Goal: Find specific page/section: Find specific page/section

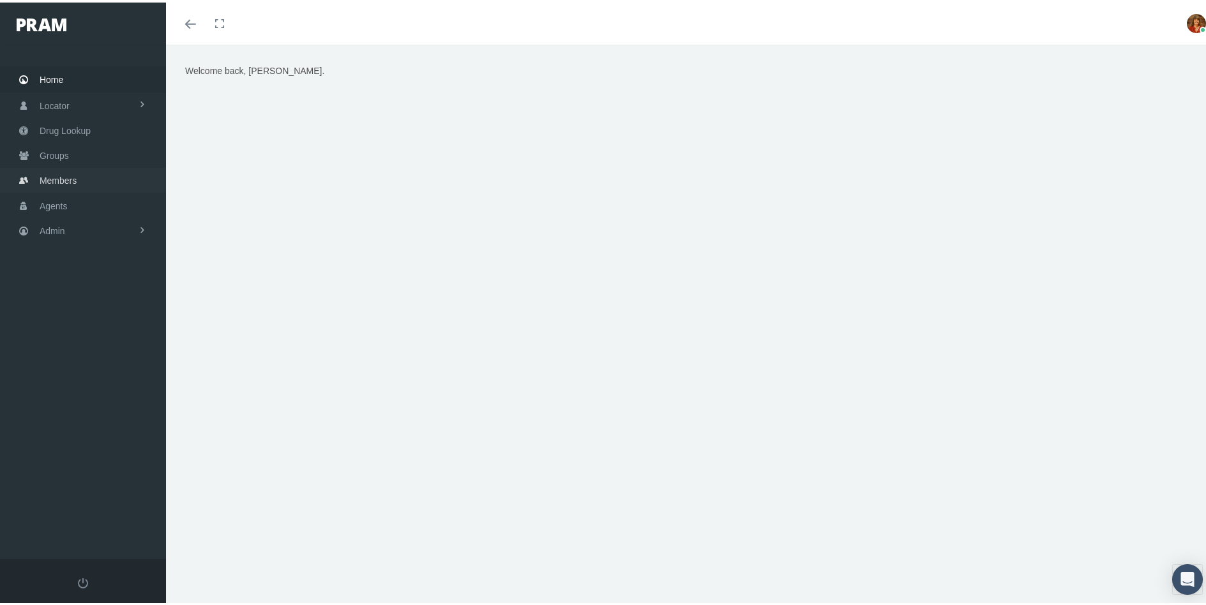
click at [64, 178] on span "Members" at bounding box center [58, 178] width 37 height 24
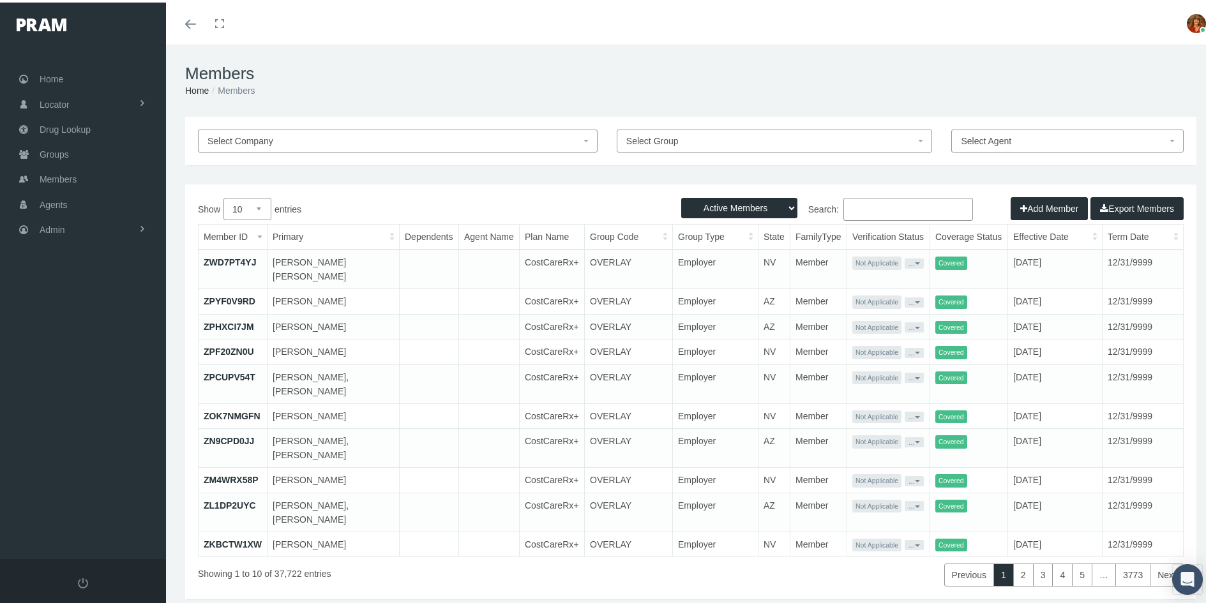
click at [862, 204] on input "Search:" at bounding box center [908, 206] width 130 height 23
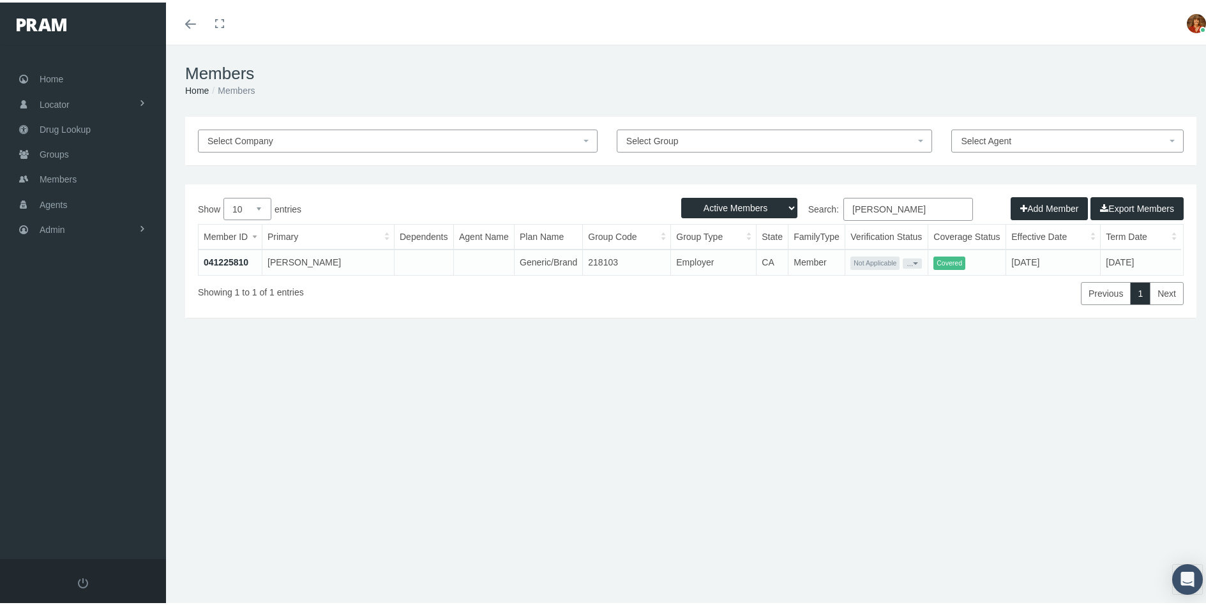
type input "[PERSON_NAME]"
click at [223, 259] on link "041225810" at bounding box center [226, 260] width 45 height 10
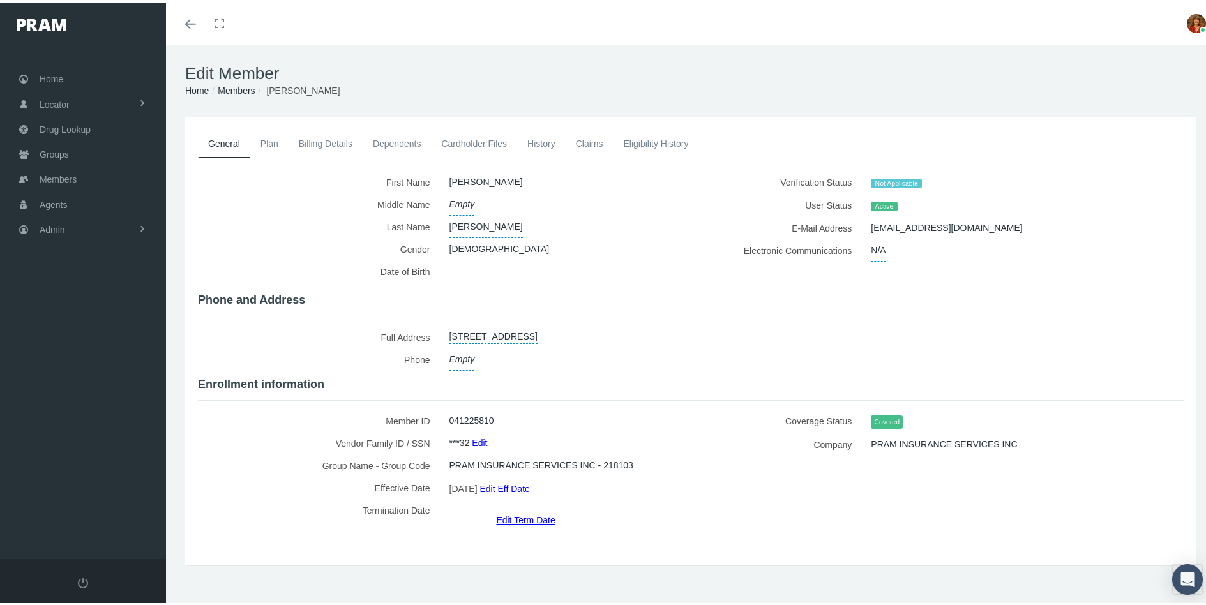
drag, startPoint x: 673, startPoint y: 332, endPoint x: 446, endPoint y: 334, distance: 227.9
click at [446, 334] on div "1725 S. AUBURN WAY UNIT 639, ANAHEIM, CA, 92805" at bounding box center [561, 335] width 242 height 22
copy link "1725 S. AUBURN WAY UNIT 639, ANAHEIM, CA, 92805"
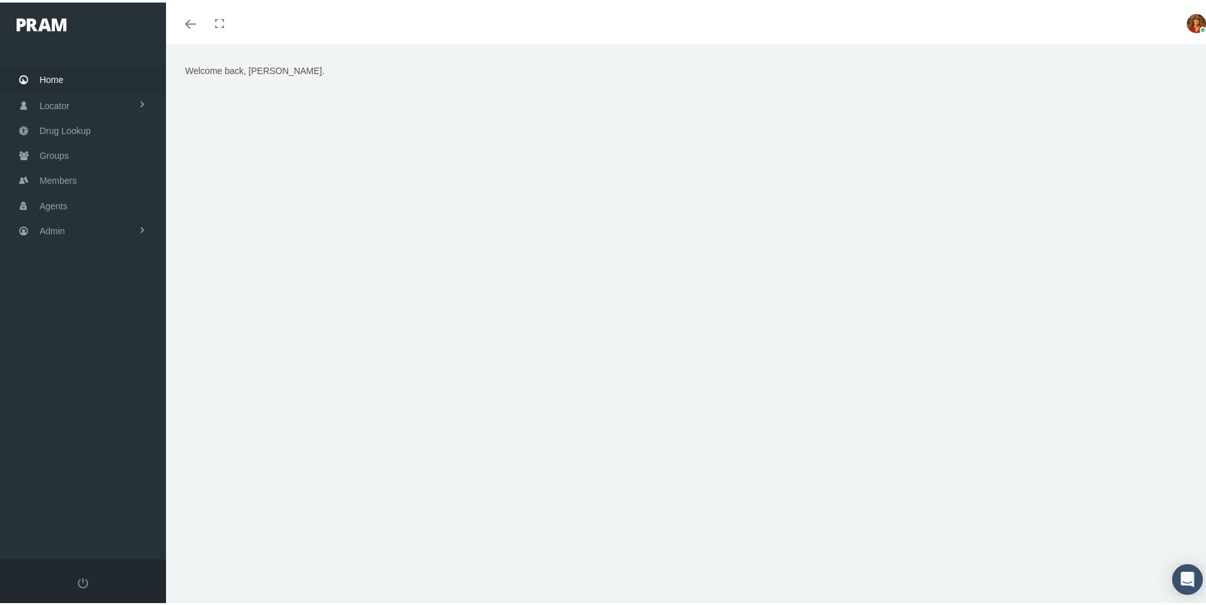
click at [551, 548] on div "Welcome back, BRENDA." at bounding box center [690, 330] width 1049 height 577
drag, startPoint x: 65, startPoint y: 175, endPoint x: 105, endPoint y: 172, distance: 40.3
click at [65, 175] on span "Members" at bounding box center [58, 178] width 37 height 24
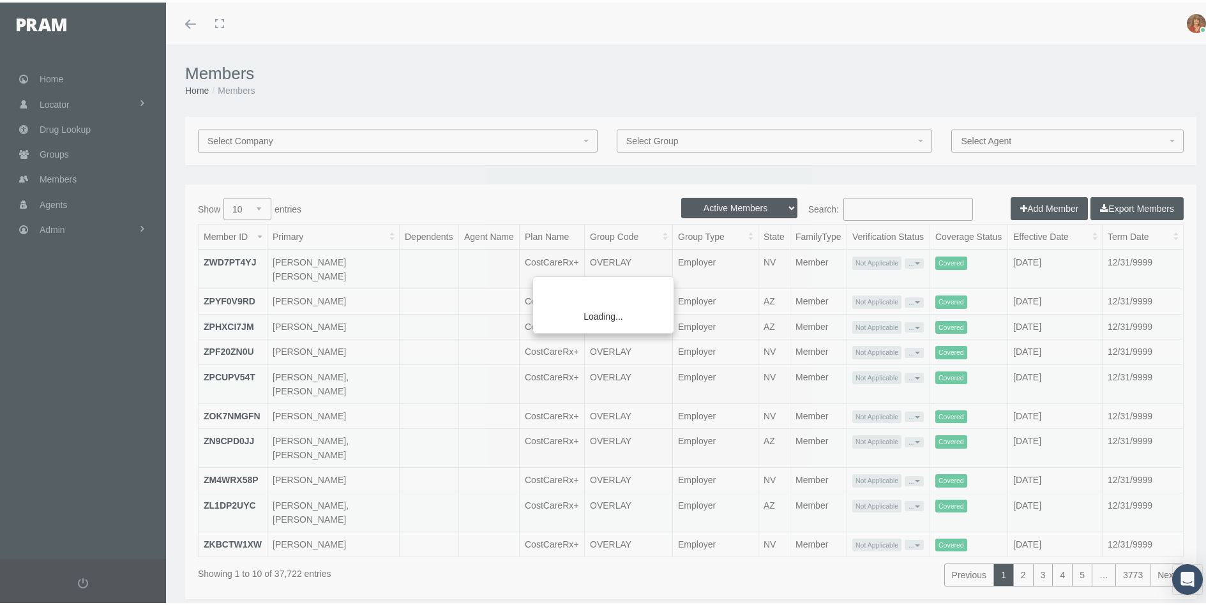
click at [895, 206] on div "Loading..." at bounding box center [603, 302] width 1206 height 605
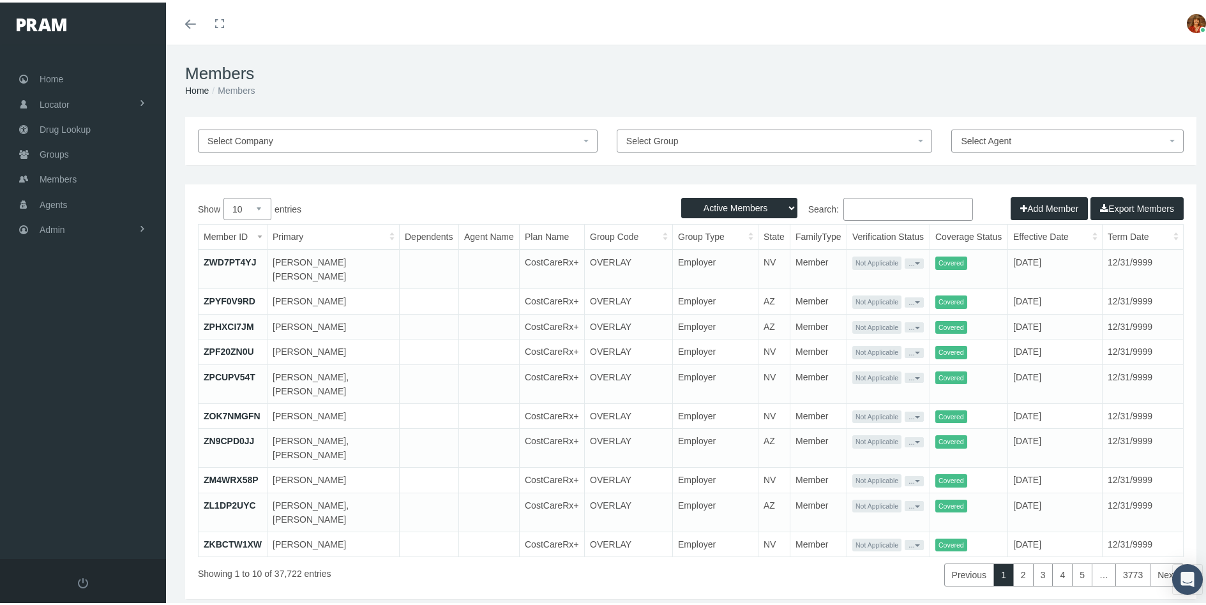
click at [919, 209] on input "Search:" at bounding box center [908, 206] width 130 height 23
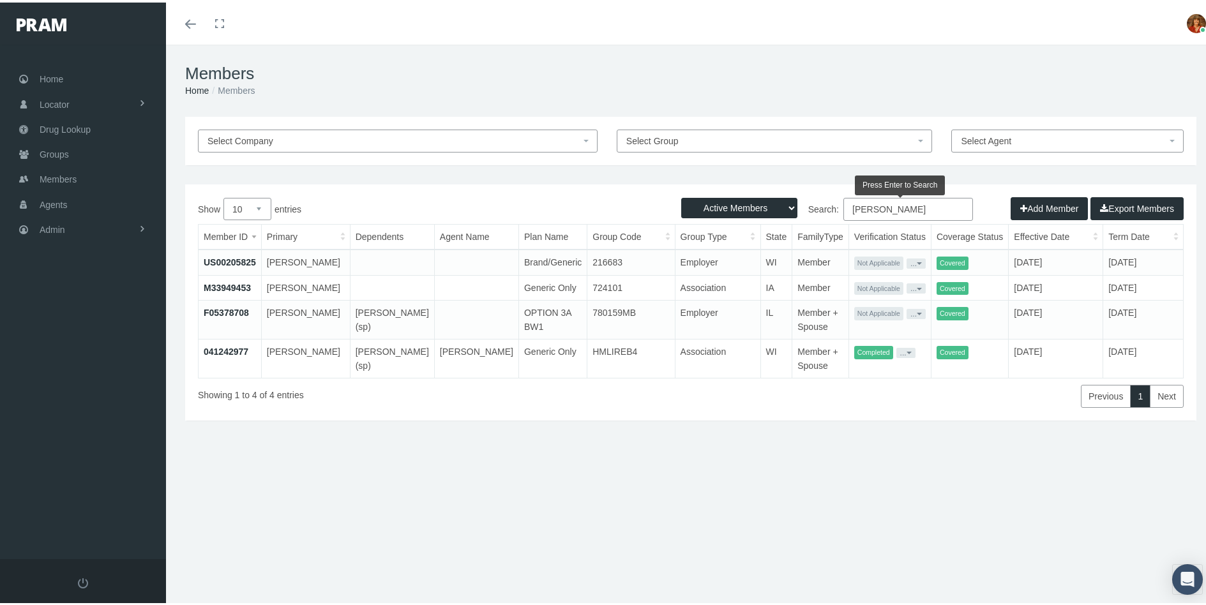
type input "Boehm"
click at [223, 347] on link "041242977" at bounding box center [226, 349] width 45 height 10
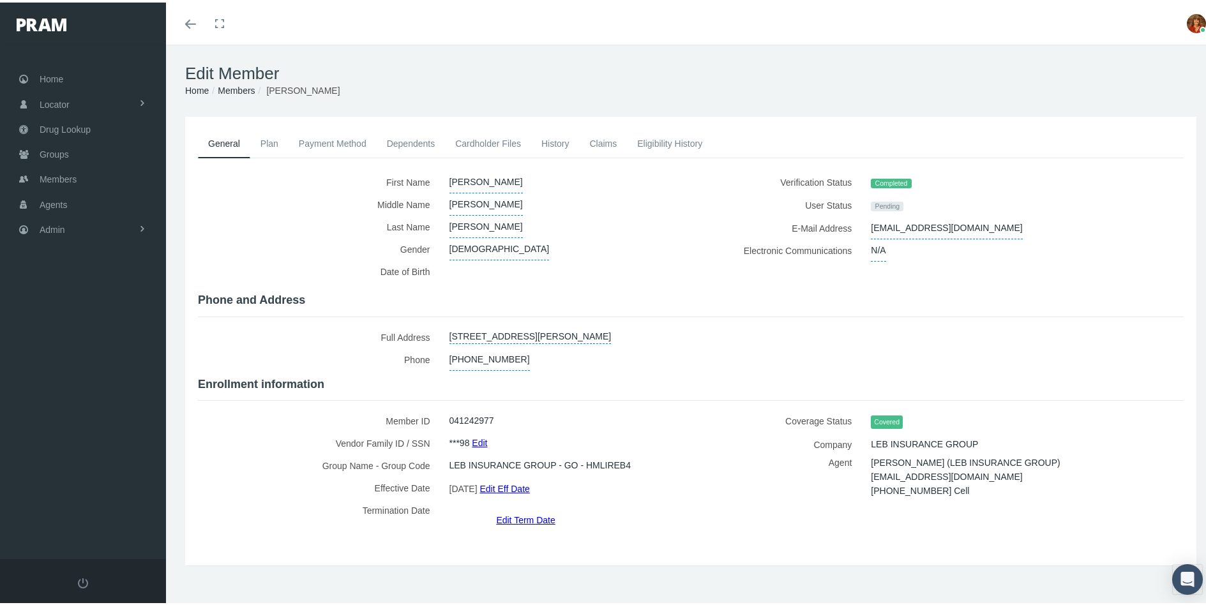
click at [405, 142] on link "Dependents" at bounding box center [411, 141] width 69 height 28
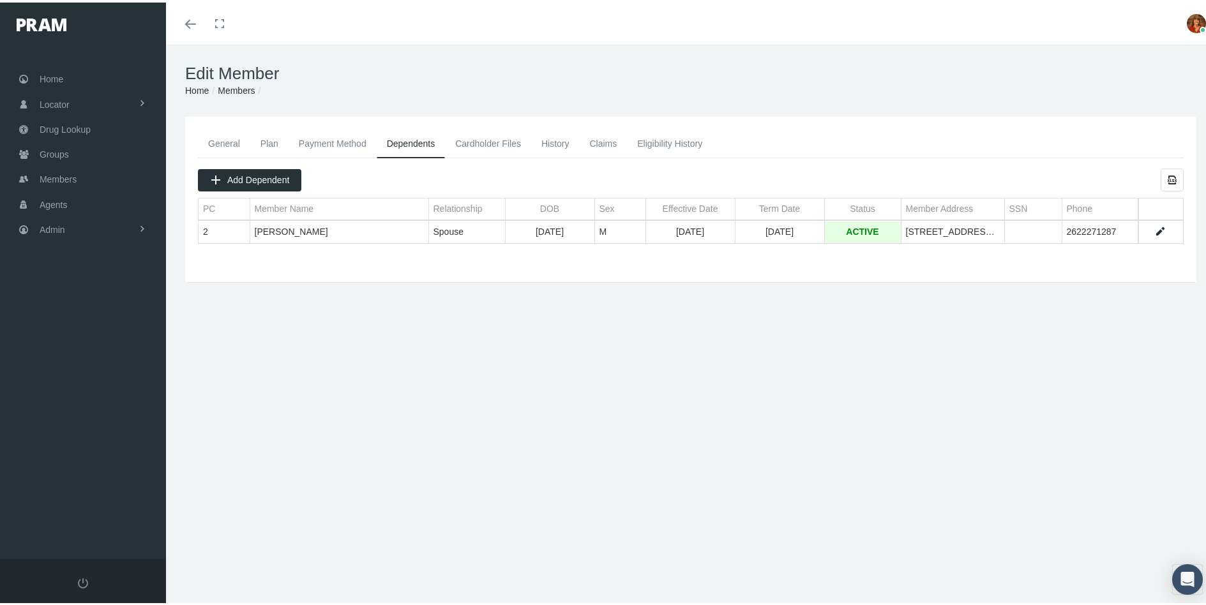
click at [228, 140] on link "General" at bounding box center [224, 141] width 52 height 28
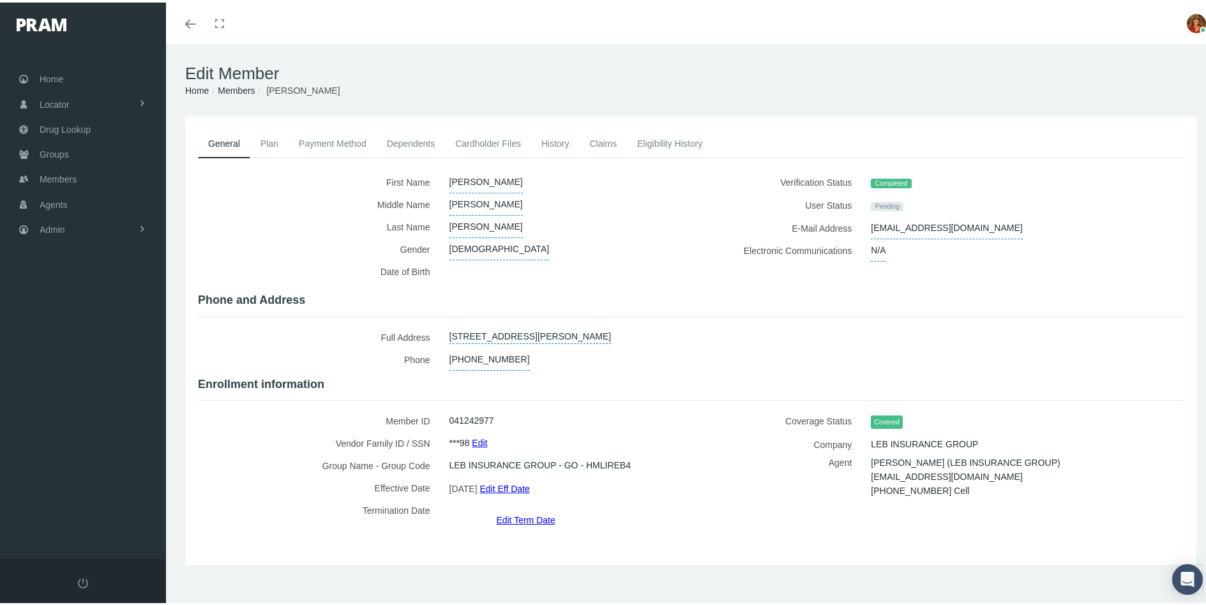
click at [597, 334] on link "600 DEER PASS RD., SAUKVILLE, WI, 53080" at bounding box center [530, 333] width 162 height 18
select select "WI"
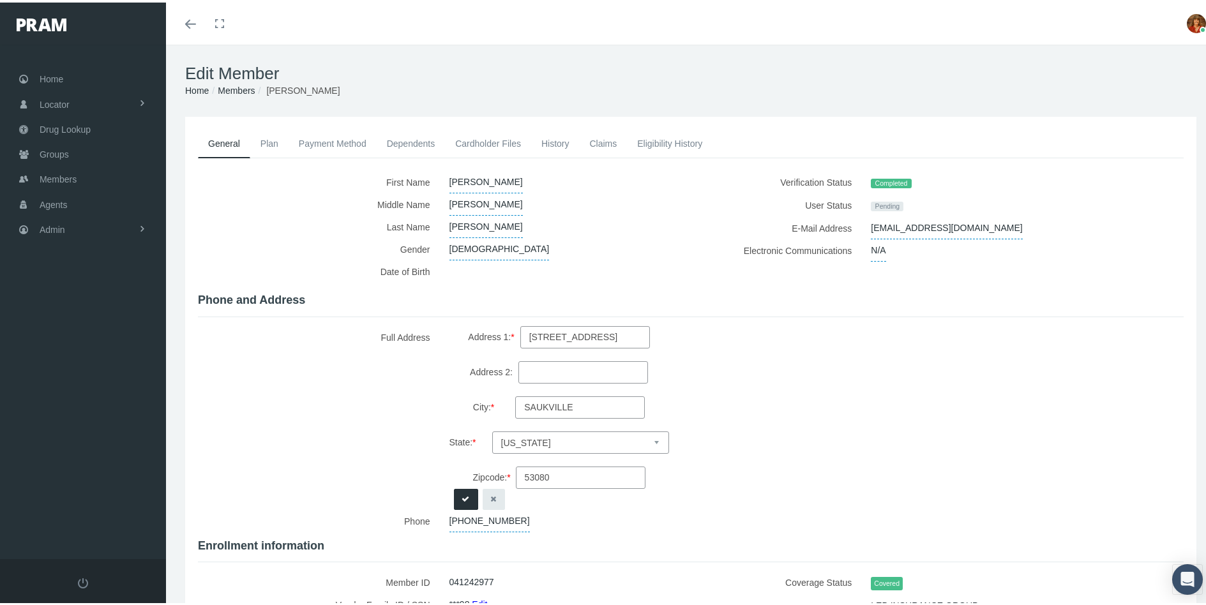
click at [492, 495] on icon "button" at bounding box center [494, 497] width 6 height 12
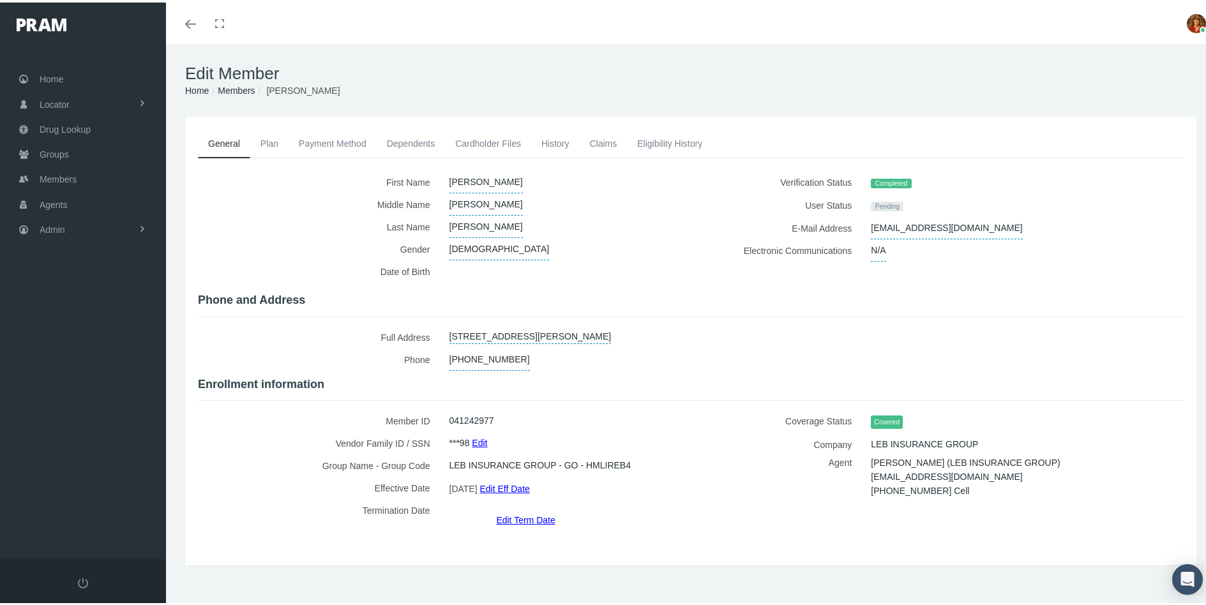
drag, startPoint x: 638, startPoint y: 333, endPoint x: 444, endPoint y: 330, distance: 194.1
click at [444, 330] on div "600 DEER PASS RD., SAUKVILLE, WI, 53080" at bounding box center [561, 335] width 242 height 22
copy link "600 DEER PASS RD., SAUKVILLE, WI, 53080"
click at [423, 139] on link "Dependents" at bounding box center [411, 141] width 69 height 28
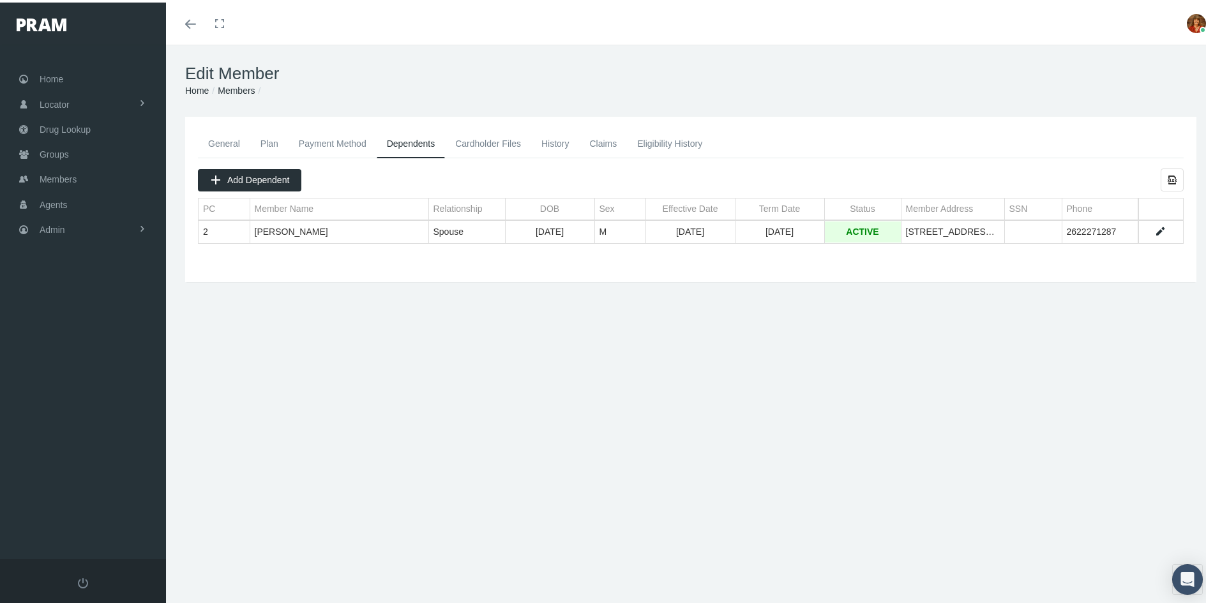
click at [220, 137] on link "General" at bounding box center [224, 141] width 52 height 28
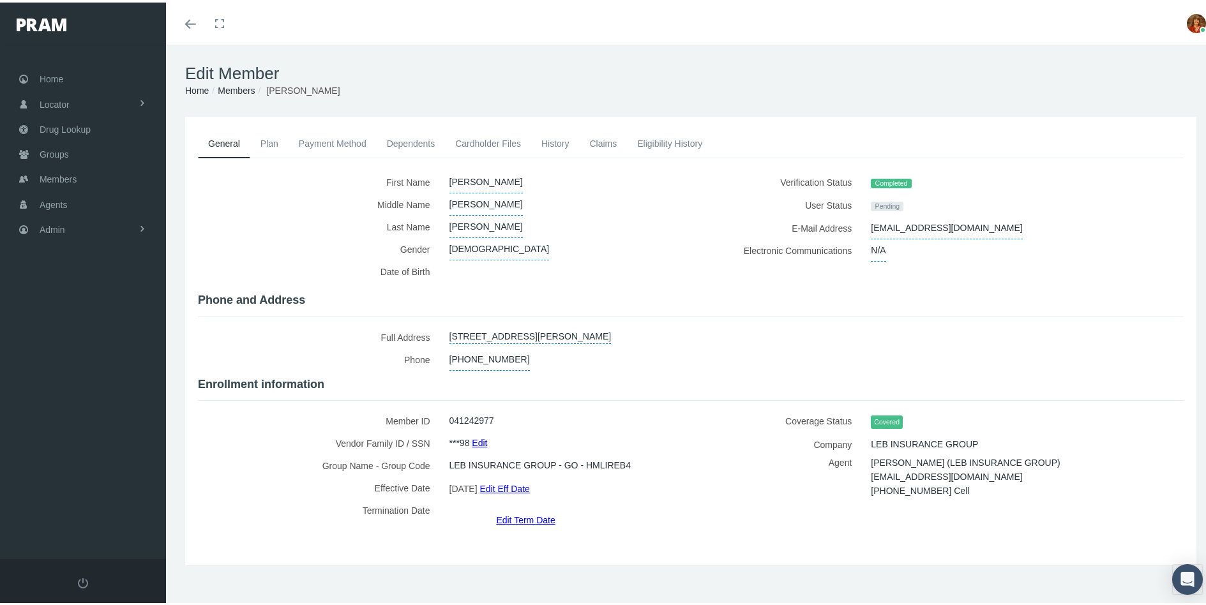
click at [373, 566] on div "General Plan Payment Method Dependents Cardholder Files History AMY" at bounding box center [690, 357] width 1049 height 487
drag, startPoint x: 58, startPoint y: 174, endPoint x: 94, endPoint y: 180, distance: 36.9
click at [58, 174] on span "Members" at bounding box center [58, 177] width 37 height 24
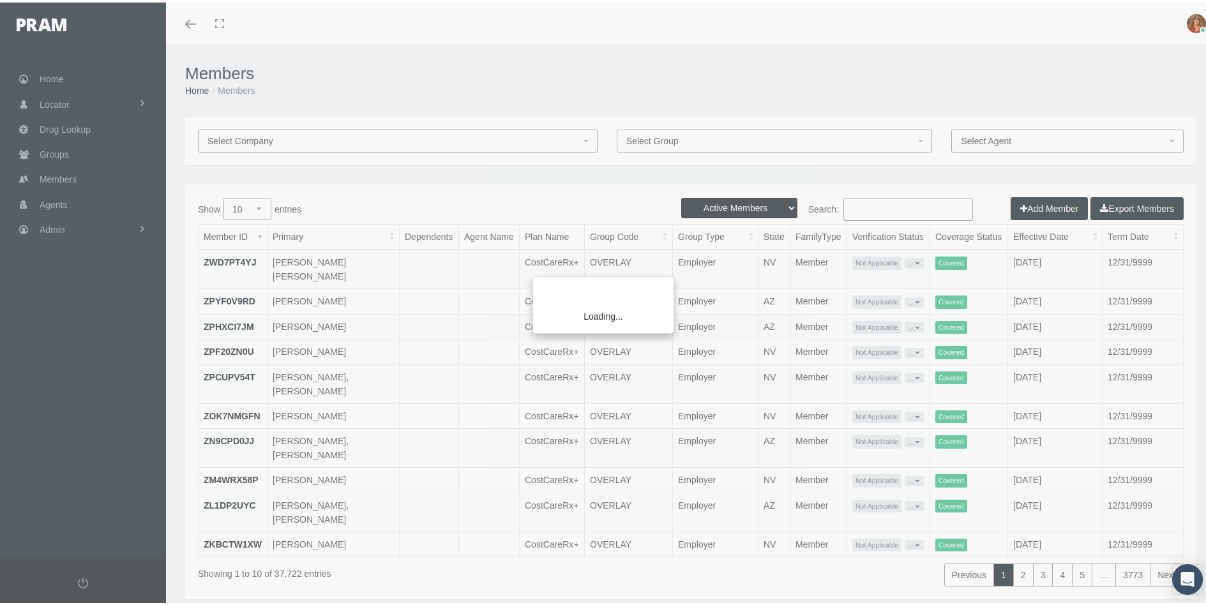
click at [889, 206] on div "Loading..." at bounding box center [603, 302] width 1206 height 605
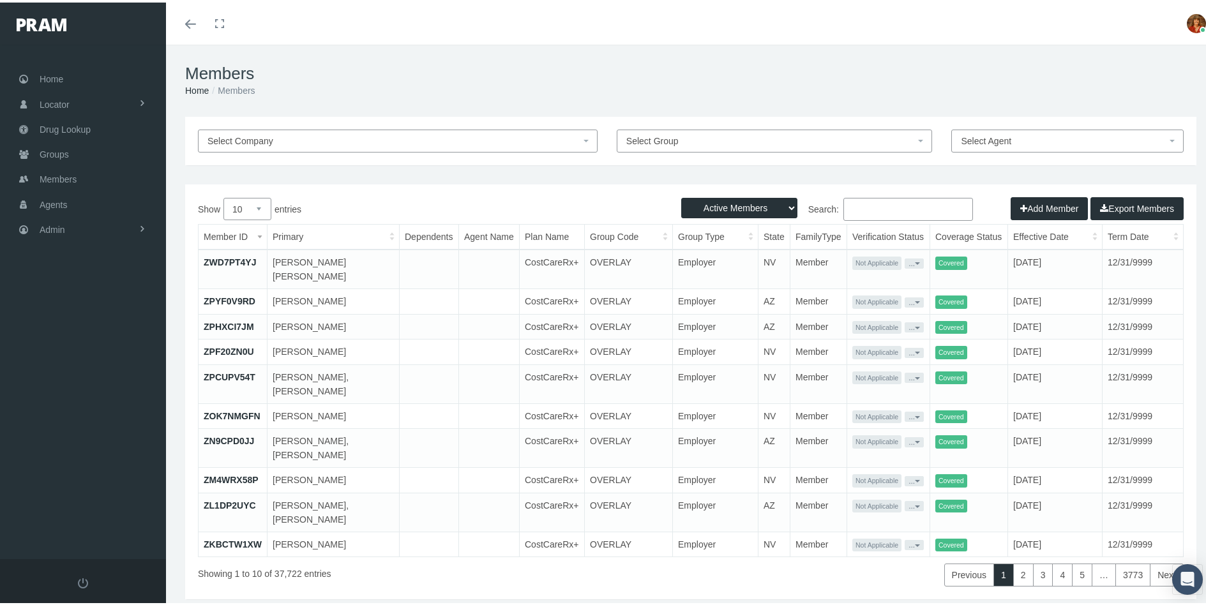
click at [869, 204] on input "Search:" at bounding box center [908, 206] width 130 height 23
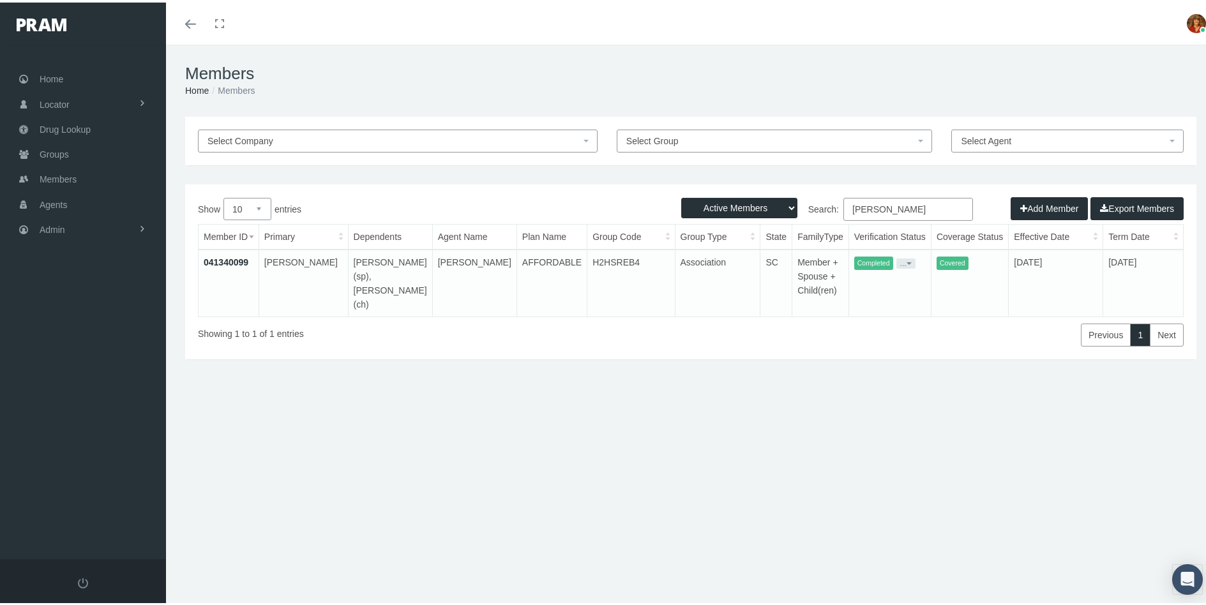
type input "[PERSON_NAME]"
click at [213, 262] on link "041340099" at bounding box center [226, 260] width 45 height 10
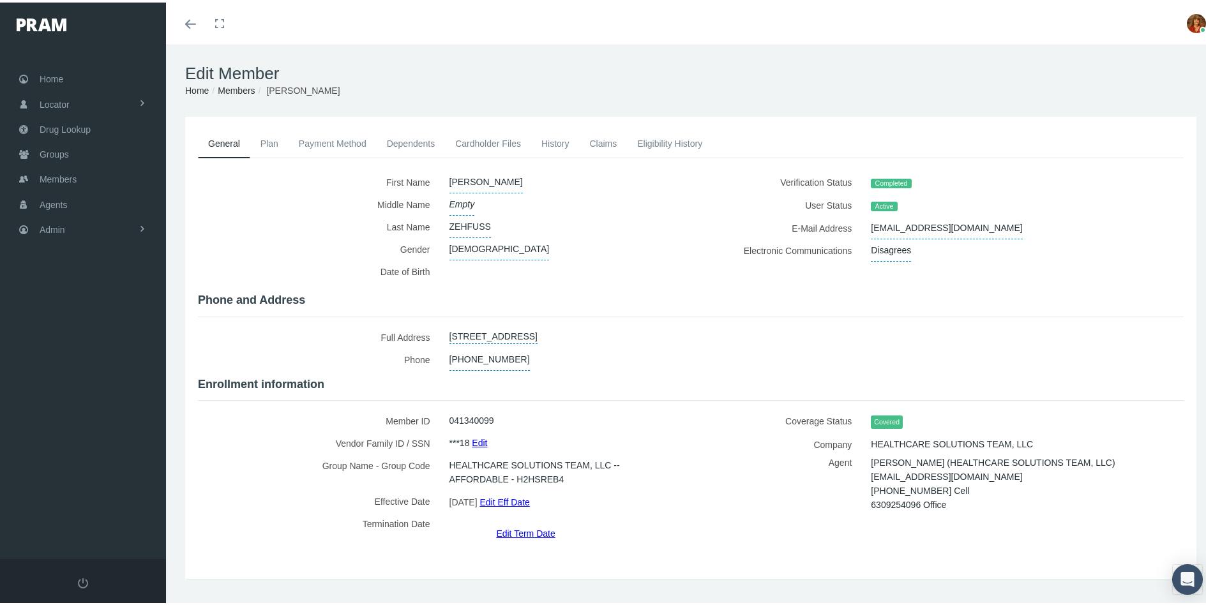
click at [451, 336] on link "1400 BERMUDA GRASS DRIVE, MYRTLE BEACH, SC, 29579" at bounding box center [493, 333] width 88 height 18
select select "SC"
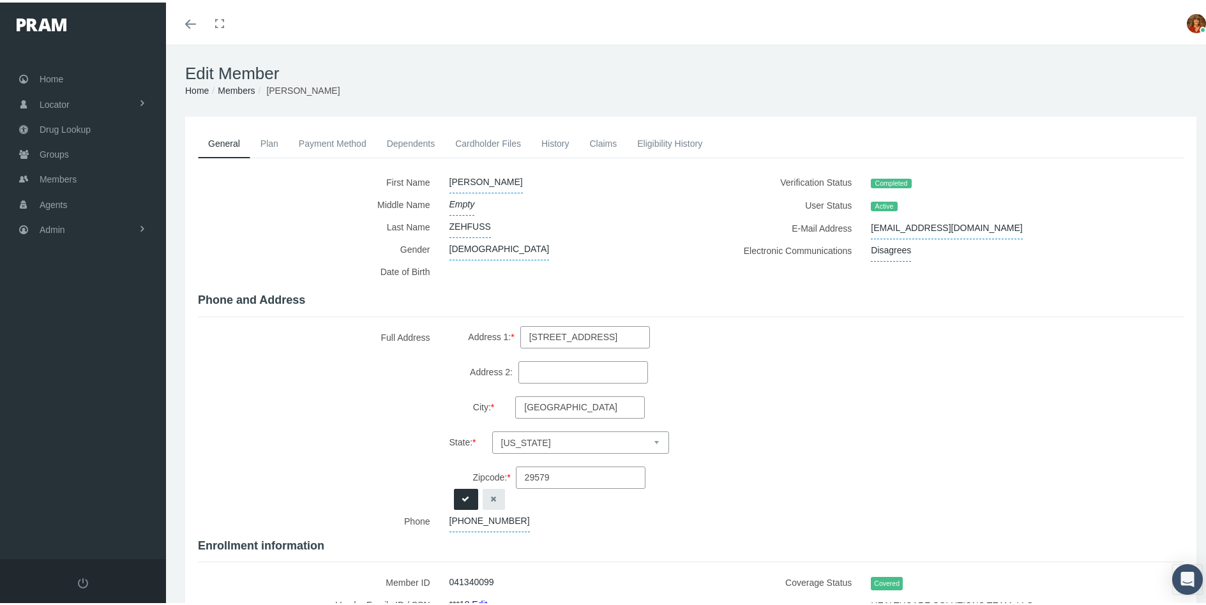
scroll to position [0, 22]
drag, startPoint x: 507, startPoint y: 333, endPoint x: 627, endPoint y: 396, distance: 135.9
click at [627, 396] on div "Address 1: * 1400 BERMUDA GRASS DRIVE Address 2: City: * MYRTLE BEACH State: * …" at bounding box center [559, 405] width 220 height 163
click at [675, 416] on div "1400 BERMUDA GRASS DRIVE, MYRTLE BEACH, SC, 29579 Address 1: * 1400 BERMUDA GRA…" at bounding box center [561, 416] width 242 height 184
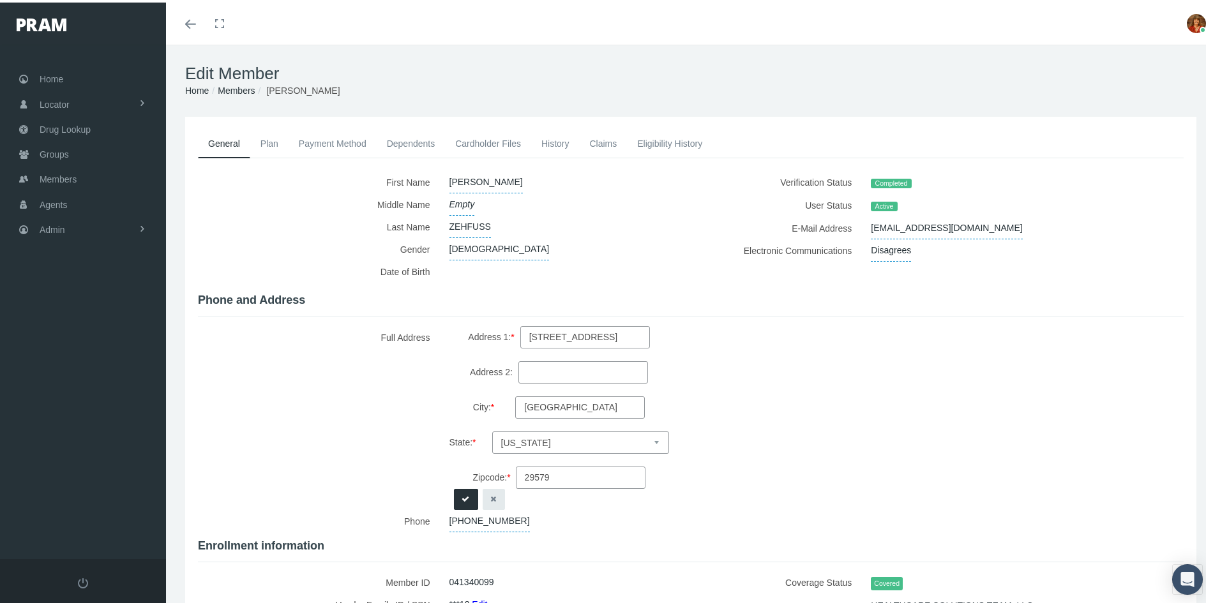
click at [499, 492] on button "button" at bounding box center [494, 496] width 22 height 21
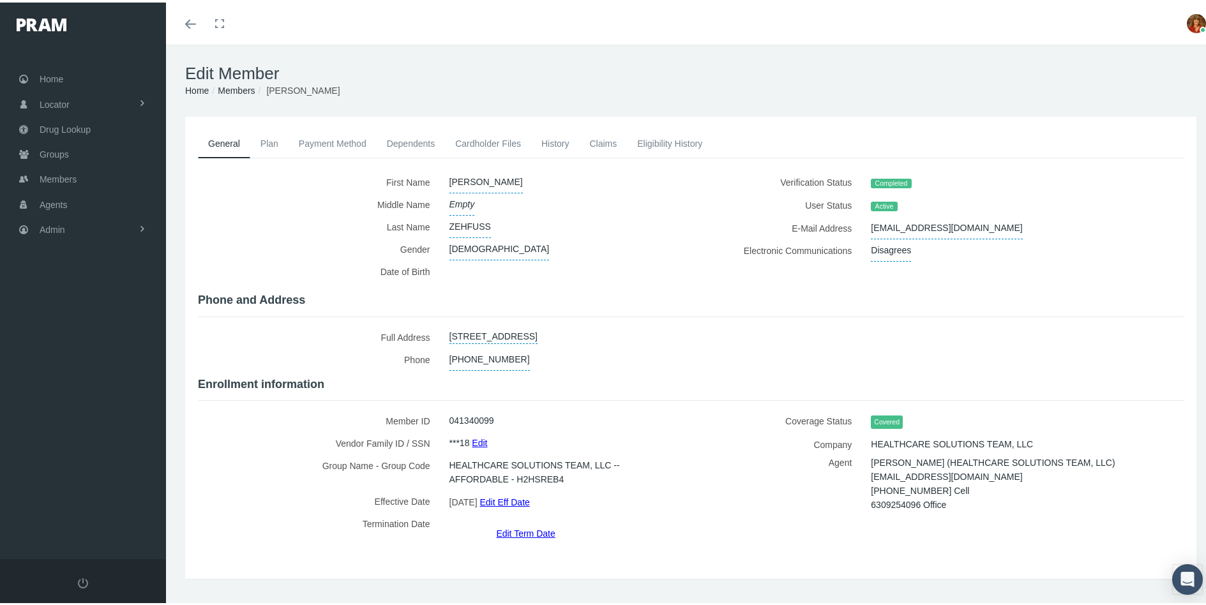
drag, startPoint x: 697, startPoint y: 329, endPoint x: 448, endPoint y: 324, distance: 249.0
click at [449, 324] on link "1400 BERMUDA GRASS DRIVE, MYRTLE BEACH, SC, 29579" at bounding box center [493, 333] width 88 height 18
select select "SC"
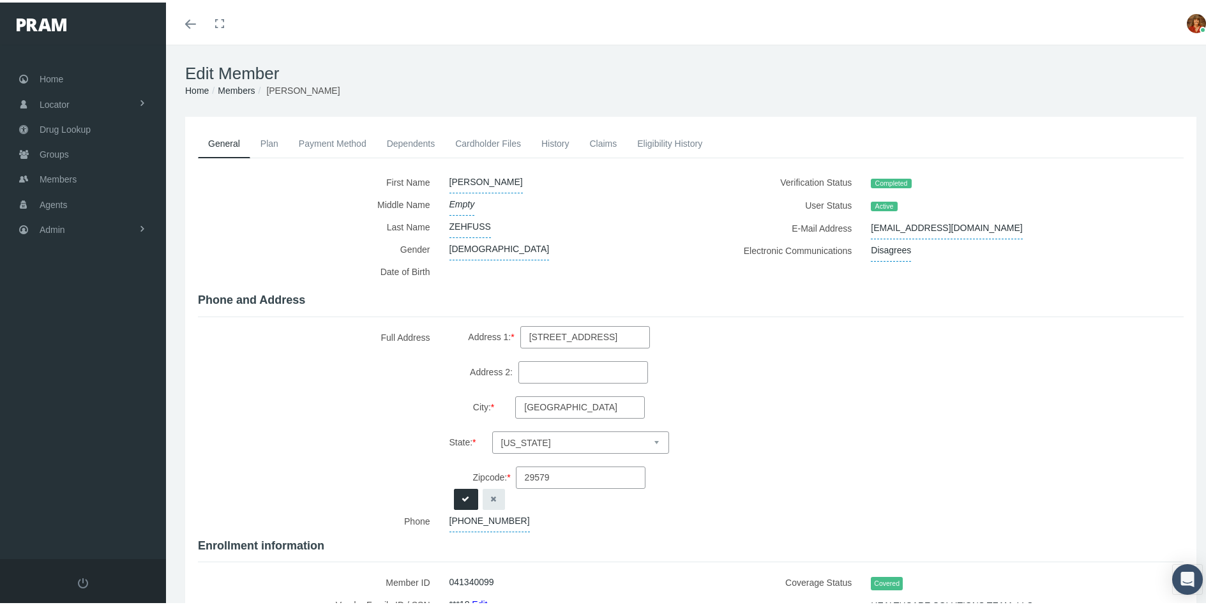
click at [491, 491] on icon "button" at bounding box center [494, 497] width 6 height 12
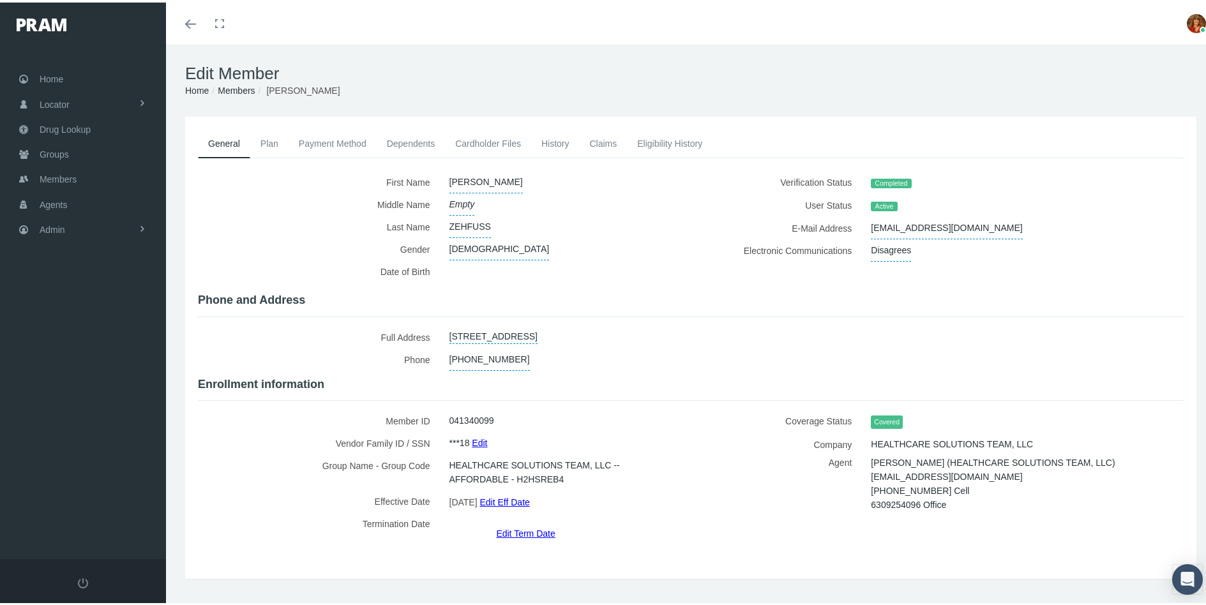
copy link "1400 BERMUDA GRASS DRIVE, MYRTLE BEACH, SC, 29579"
click at [190, 17] on link "Toggle menubar" at bounding box center [191, 21] width 30 height 42
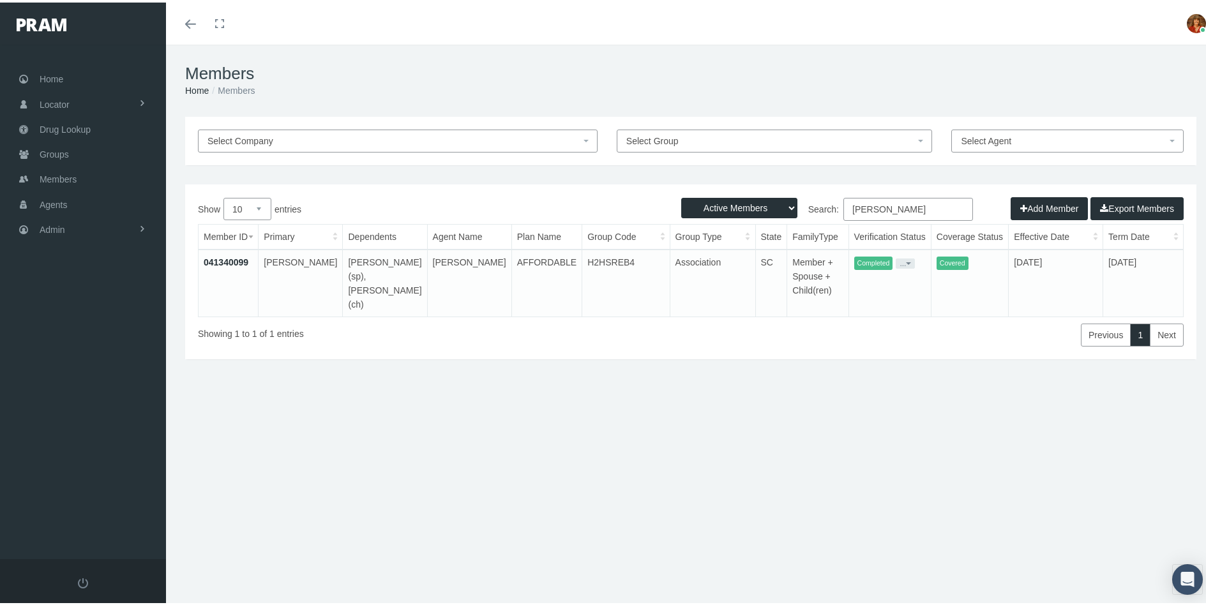
click at [890, 211] on input "DAN ZEH" at bounding box center [908, 206] width 130 height 23
type input "D"
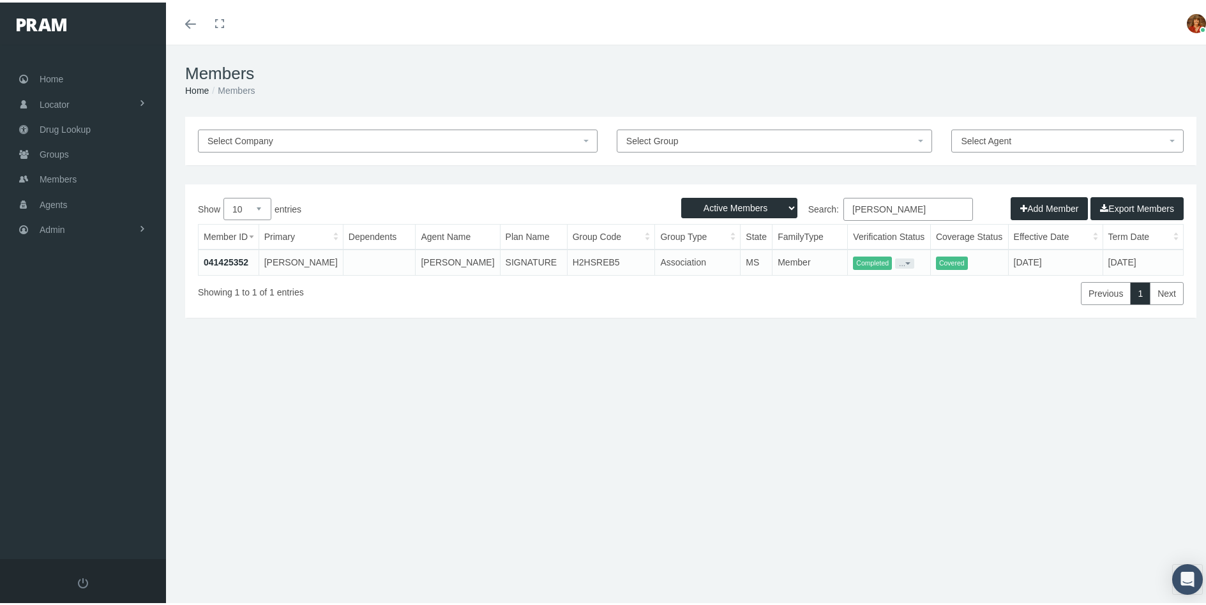
type input "SUSAN OLT"
click at [221, 260] on link "041425352" at bounding box center [226, 260] width 45 height 10
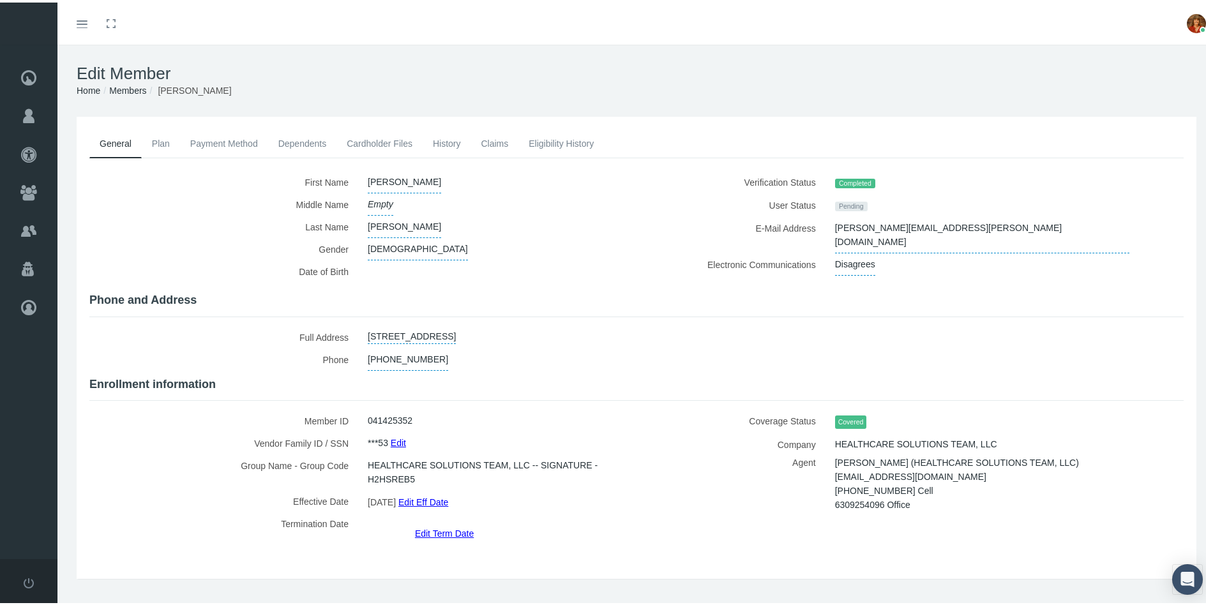
click at [456, 332] on link "[STREET_ADDRESS]" at bounding box center [412, 333] width 88 height 18
select select "MS"
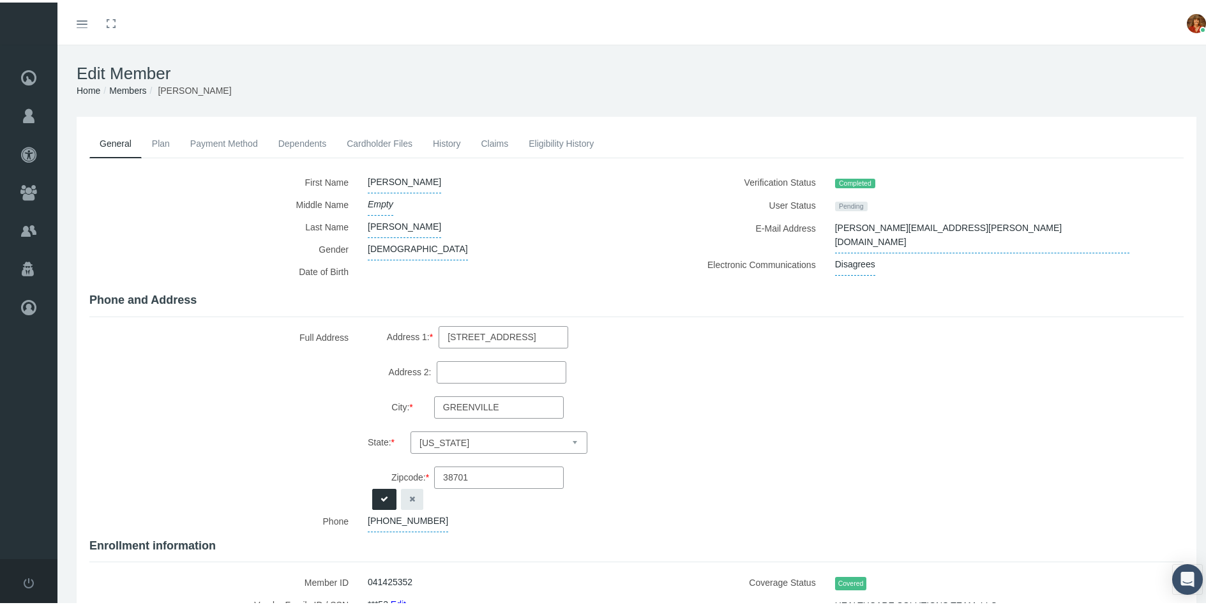
click at [413, 492] on button "button" at bounding box center [412, 496] width 22 height 21
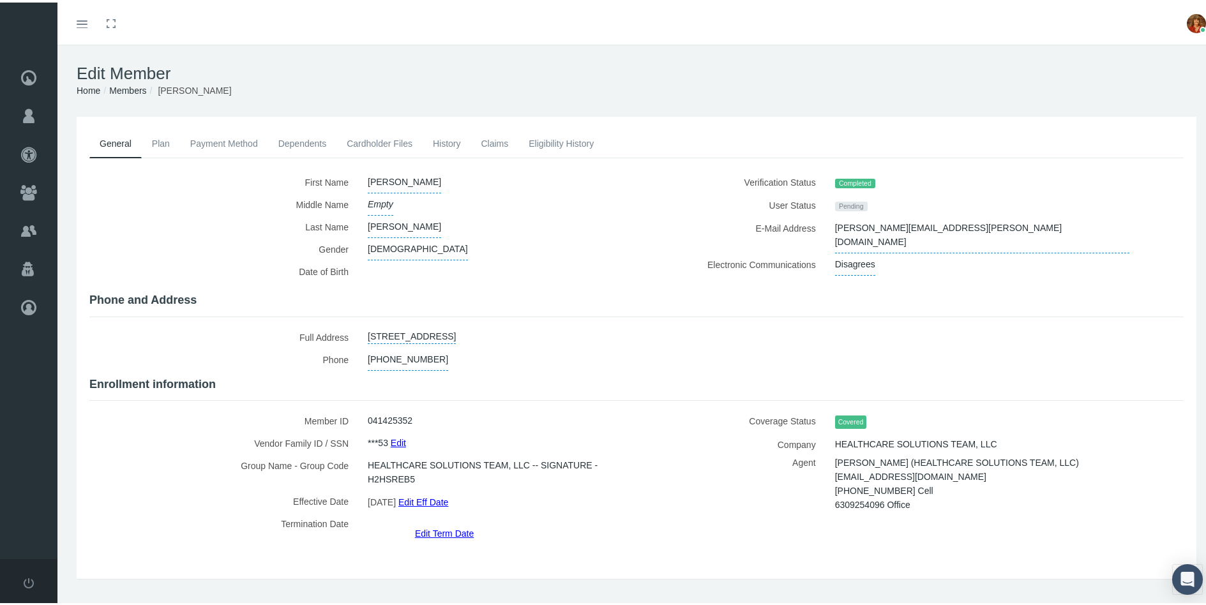
drag, startPoint x: 553, startPoint y: 329, endPoint x: 364, endPoint y: 327, distance: 189.0
click at [364, 327] on div "515 GAMARI ROAD, GREENVILLE, MS, 38701" at bounding box center [492, 335] width 269 height 22
copy link "515 GAMARI ROAD, GREENVILLE, MS, 38701"
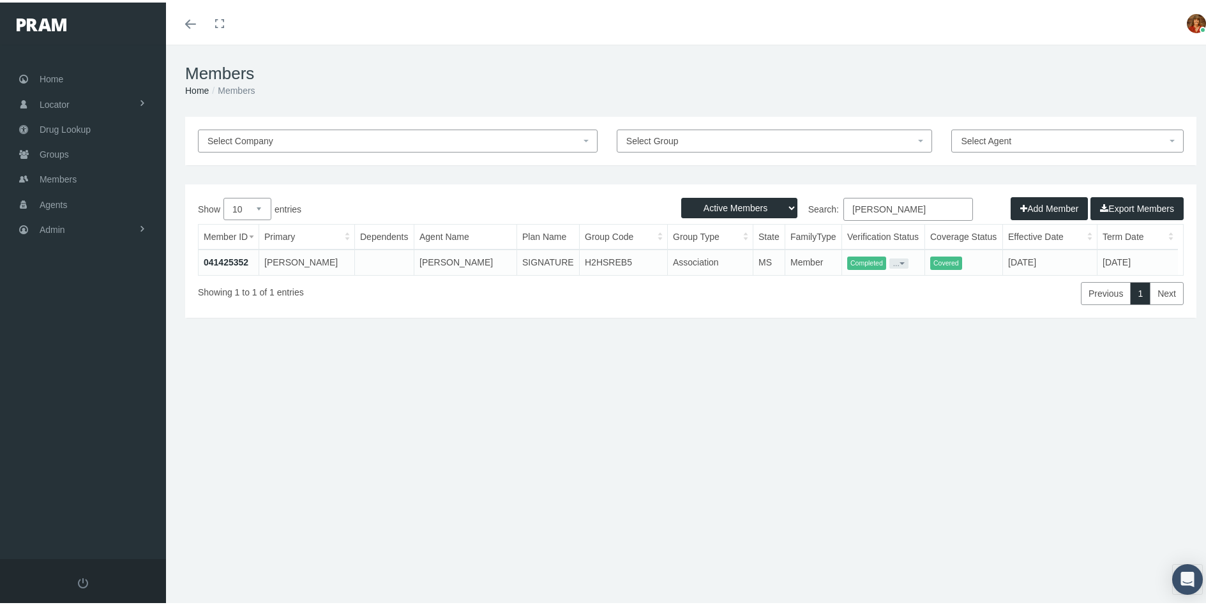
click at [904, 211] on input "[PERSON_NAME]" at bounding box center [908, 206] width 130 height 23
type input "S"
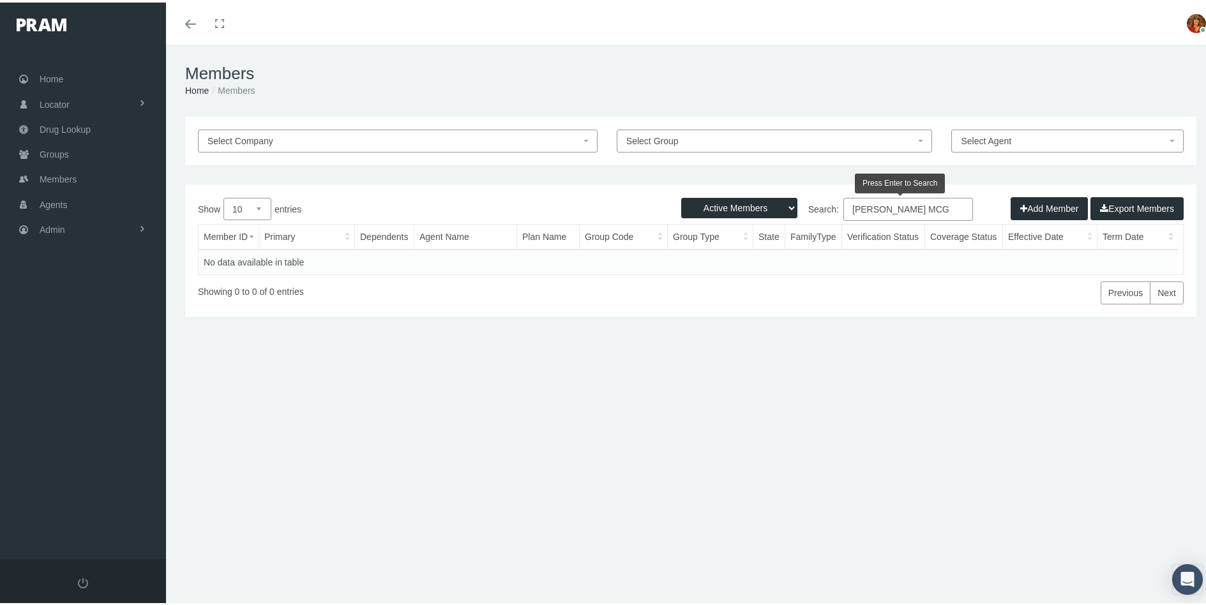
click at [880, 207] on input "[PERSON_NAME] MCG" at bounding box center [908, 206] width 130 height 23
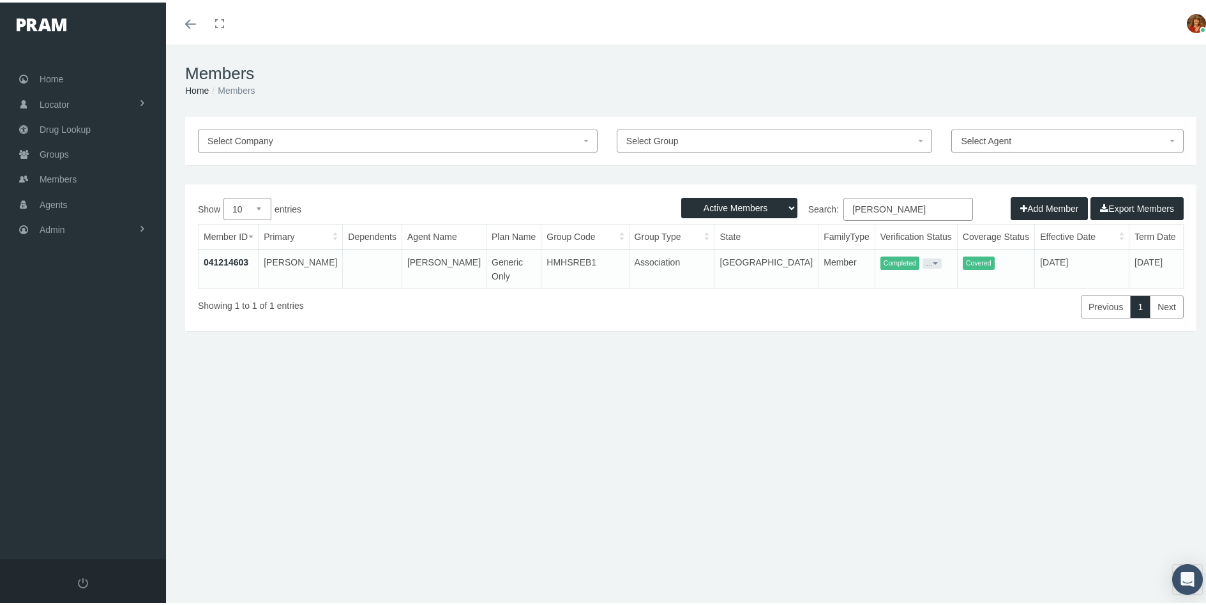
type input "PEGGY MCG"
click at [237, 260] on link "041214603" at bounding box center [226, 260] width 45 height 10
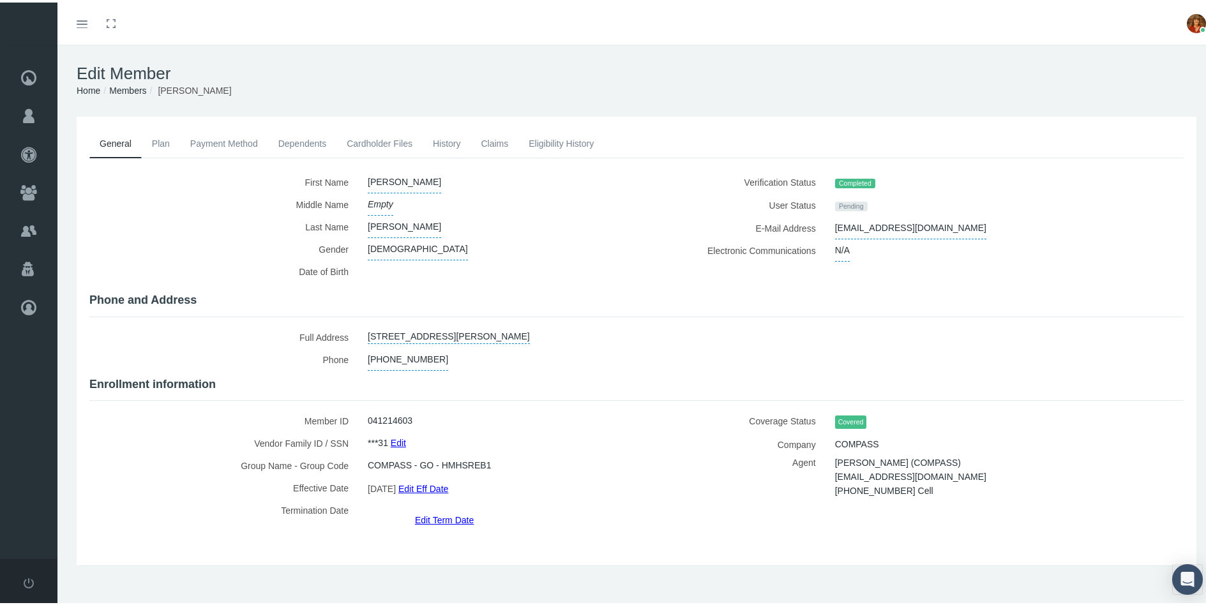
click at [530, 331] on link "[STREET_ADDRESS][PERSON_NAME]" at bounding box center [449, 333] width 162 height 18
select select "[GEOGRAPHIC_DATA]"
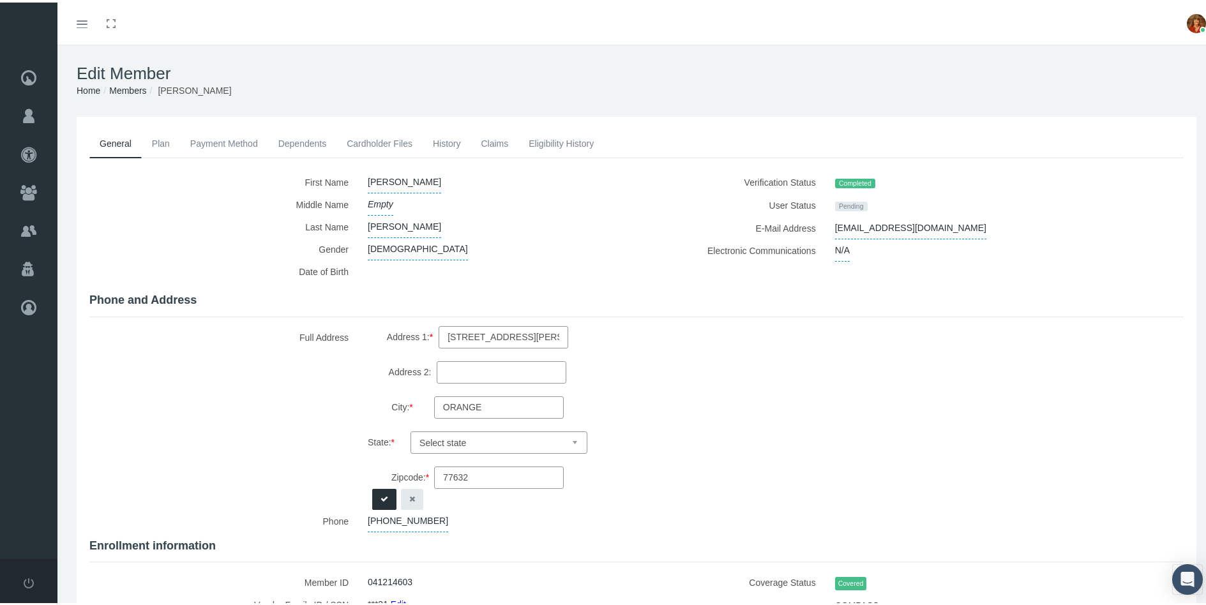
click at [412, 492] on icon "button" at bounding box center [412, 497] width 6 height 12
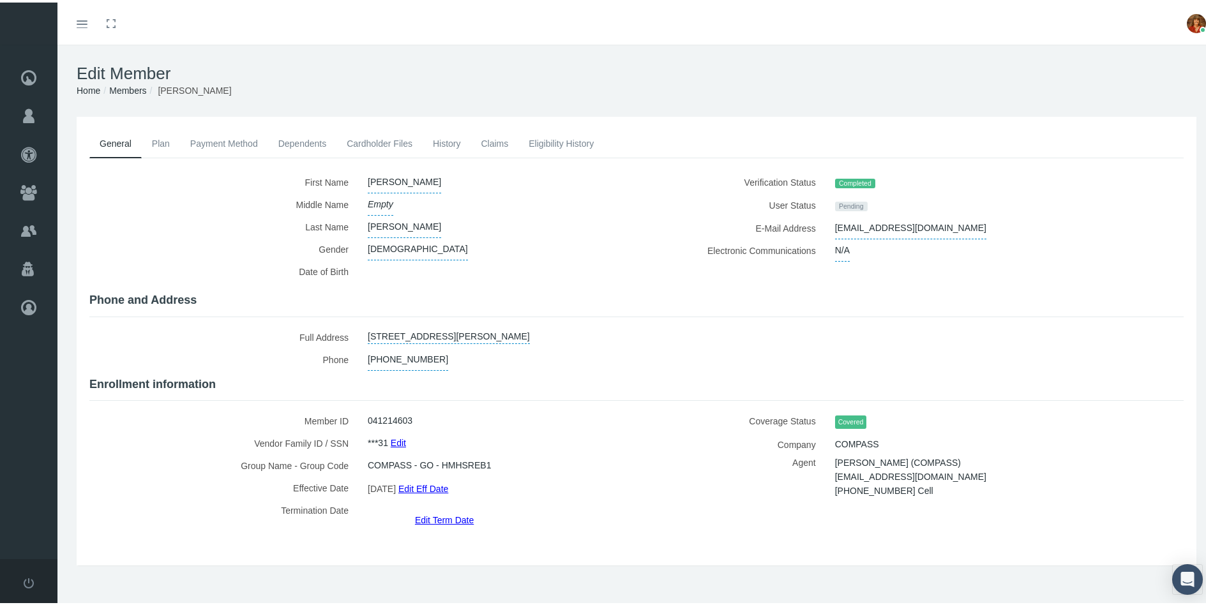
click at [530, 334] on link "4750 MEEKS DRIVE, APT 149, ORANGE, TX, 77632" at bounding box center [449, 333] width 162 height 18
select select "[GEOGRAPHIC_DATA]"
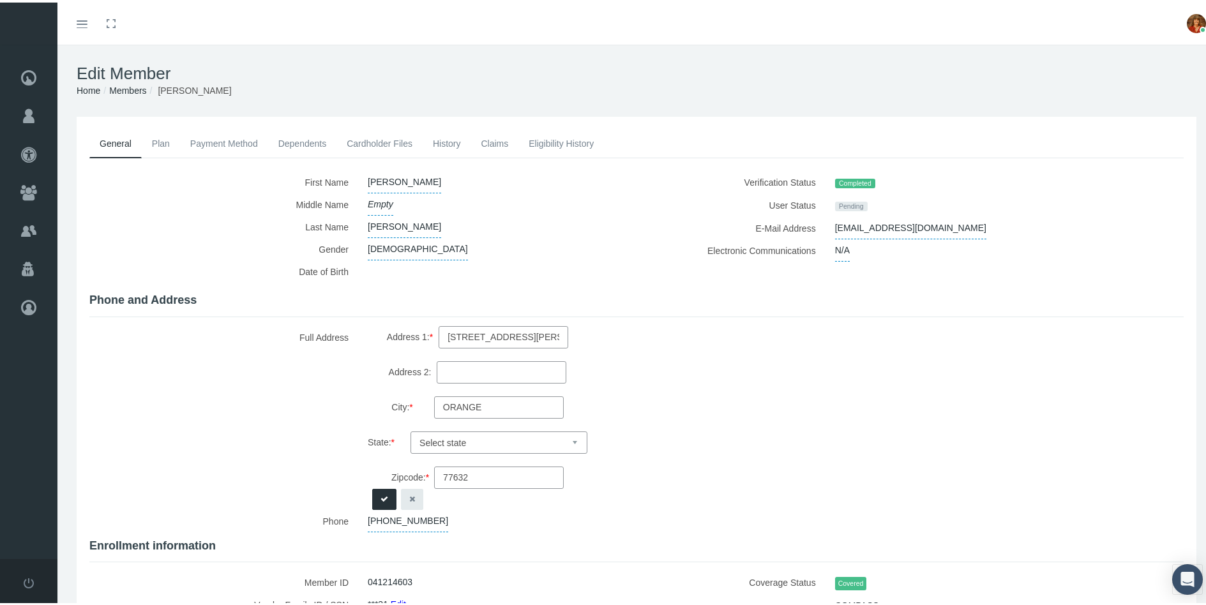
click at [417, 491] on button "button" at bounding box center [412, 496] width 22 height 21
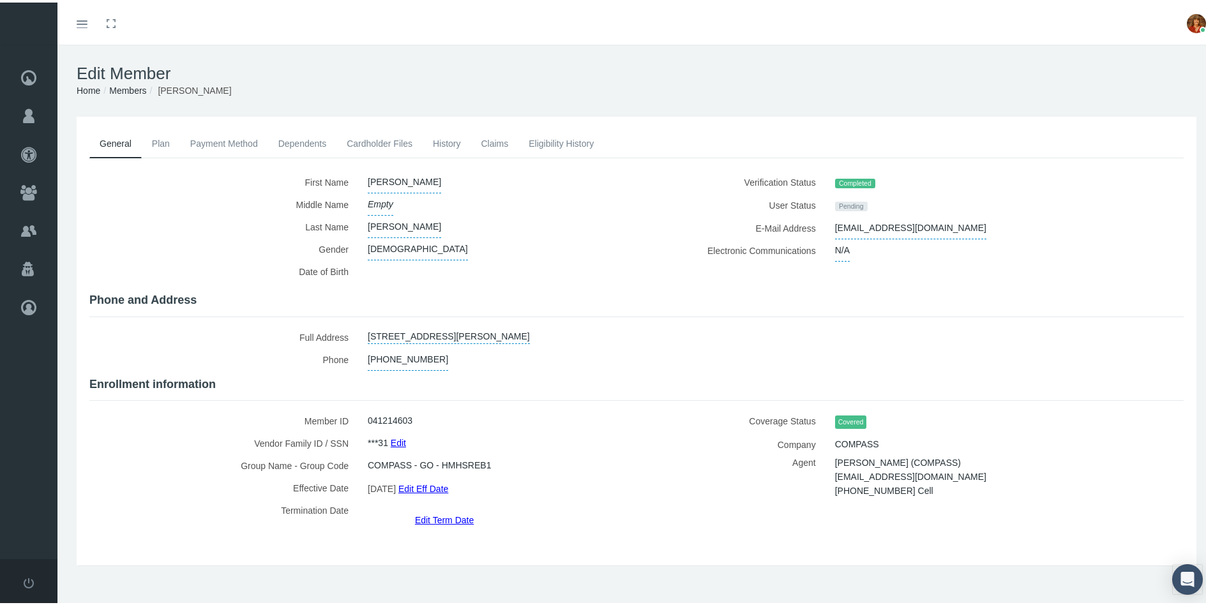
drag, startPoint x: 576, startPoint y: 328, endPoint x: 365, endPoint y: 331, distance: 211.3
click at [368, 331] on link "4750 MEEKS DRIVE, APT 149, ORANGE, TX, 77632" at bounding box center [449, 333] width 162 height 18
select select "TX"
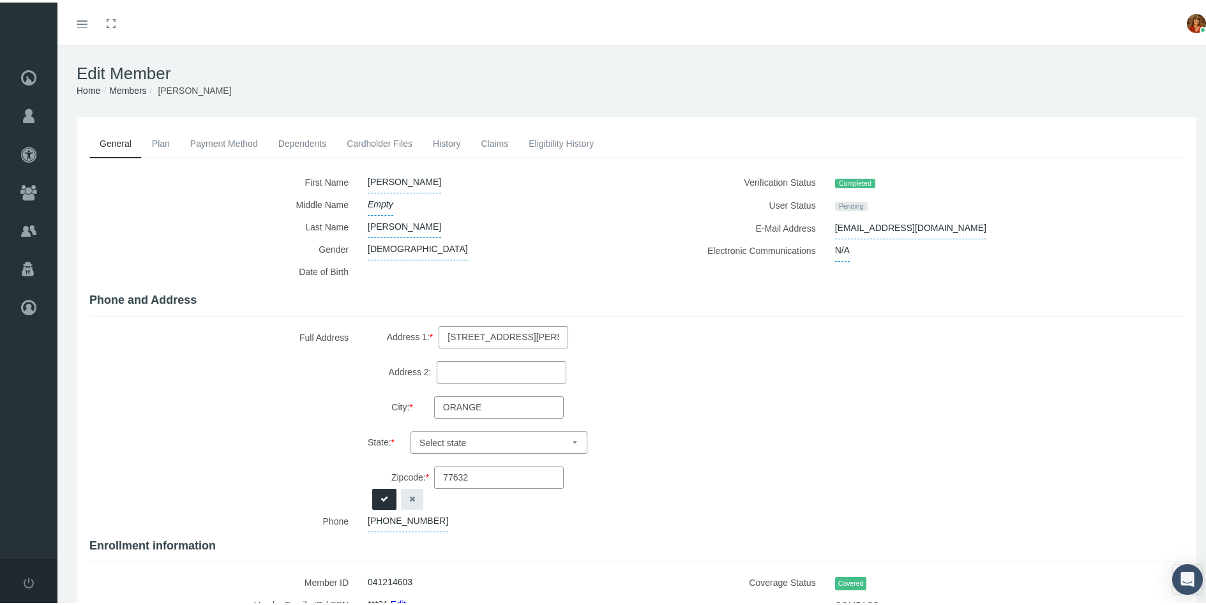
click at [409, 494] on icon "button" at bounding box center [412, 497] width 6 height 12
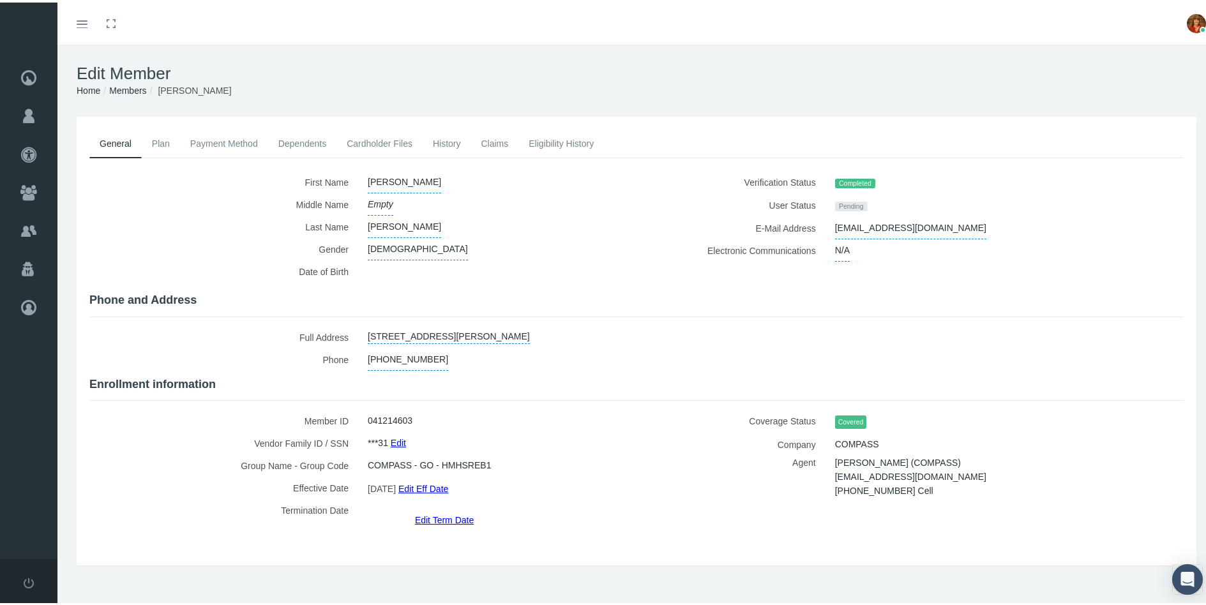
copy link "4750 MEEKS DRIVE, APT 149, ORANGE, TX, 77632"
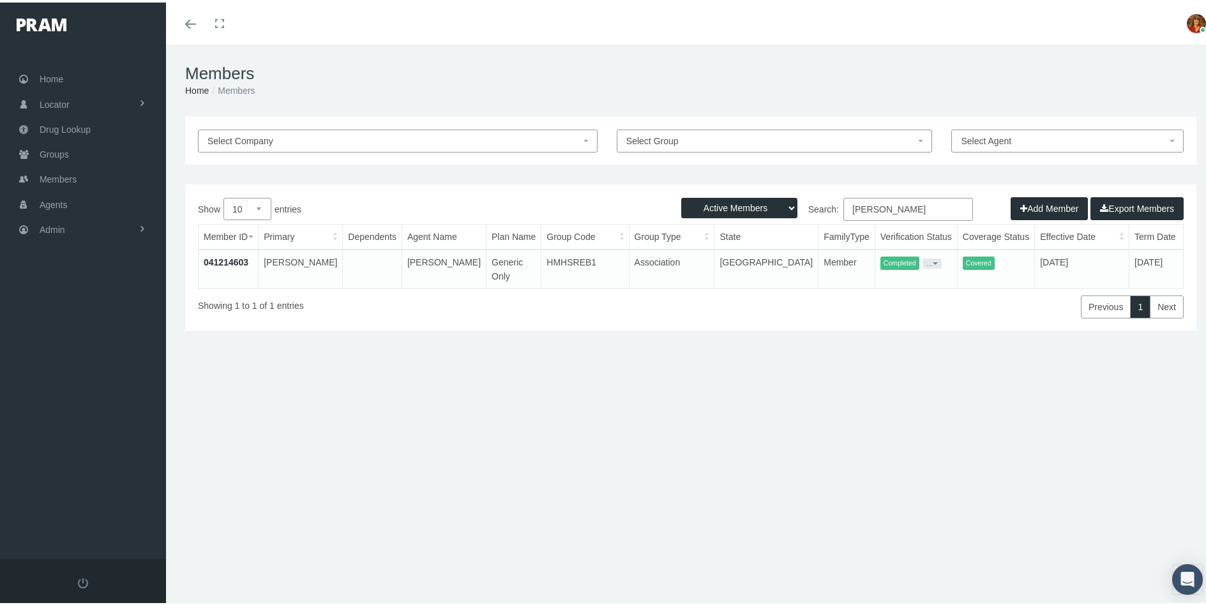
click at [906, 211] on input "[PERSON_NAME]" at bounding box center [908, 206] width 130 height 23
type input "P"
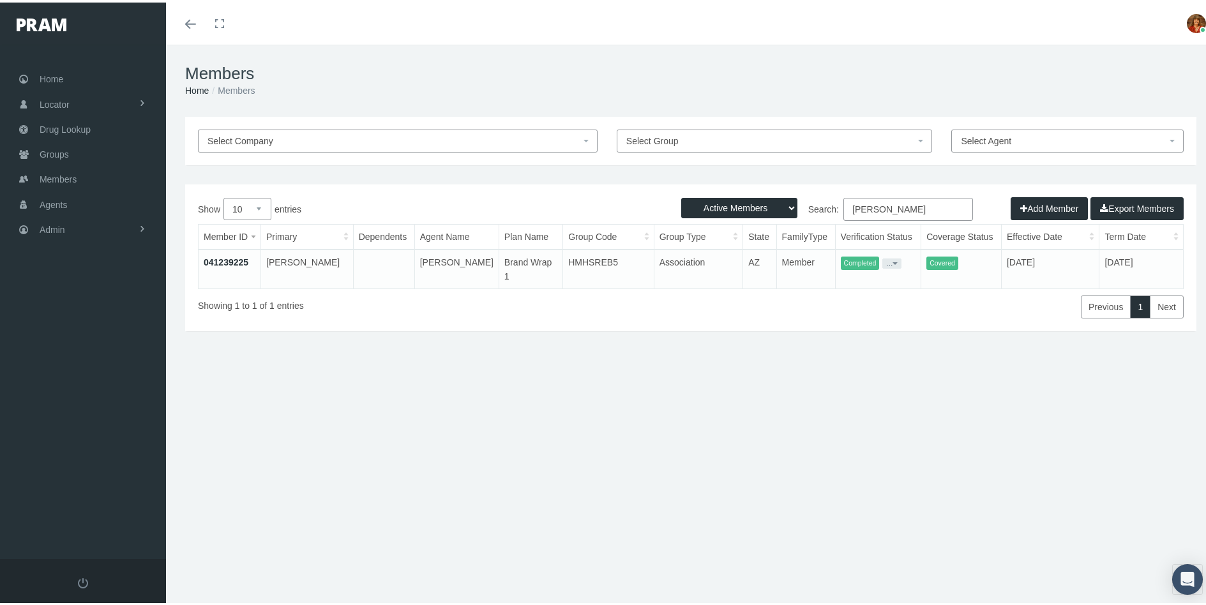
type input "[PERSON_NAME]"
click at [237, 256] on link "041239225" at bounding box center [226, 260] width 45 height 10
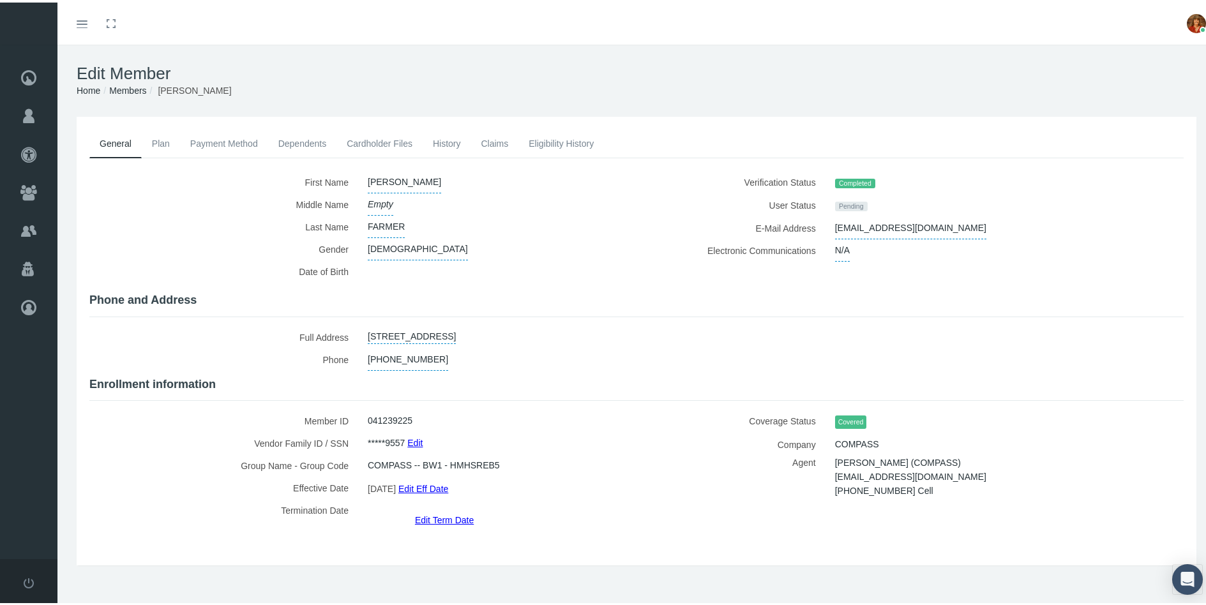
click at [598, 325] on div "4722 EAST BELL ROAD, APT 3158, PHOENIX, AZ, 85032" at bounding box center [492, 335] width 269 height 22
drag, startPoint x: 597, startPoint y: 329, endPoint x: 433, endPoint y: 320, distance: 164.3
click at [433, 324] on link "4722 EAST BELL ROAD, APT 3158, PHOENIX, AZ, 85032" at bounding box center [412, 333] width 88 height 18
select select "AZ"
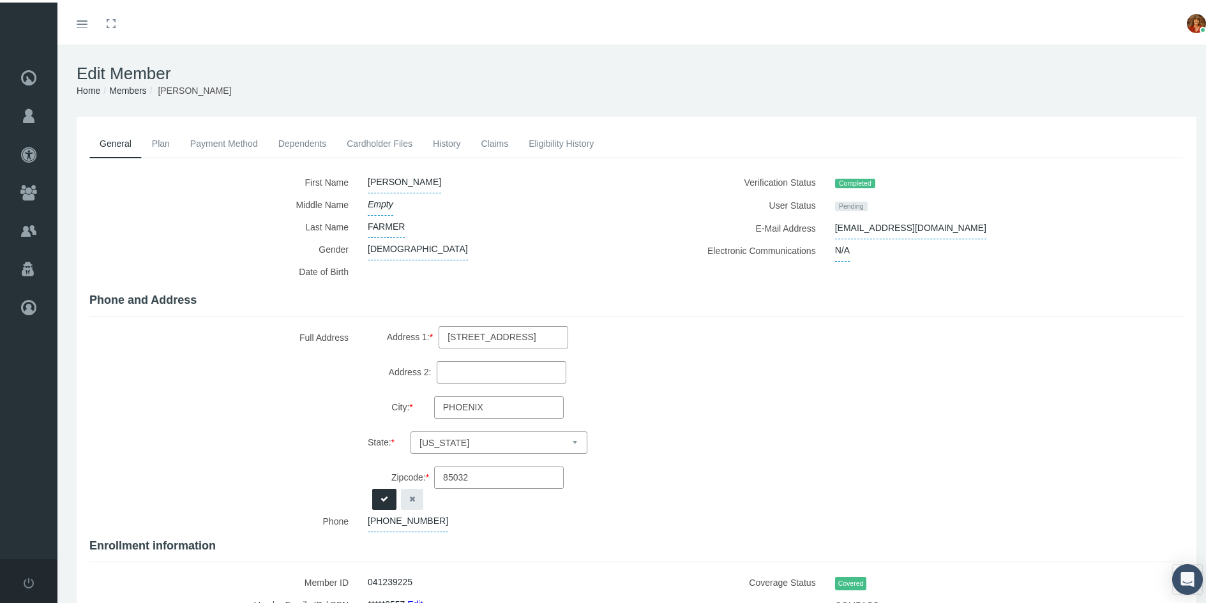
click at [412, 491] on icon "button" at bounding box center [412, 497] width 6 height 12
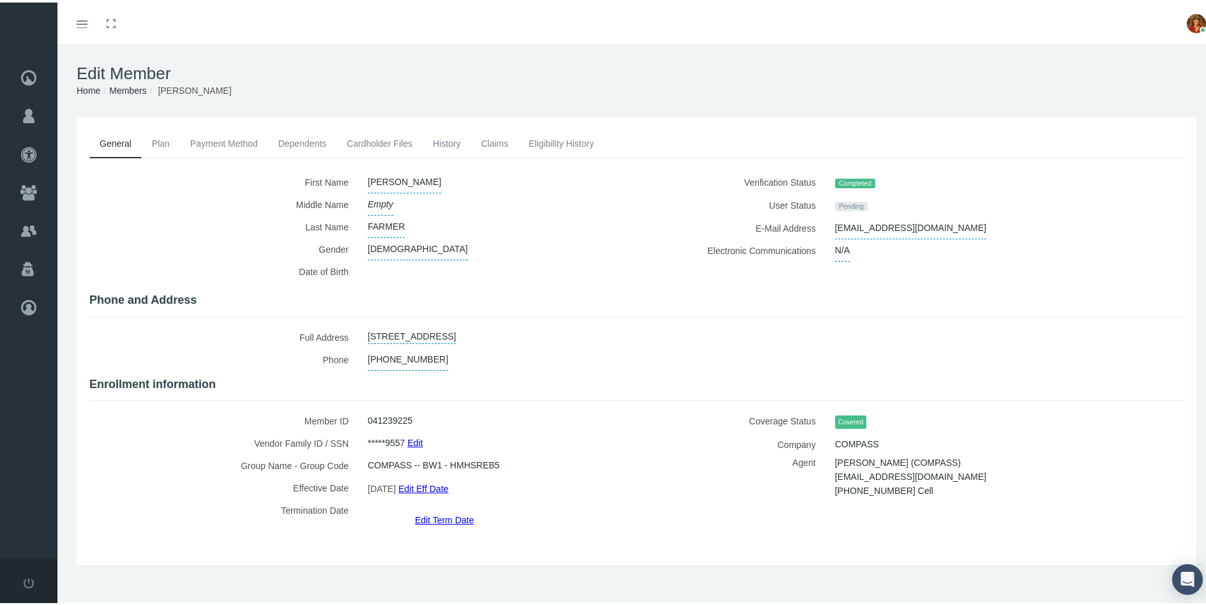
copy link "ROAD, APT 3158, PHOENIX, AZ, 85032"
click at [447, 329] on link "4722 EAST BELL ROAD, APT 3158, PHOENIX, AZ, 85032" at bounding box center [412, 333] width 88 height 18
select select "AZ"
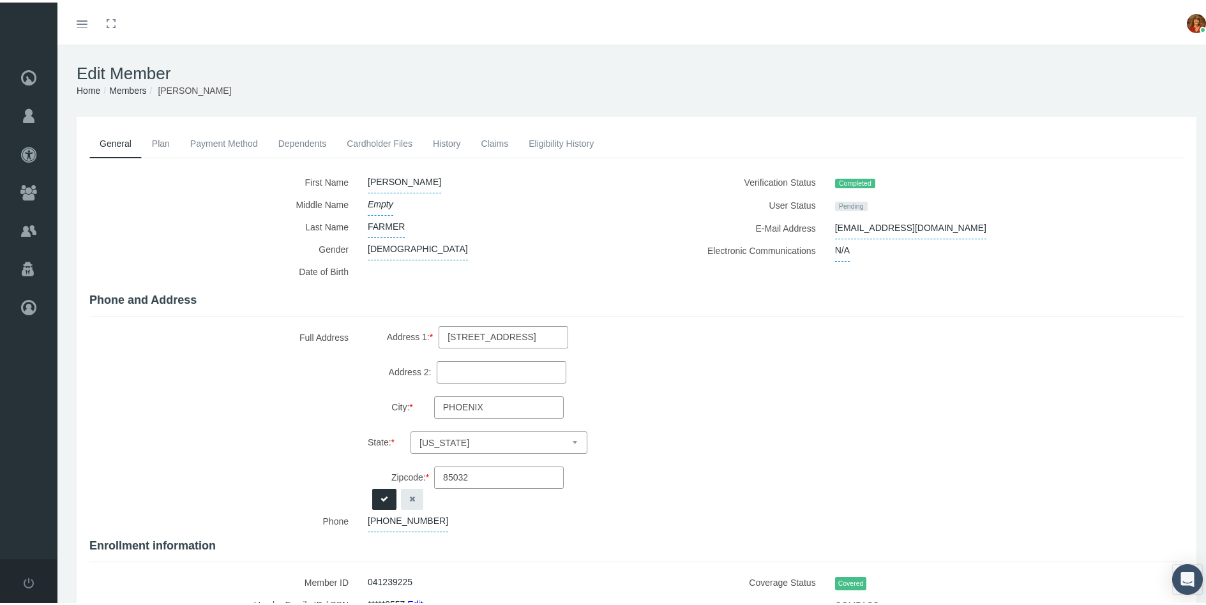
click at [412, 497] on icon "button" at bounding box center [412, 497] width 6 height 12
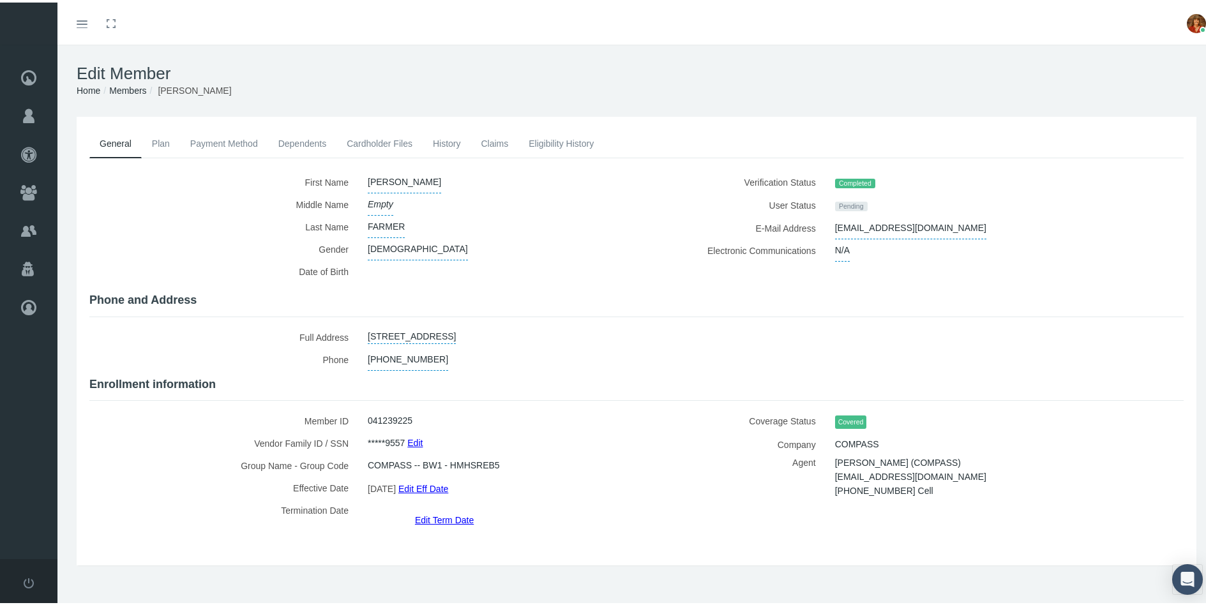
click at [441, 324] on link "4722 EAST BELL ROAD, APT 3158, PHOENIX, AZ, 85032" at bounding box center [412, 333] width 88 height 18
select select "AZ"
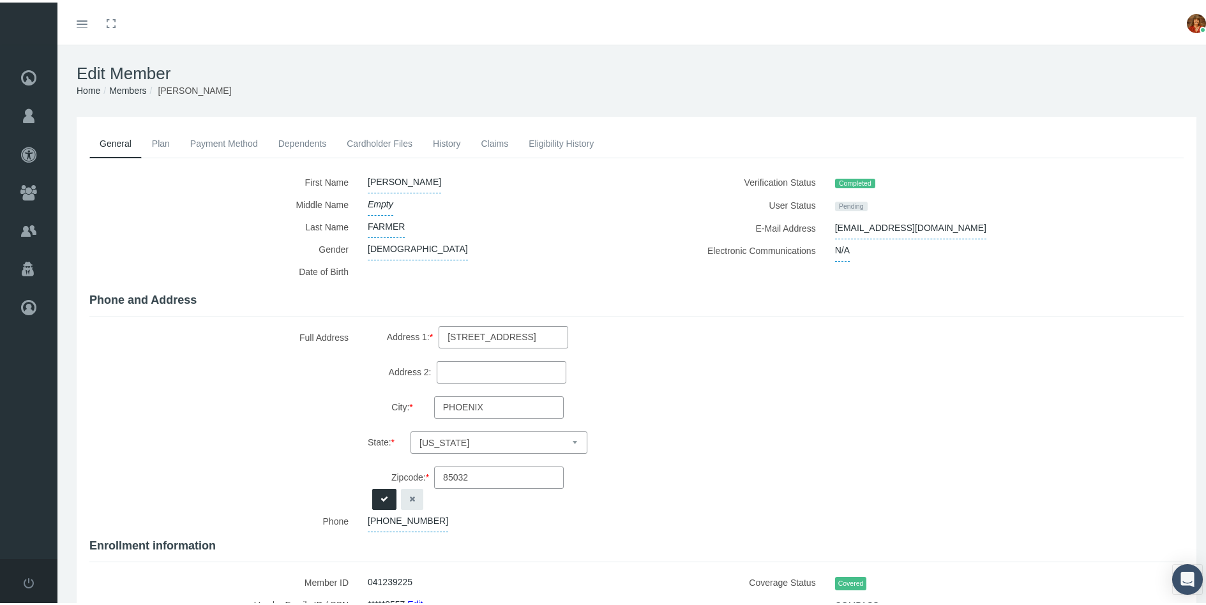
click at [409, 491] on icon "button" at bounding box center [412, 497] width 6 height 12
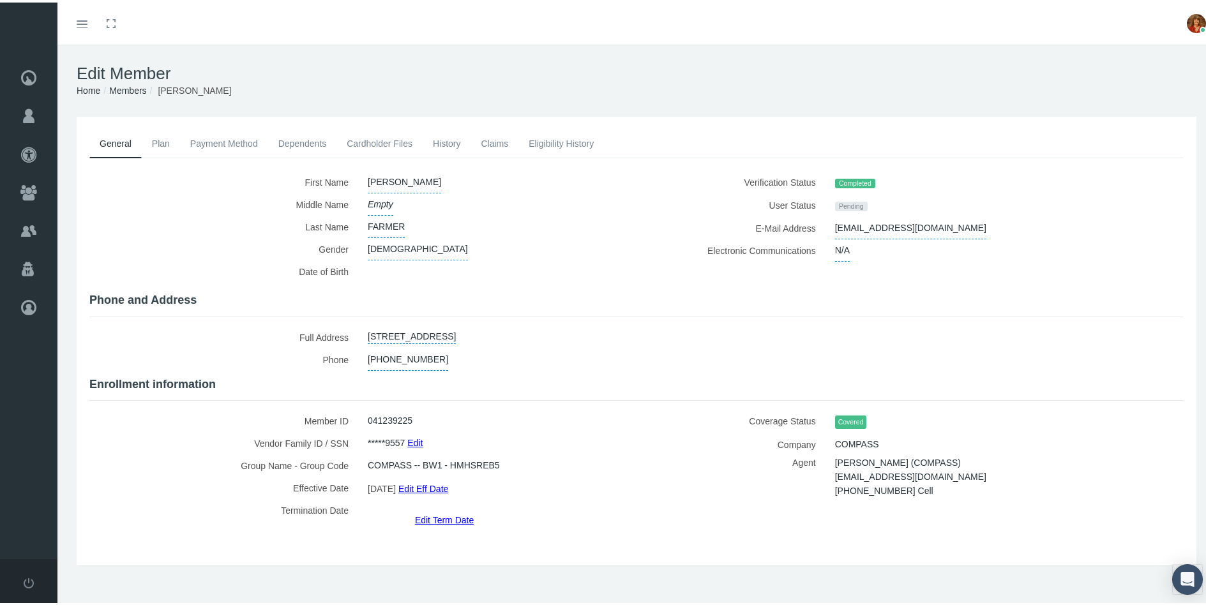
click at [617, 346] on div "480-363-4261" at bounding box center [492, 357] width 269 height 22
drag, startPoint x: 595, startPoint y: 330, endPoint x: 472, endPoint y: 319, distance: 123.7
click at [472, 319] on div "First Name" at bounding box center [636, 347] width 1094 height 356
click at [549, 376] on h4 "Enrollment information" at bounding box center [636, 382] width 1094 height 14
drag, startPoint x: 597, startPoint y: 333, endPoint x: 440, endPoint y: 316, distance: 157.3
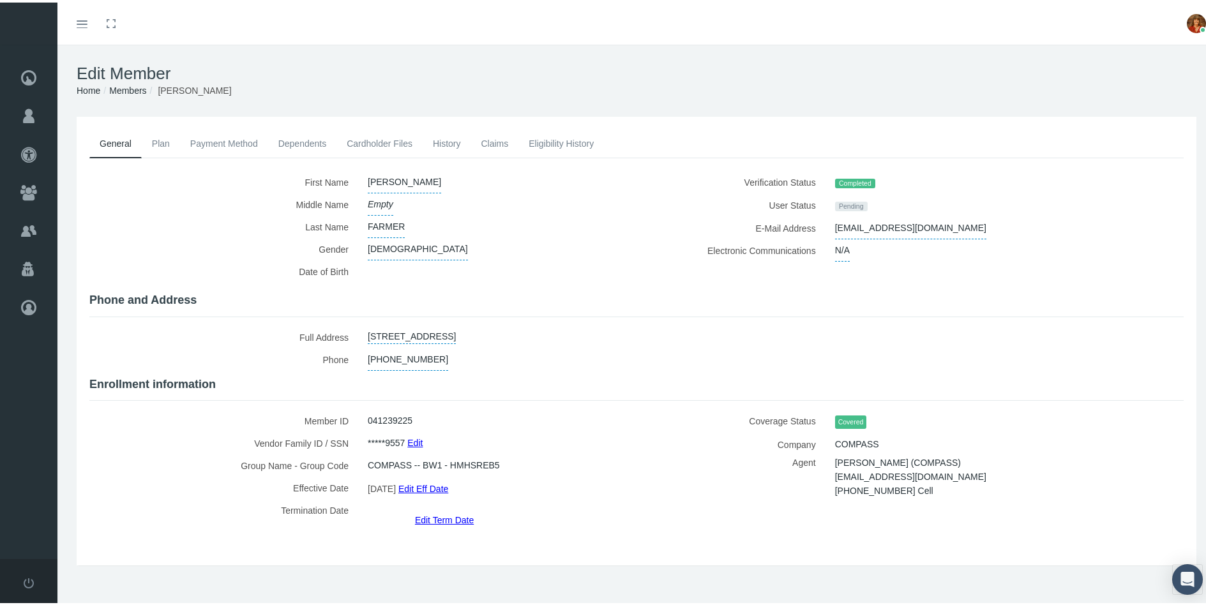
click at [440, 316] on div "First Name" at bounding box center [636, 347] width 1094 height 356
copy link "4722 EAST BELL ROAD, APT 3158, PHOENIX, AZ, 85032"
click at [599, 211] on div "Empty" at bounding box center [492, 202] width 269 height 22
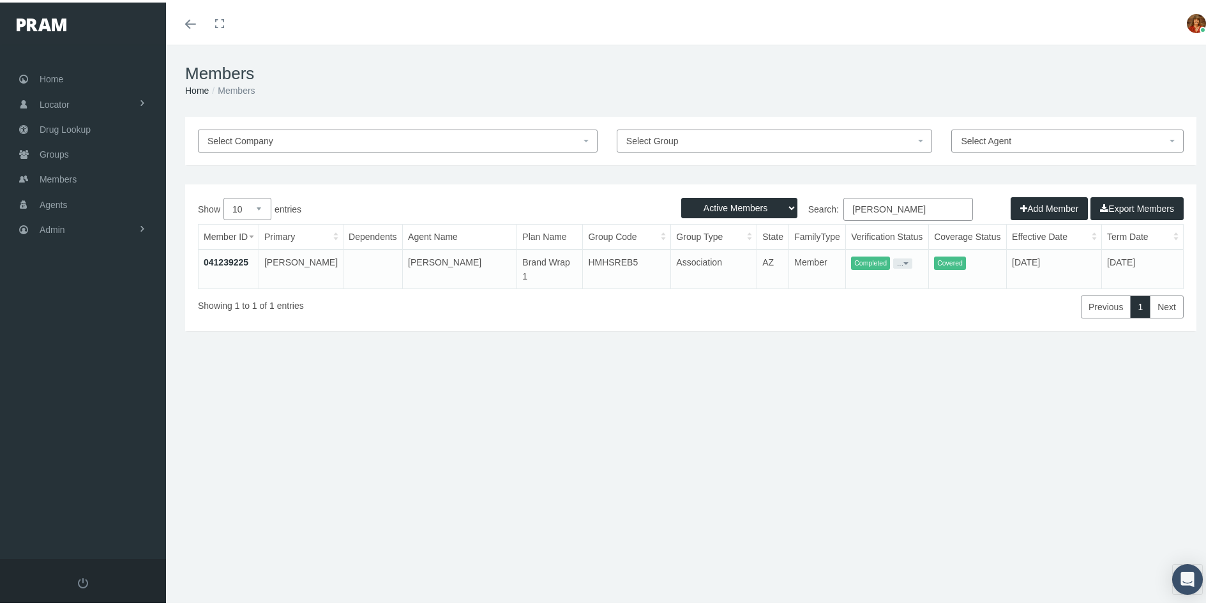
drag, startPoint x: 910, startPoint y: 200, endPoint x: 714, endPoint y: 162, distance: 198.9
click at [714, 162] on div "Select Company Select Group Select Agent Loading... Active Members Terminated M…" at bounding box center [690, 273] width 1049 height 319
type input "[PERSON_NAME]"
click at [232, 256] on link "041245474" at bounding box center [226, 260] width 45 height 10
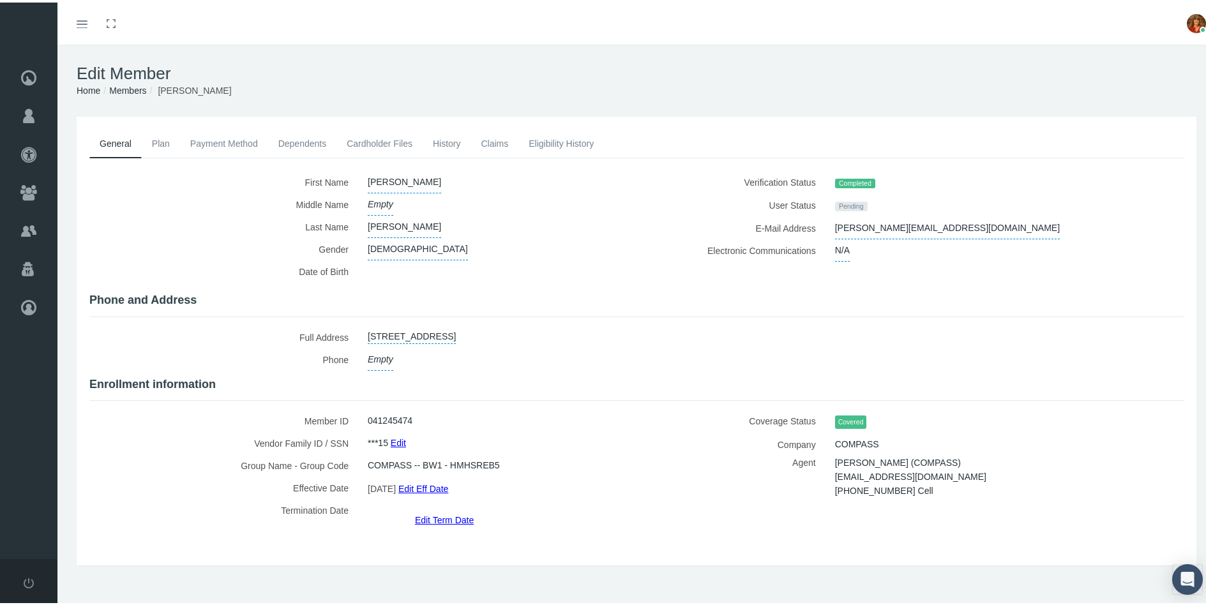
drag, startPoint x: 542, startPoint y: 329, endPoint x: 423, endPoint y: 317, distance: 120.0
click at [423, 317] on div "First Name" at bounding box center [636, 347] width 1094 height 356
copy link "[STREET_ADDRESS]"
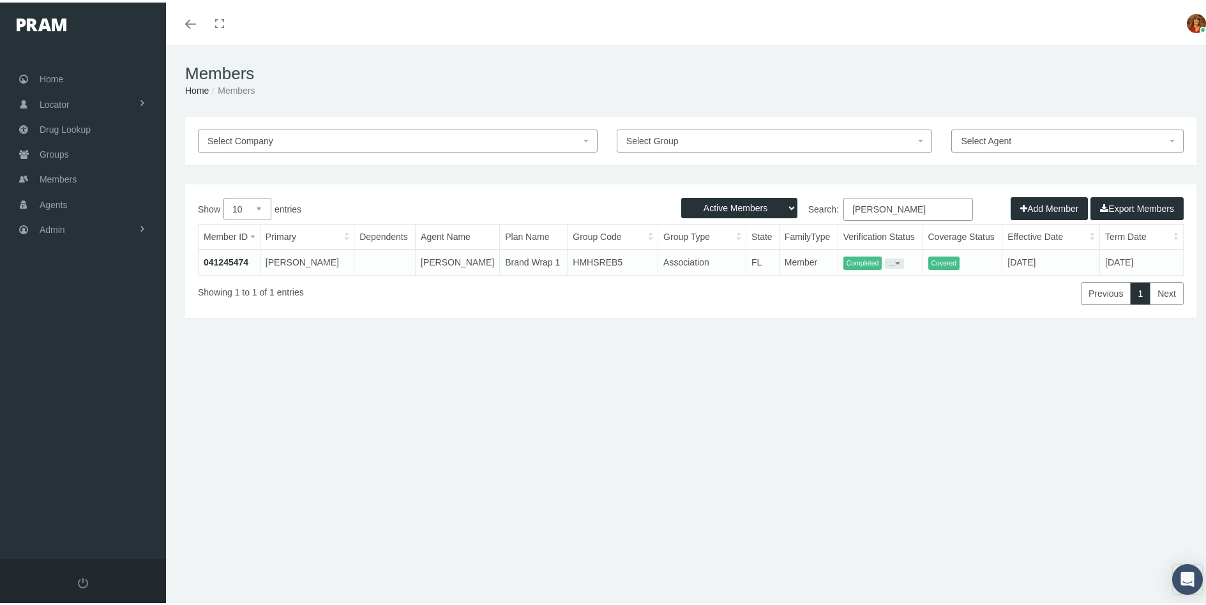
click at [924, 206] on input "JIM HENDERSHOT" at bounding box center [908, 206] width 130 height 23
type input "J"
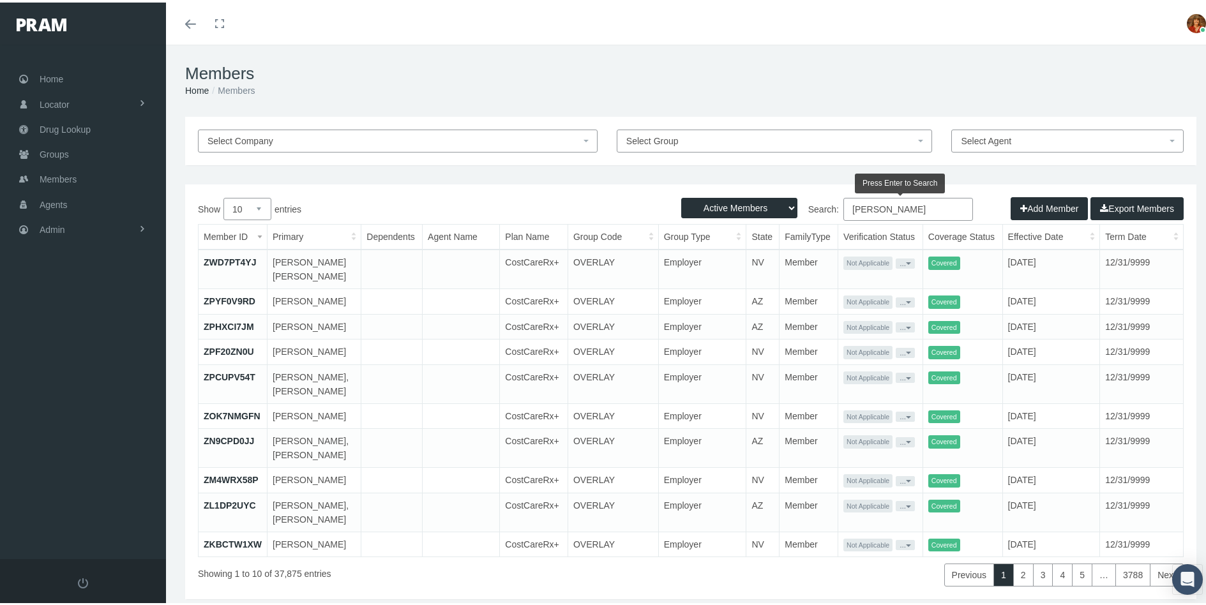
click at [930, 204] on input "KIMBERLY JOLLY" at bounding box center [908, 206] width 130 height 23
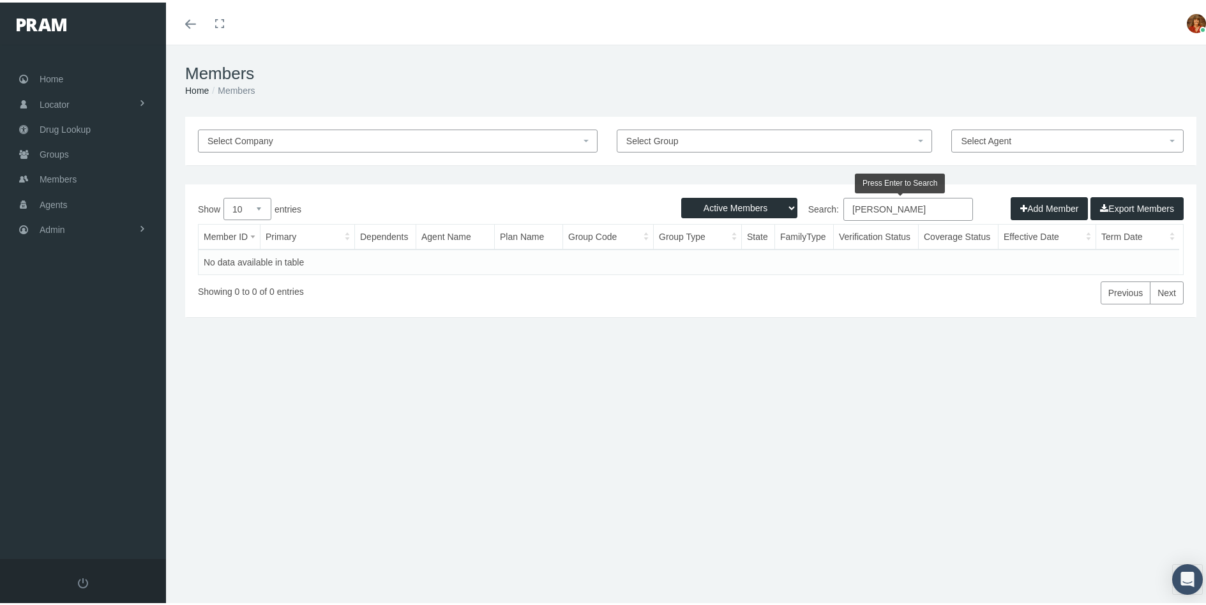
click at [892, 207] on input "KIMBERLY JOLLY" at bounding box center [908, 206] width 130 height 23
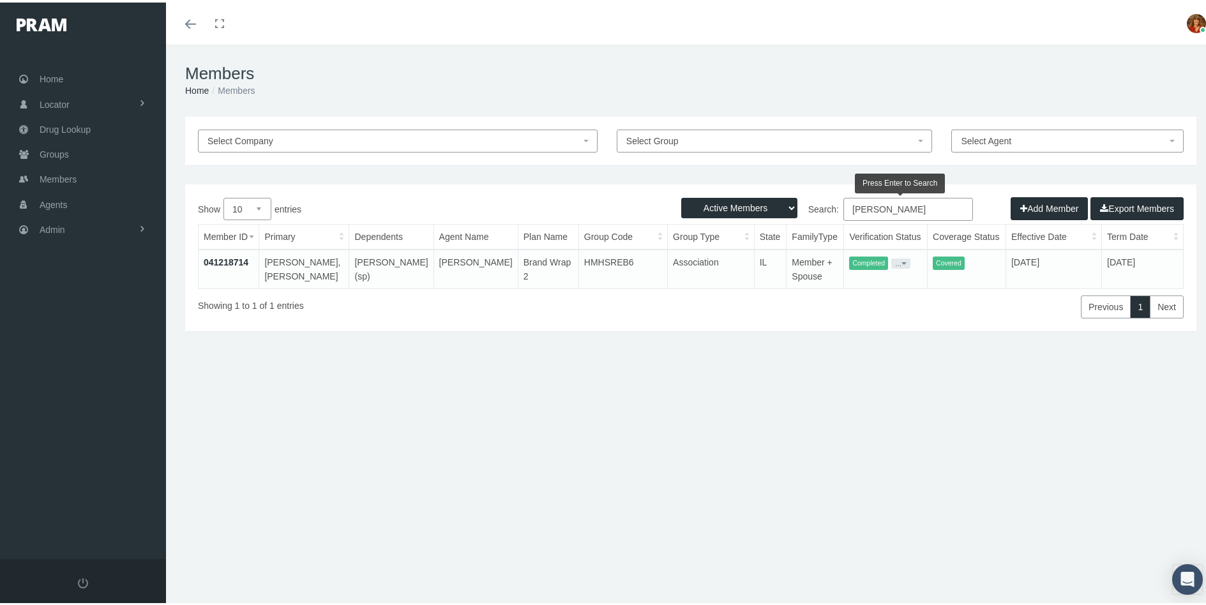
type input "STANLEY JOLLY"
click at [233, 262] on link "041218714" at bounding box center [226, 260] width 45 height 10
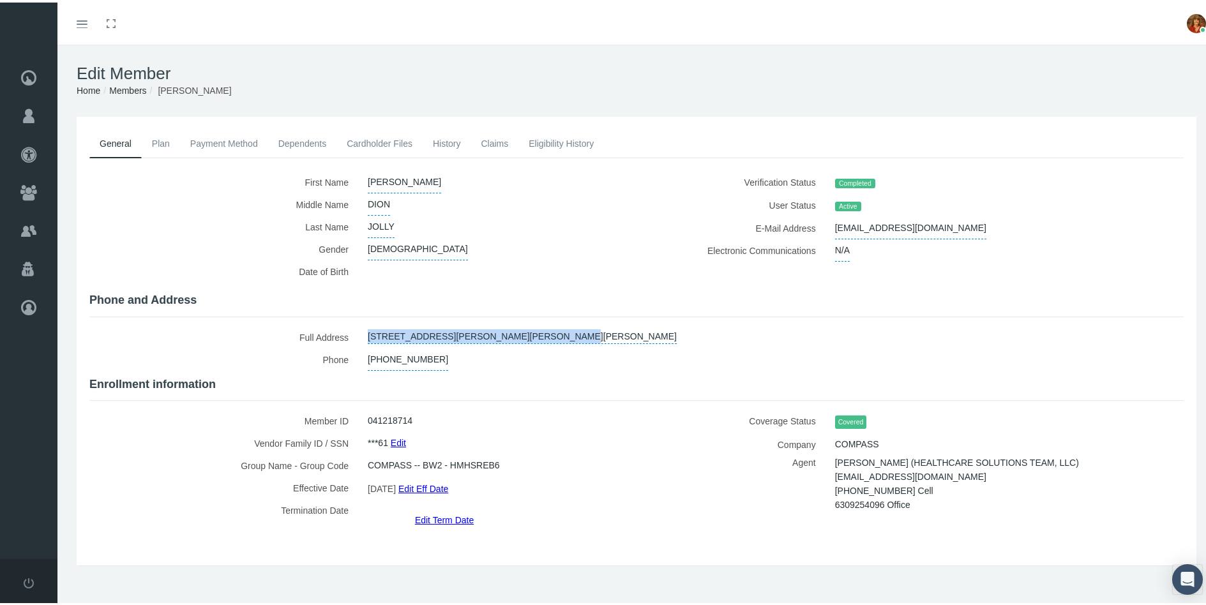
drag, startPoint x: 553, startPoint y: 331, endPoint x: 433, endPoint y: 317, distance: 120.8
click at [433, 317] on div "First Name" at bounding box center [636, 347] width 1094 height 356
copy link "[STREET_ADDRESS][PERSON_NAME][PERSON_NAME][PERSON_NAME]"
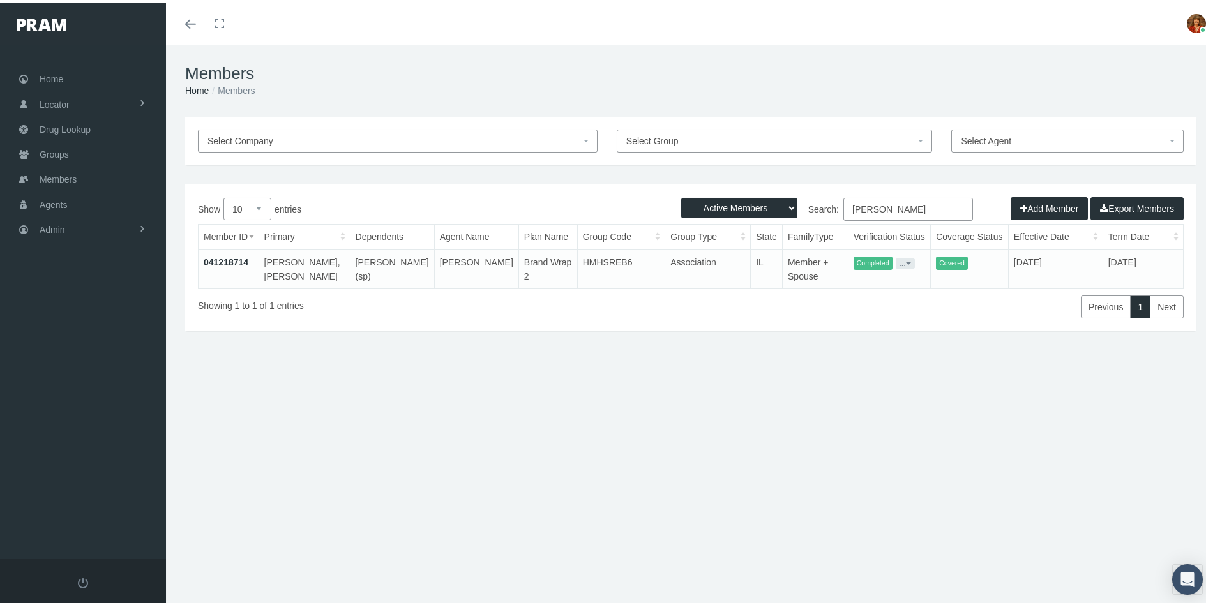
click at [917, 204] on input "[PERSON_NAME]" at bounding box center [908, 206] width 130 height 23
type input "S"
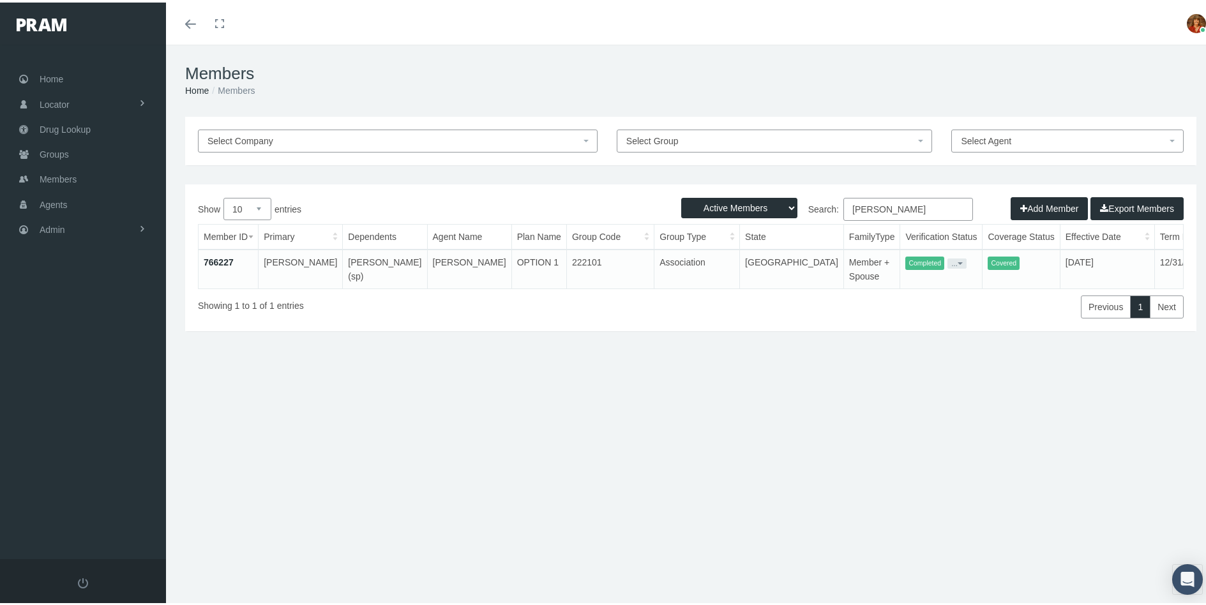
type input "EDWARD MARTINEZ"
click at [223, 259] on link "766227" at bounding box center [219, 260] width 30 height 10
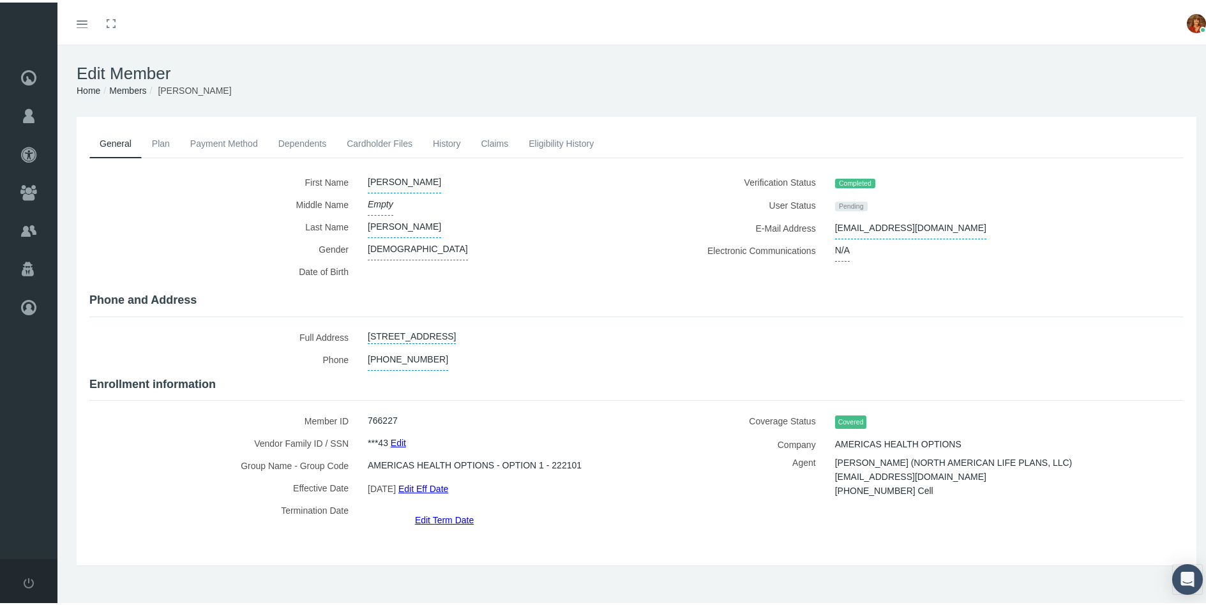
click at [456, 335] on link "5286 PARK RIDGE DRIVE, FRISCO, TX, 75034" at bounding box center [412, 333] width 88 height 18
select select "[GEOGRAPHIC_DATA]"
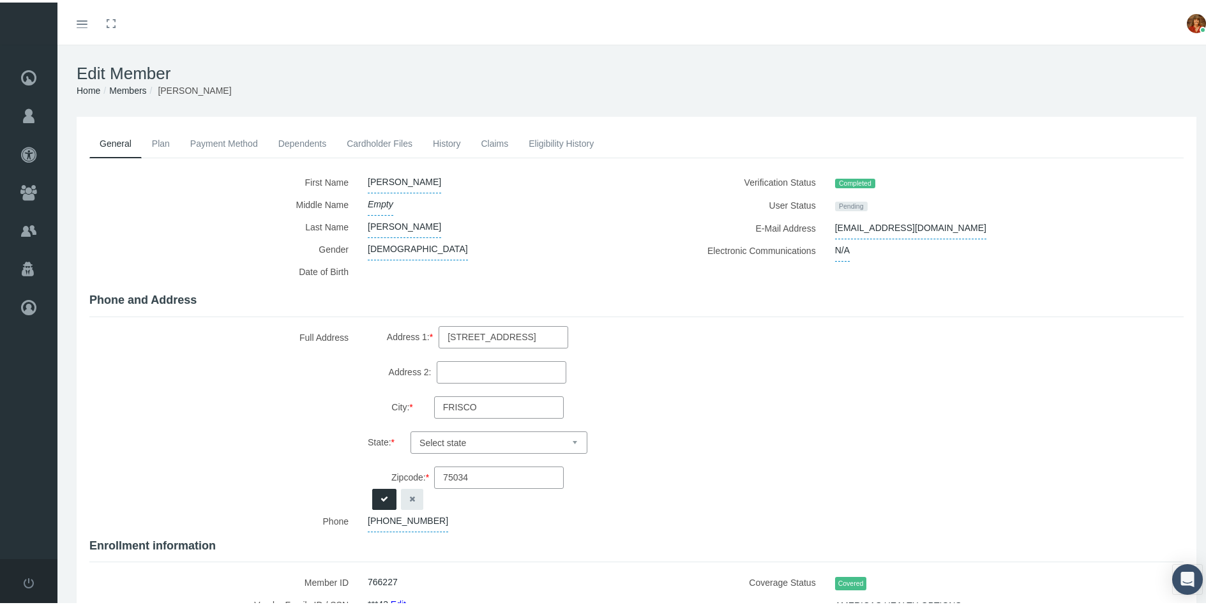
click at [405, 488] on button "button" at bounding box center [412, 496] width 22 height 21
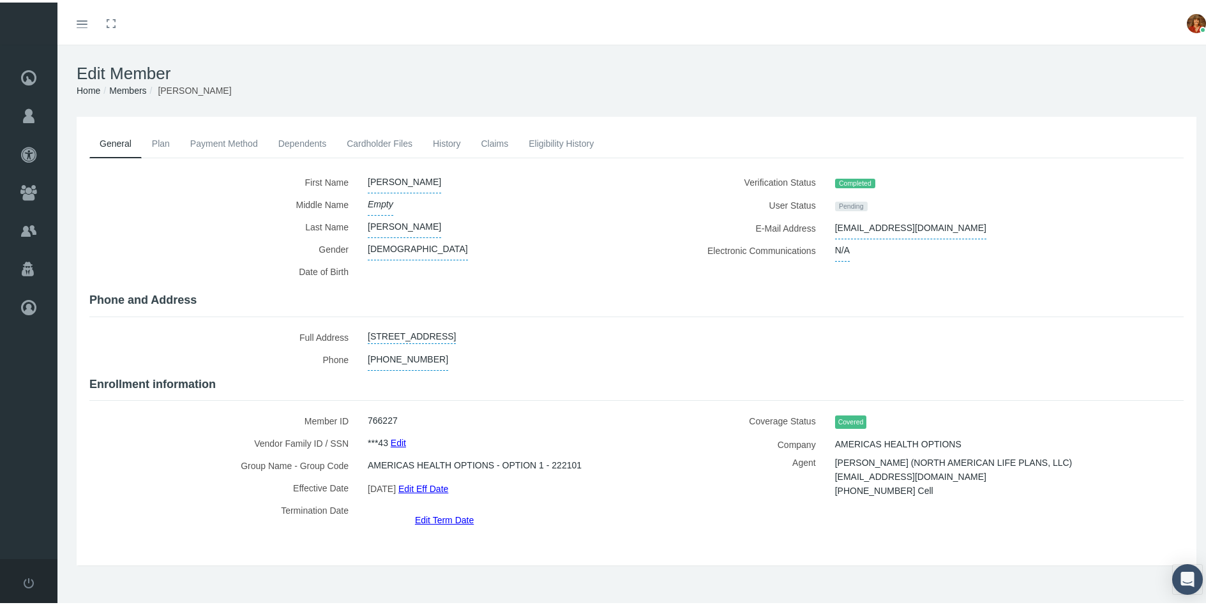
drag, startPoint x: 555, startPoint y: 329, endPoint x: 365, endPoint y: 330, distance: 190.2
click at [368, 330] on link "5286 PARK RIDGE DRIVE, FRISCO, TX, 75034" at bounding box center [412, 333] width 88 height 18
select select "TX"
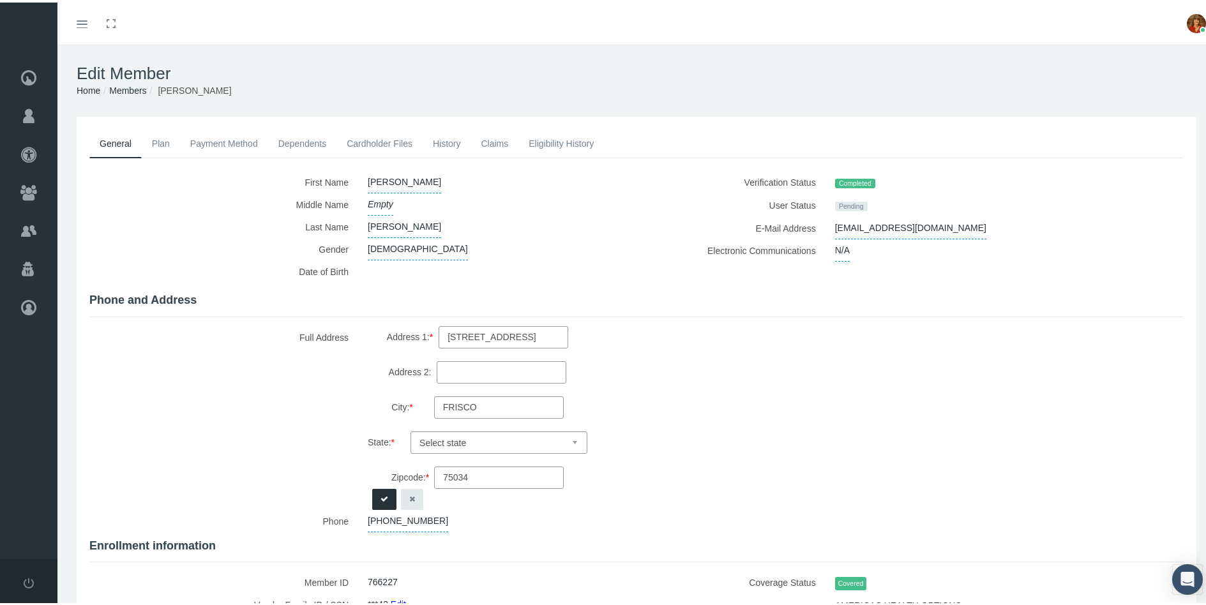
click at [409, 495] on icon "button" at bounding box center [412, 497] width 6 height 12
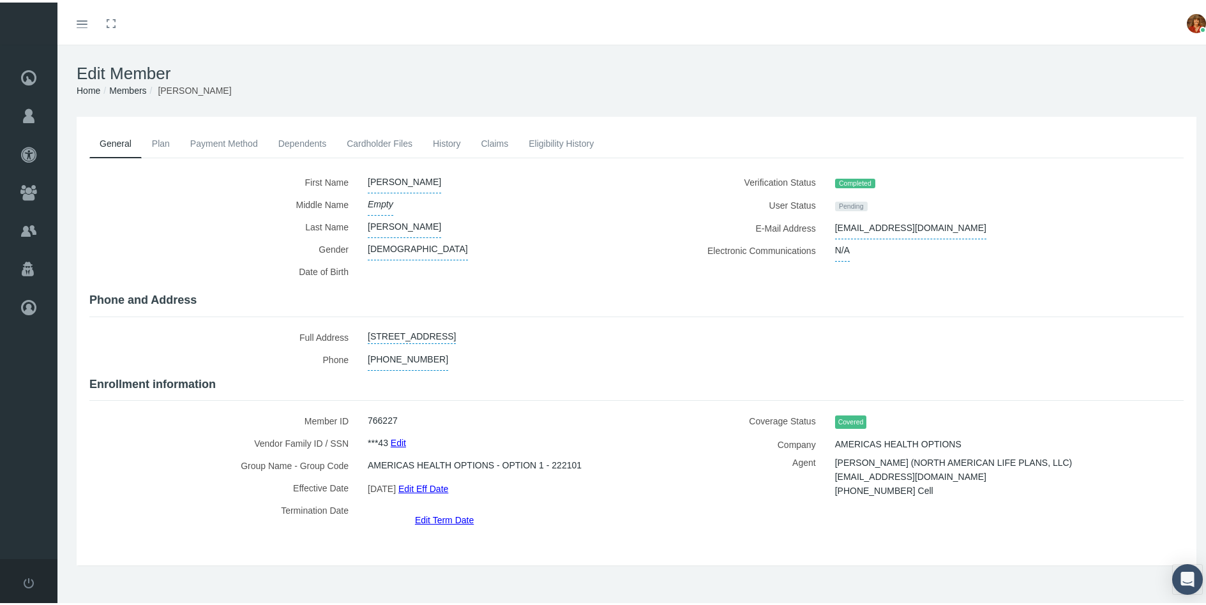
copy link "5286 PARK RIDGE DRIVE, FRISCO, TX, 75034"
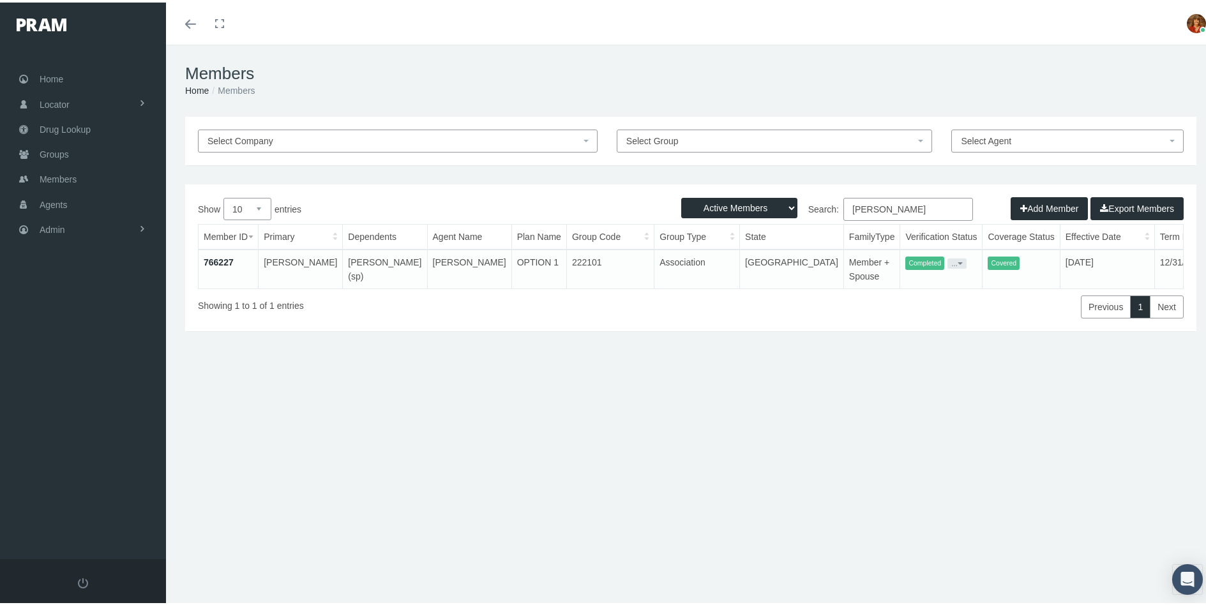
click at [937, 204] on input "EDWARD MARTINEZ" at bounding box center [908, 206] width 130 height 23
type input "E"
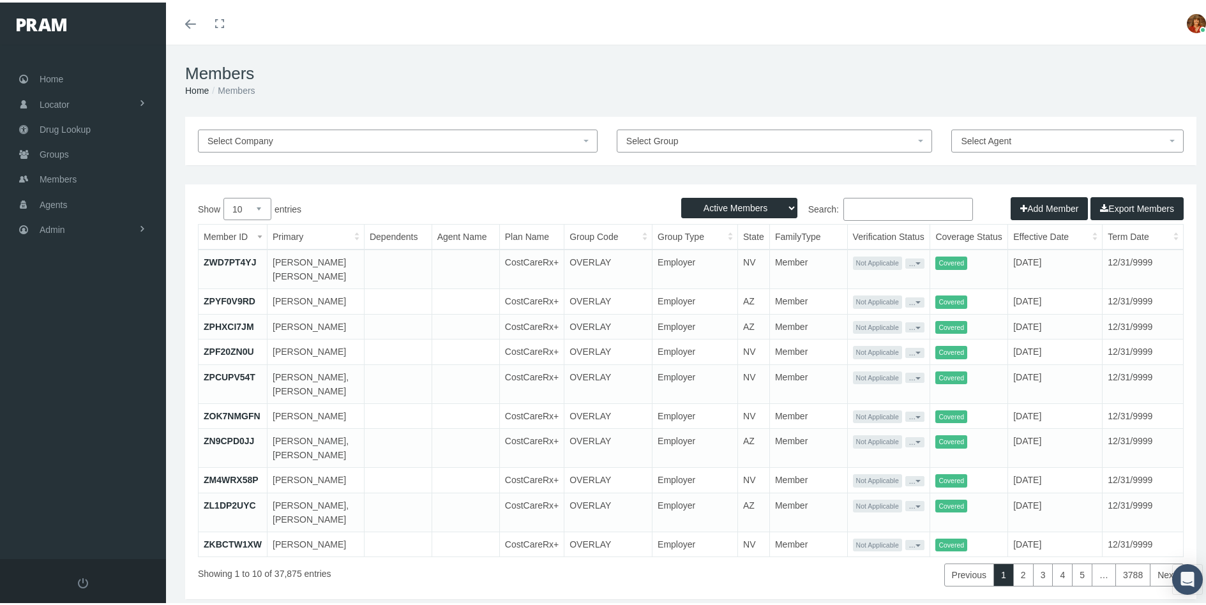
type input "S"
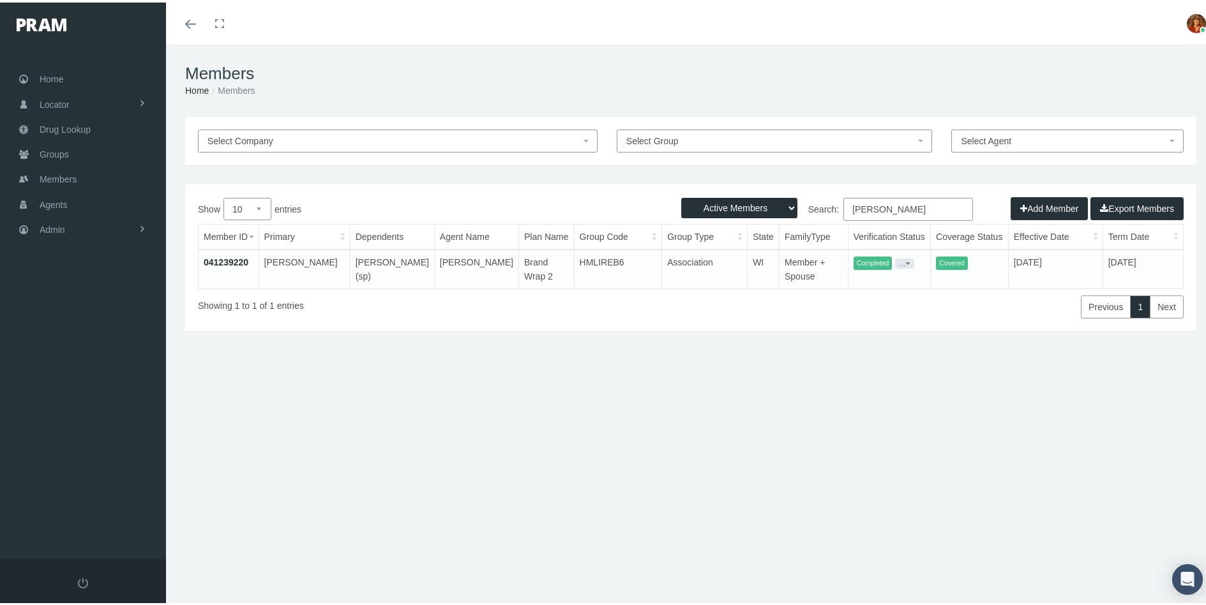
type input "RICHARD BAA"
click at [231, 255] on link "041239220" at bounding box center [226, 260] width 45 height 10
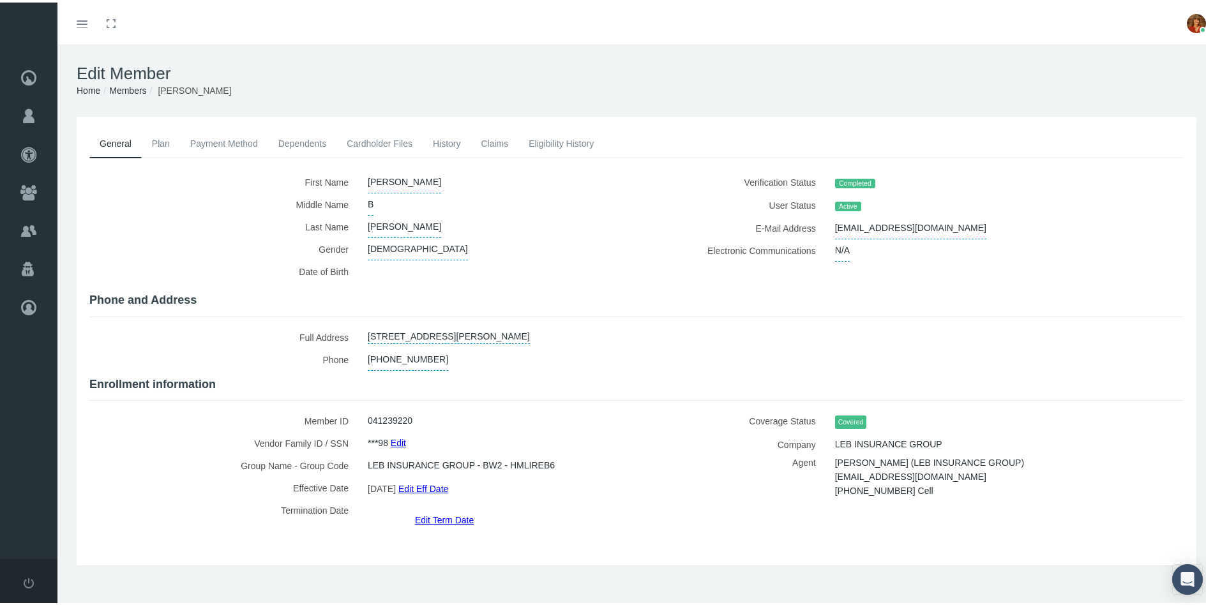
click at [530, 331] on link "[STREET_ADDRESS][PERSON_NAME]" at bounding box center [449, 333] width 162 height 18
select select "WI"
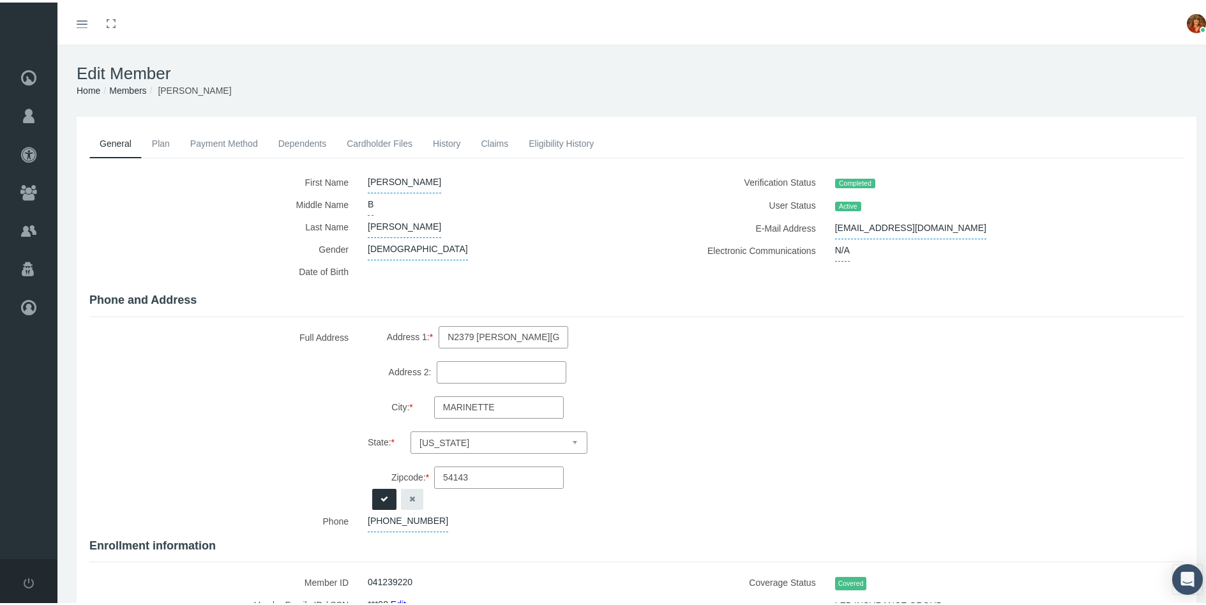
click at [409, 492] on icon "button" at bounding box center [412, 497] width 6 height 12
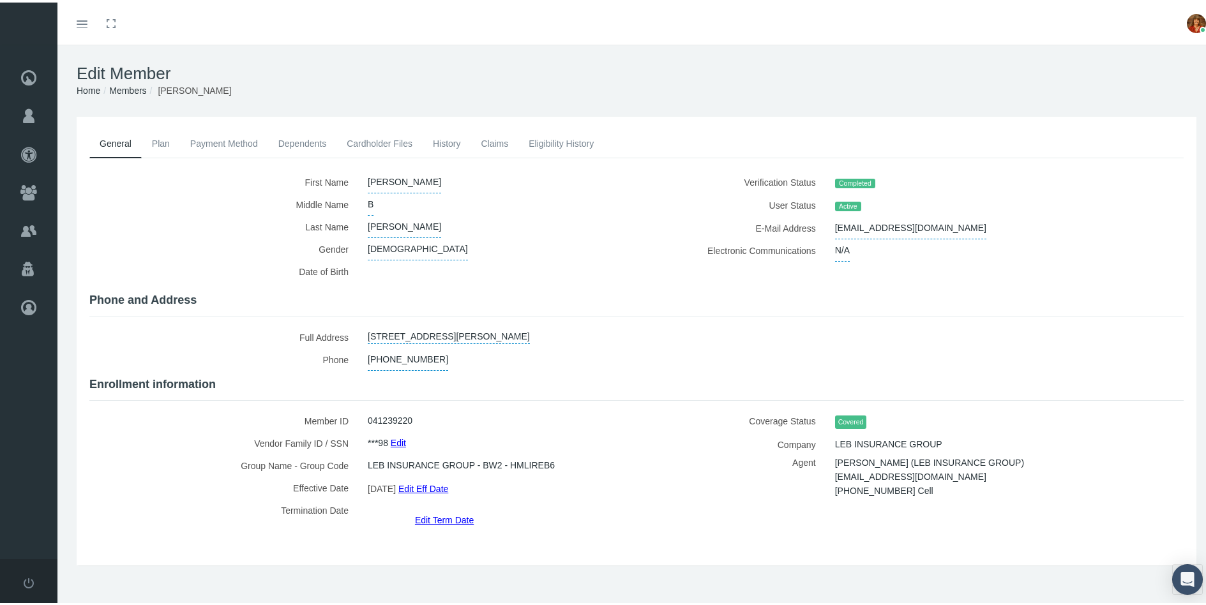
drag, startPoint x: 566, startPoint y: 333, endPoint x: 389, endPoint y: 313, distance: 177.9
click at [389, 313] on div "First Name" at bounding box center [636, 347] width 1094 height 356
copy link "N2379 SCHACHT ROAD, MARINETTE, WI, 54143"
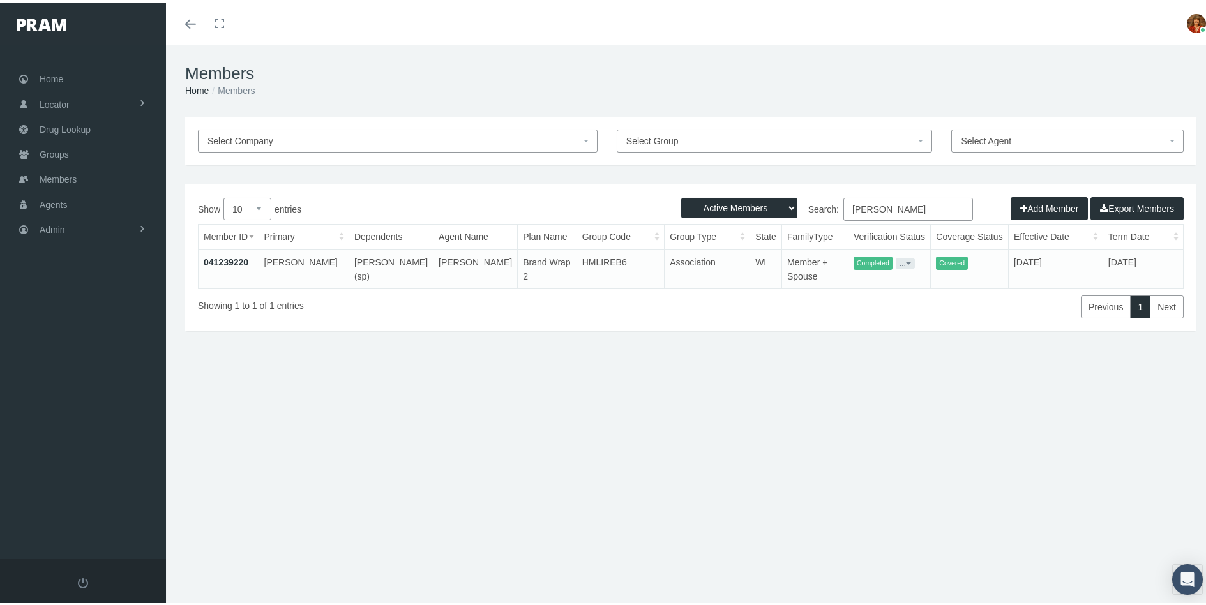
click at [916, 213] on input "[PERSON_NAME]" at bounding box center [908, 206] width 130 height 23
type input "R"
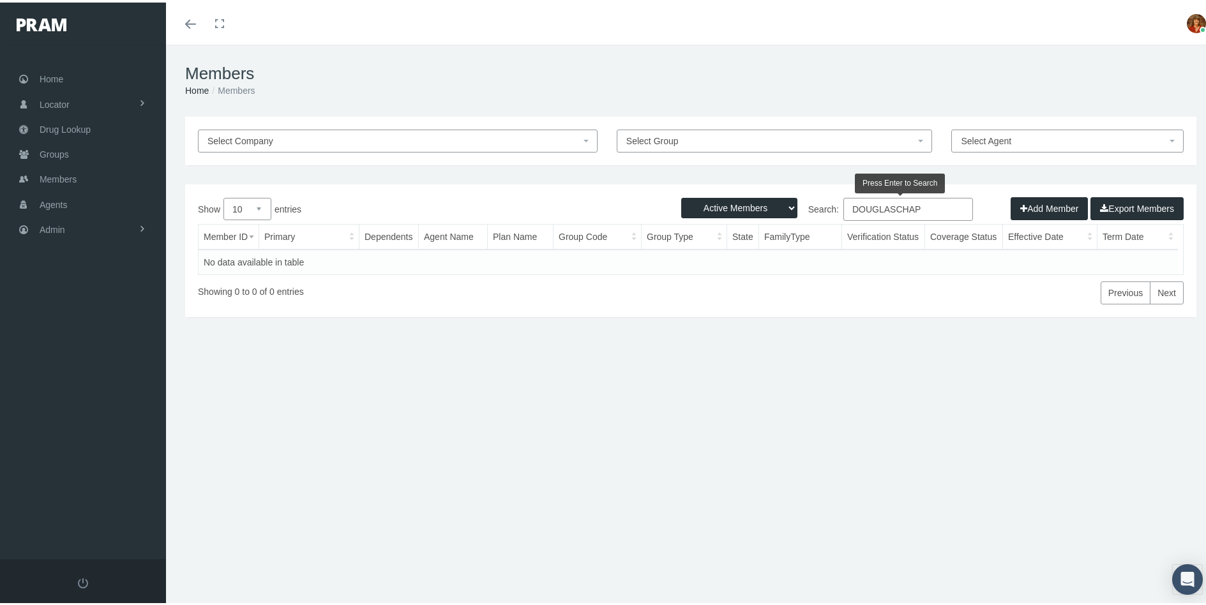
click at [889, 207] on input "DOUGLASCHAP" at bounding box center [908, 206] width 130 height 23
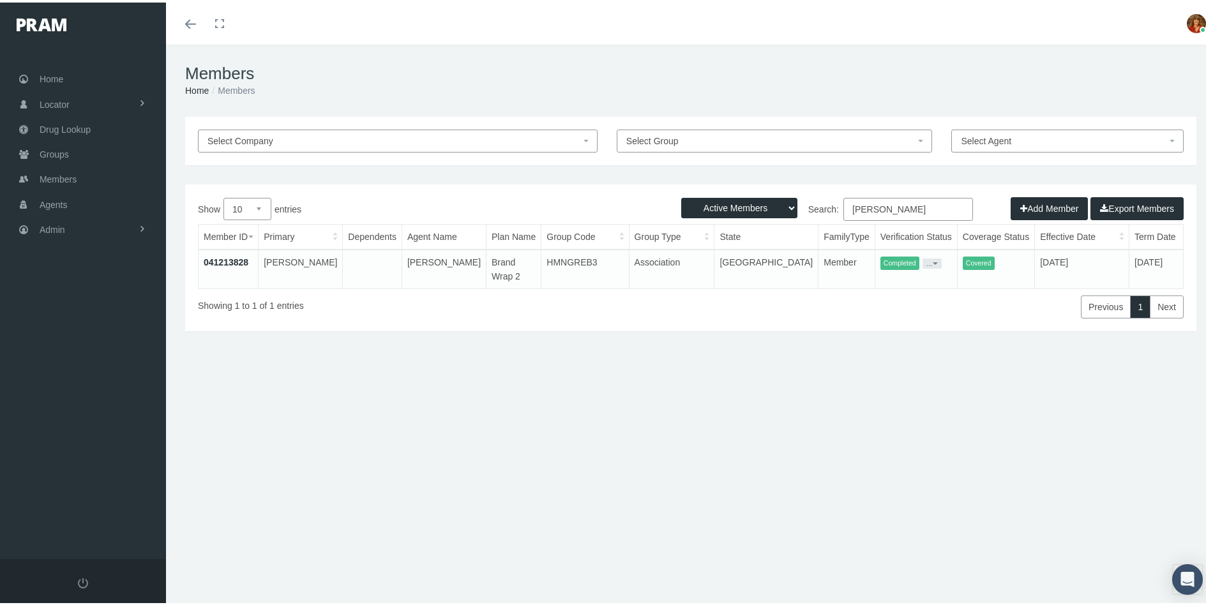
type input "[PERSON_NAME]"
click at [232, 257] on link "041213828" at bounding box center [226, 260] width 45 height 10
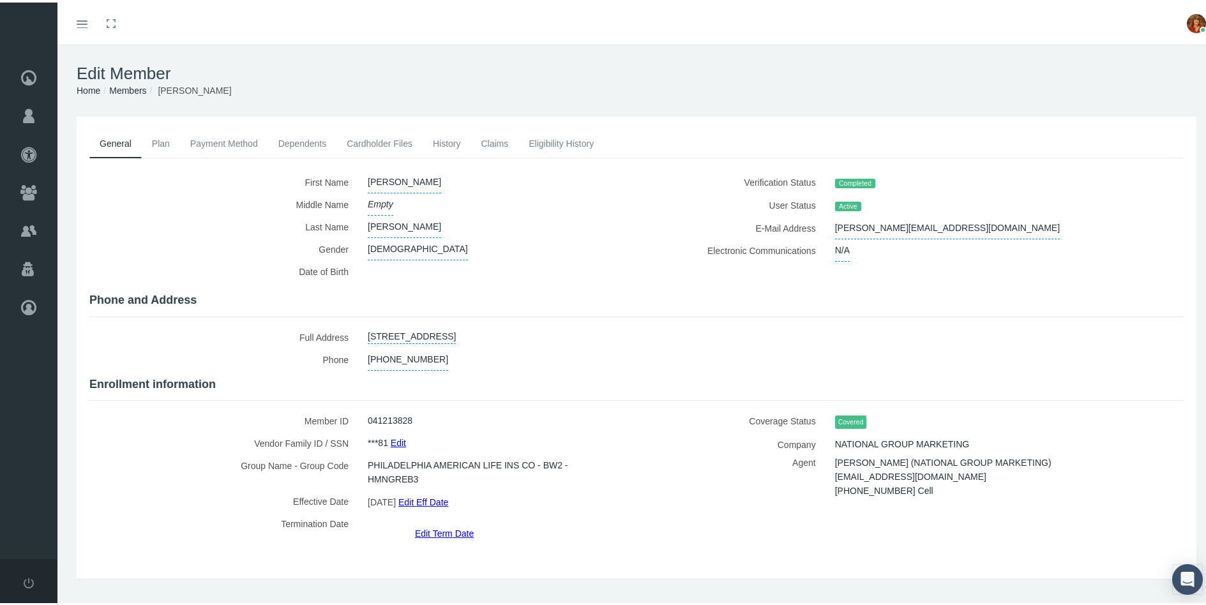
drag, startPoint x: 547, startPoint y: 330, endPoint x: 423, endPoint y: 319, distance: 125.0
click at [423, 319] on div "First Name" at bounding box center [636, 354] width 1094 height 370
copy link "109 MUNDELEIN DR, OAK POINT, TX, 75068"
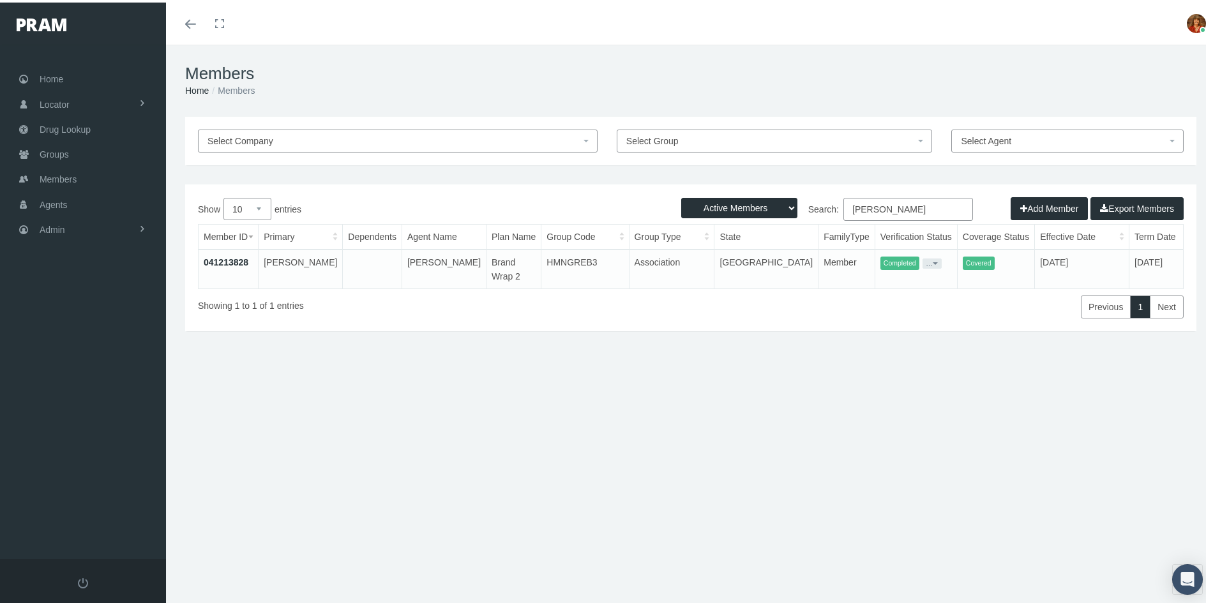
click at [917, 211] on input "[PERSON_NAME]" at bounding box center [908, 206] width 130 height 23
type input "D"
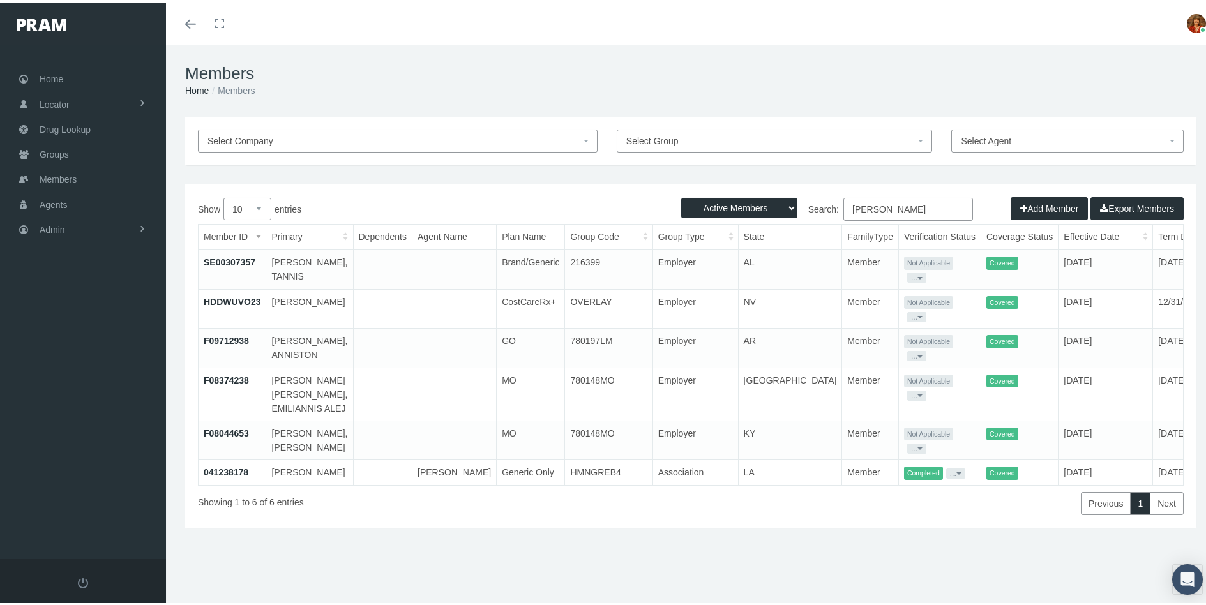
type input "[PERSON_NAME]"
click at [220, 465] on link "041238178" at bounding box center [226, 470] width 45 height 10
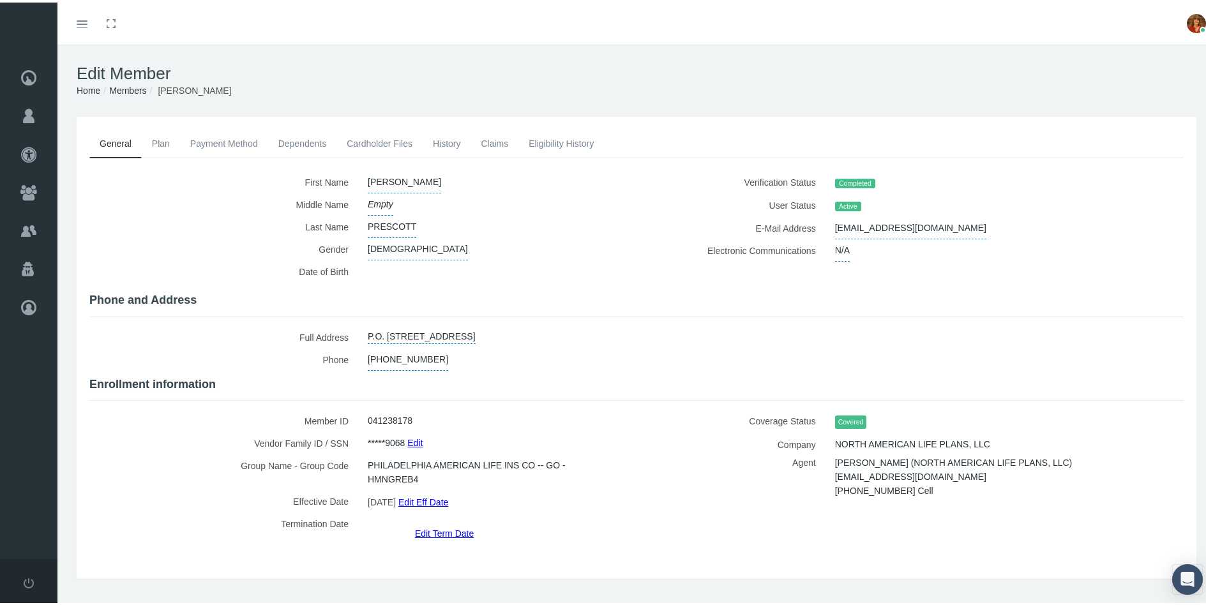
drag, startPoint x: 515, startPoint y: 329, endPoint x: 368, endPoint y: 327, distance: 147.5
click at [368, 327] on link "P.O. [STREET_ADDRESS]" at bounding box center [422, 333] width 108 height 18
select select "LA"
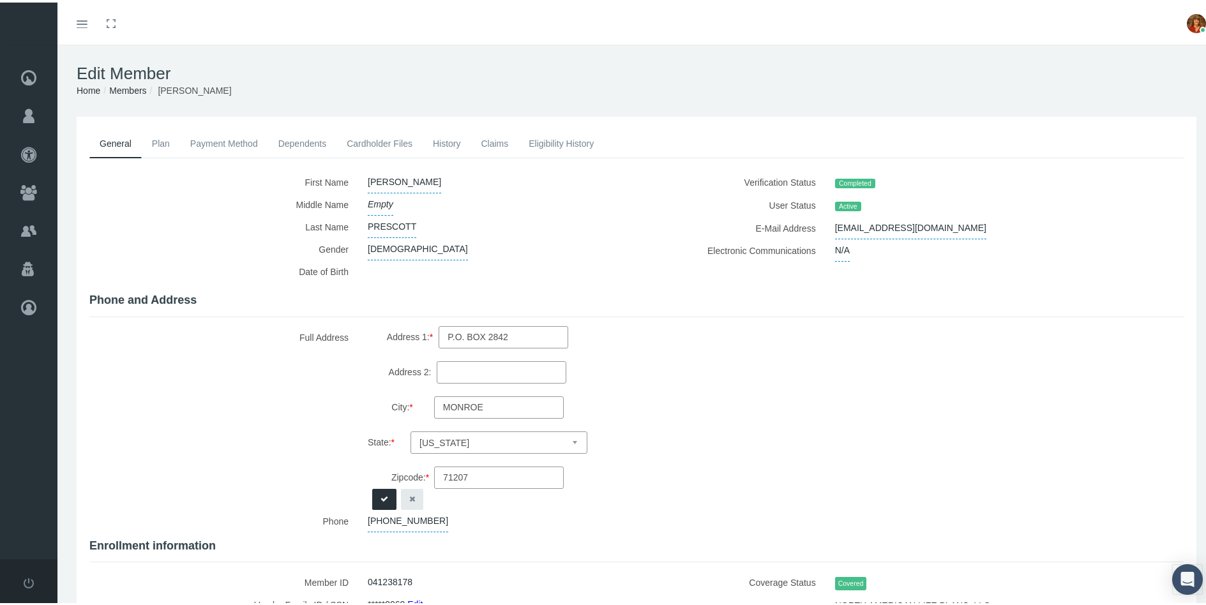
click at [409, 499] on button "button" at bounding box center [412, 496] width 22 height 21
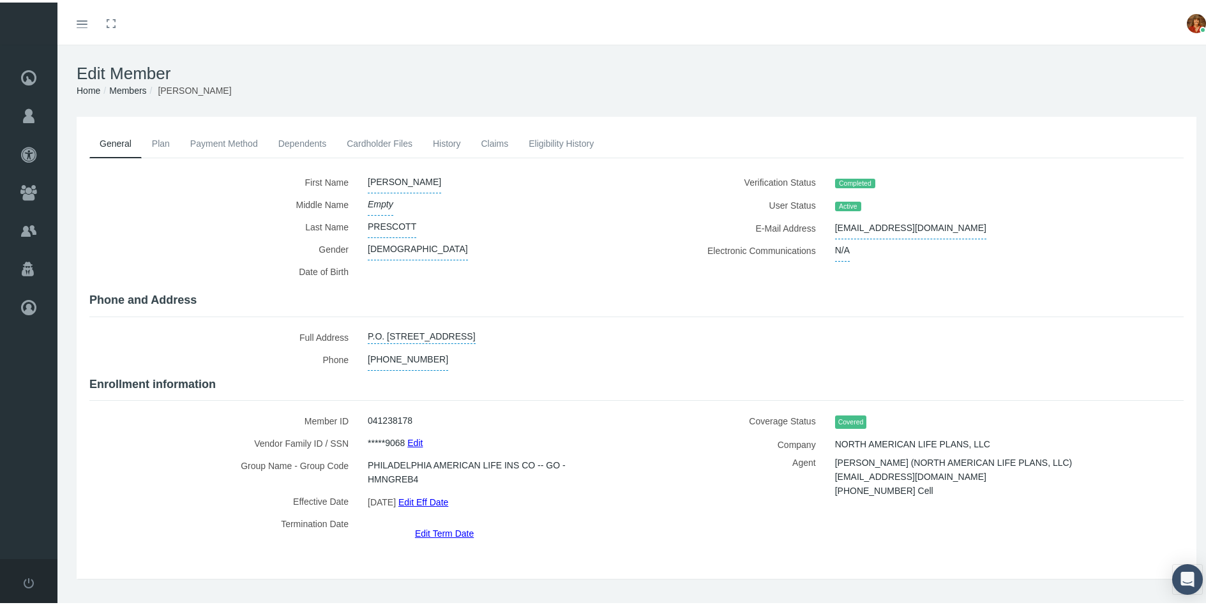
copy link "P.O. BOX 2842, MONROE, LA, 71207"
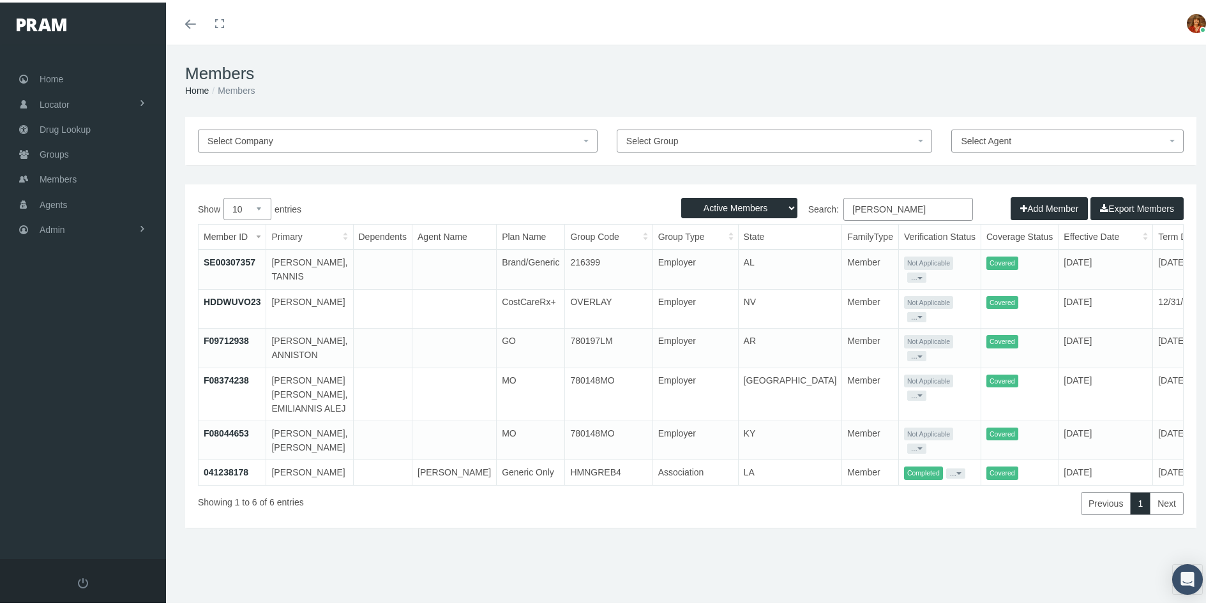
click at [876, 206] on input "ANNIS" at bounding box center [908, 206] width 130 height 23
type input "A"
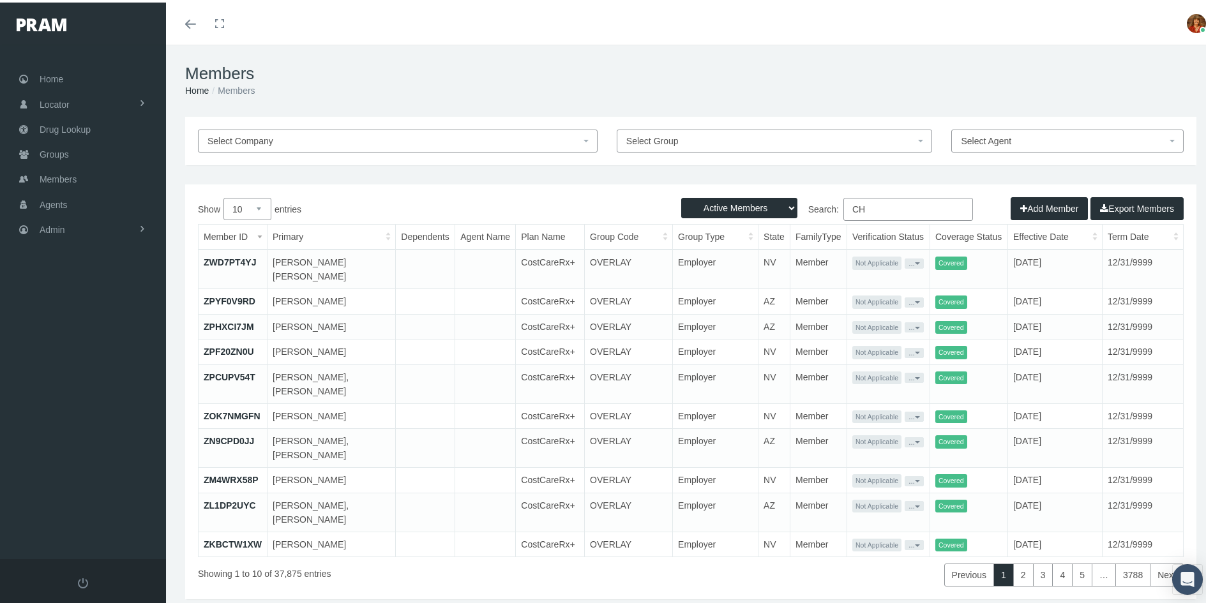
type input "C"
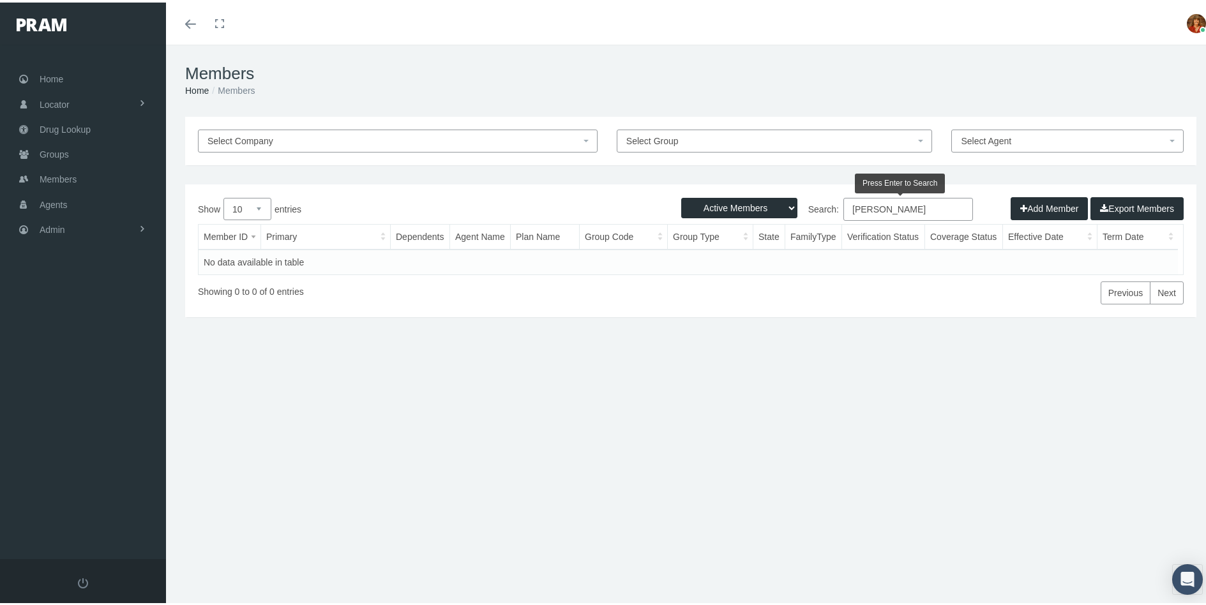
click at [886, 208] on input "STEVE O HOU" at bounding box center [908, 206] width 130 height 23
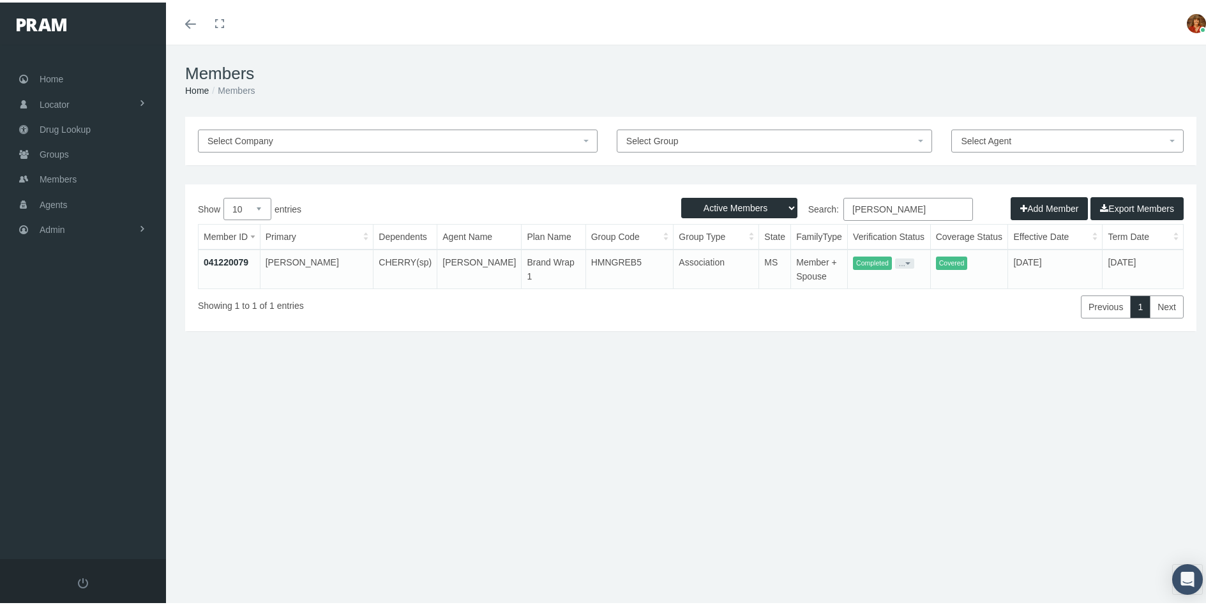
type input "[PERSON_NAME]"
click at [230, 260] on link "041220079" at bounding box center [226, 260] width 45 height 10
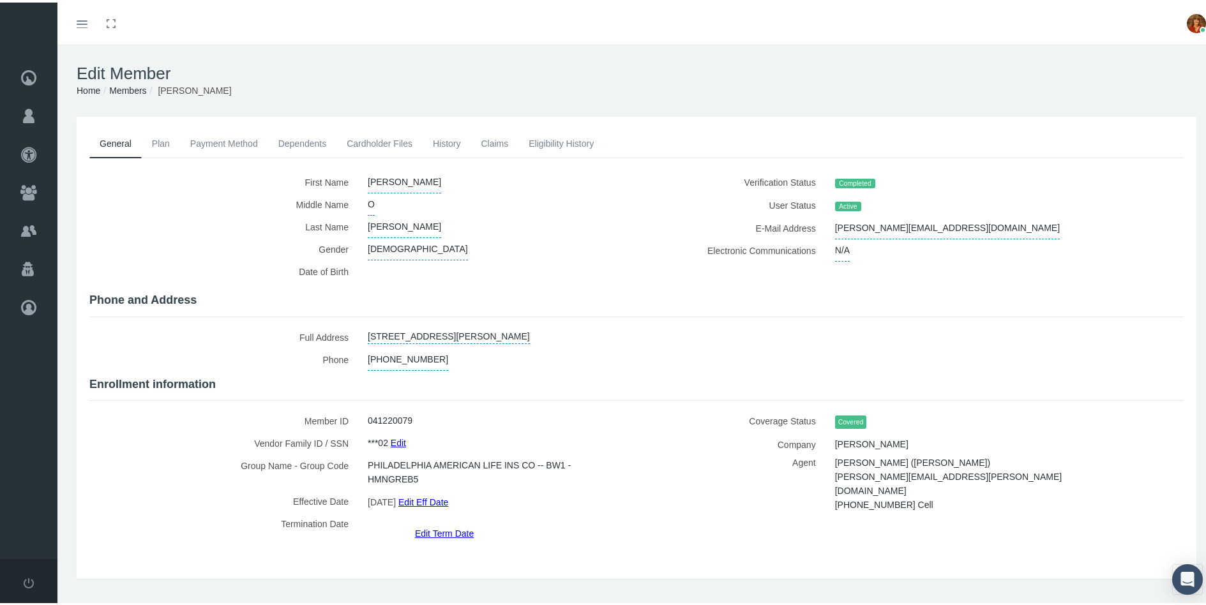
click at [520, 331] on link "[STREET_ADDRESS][PERSON_NAME]" at bounding box center [449, 333] width 162 height 18
select select "MS"
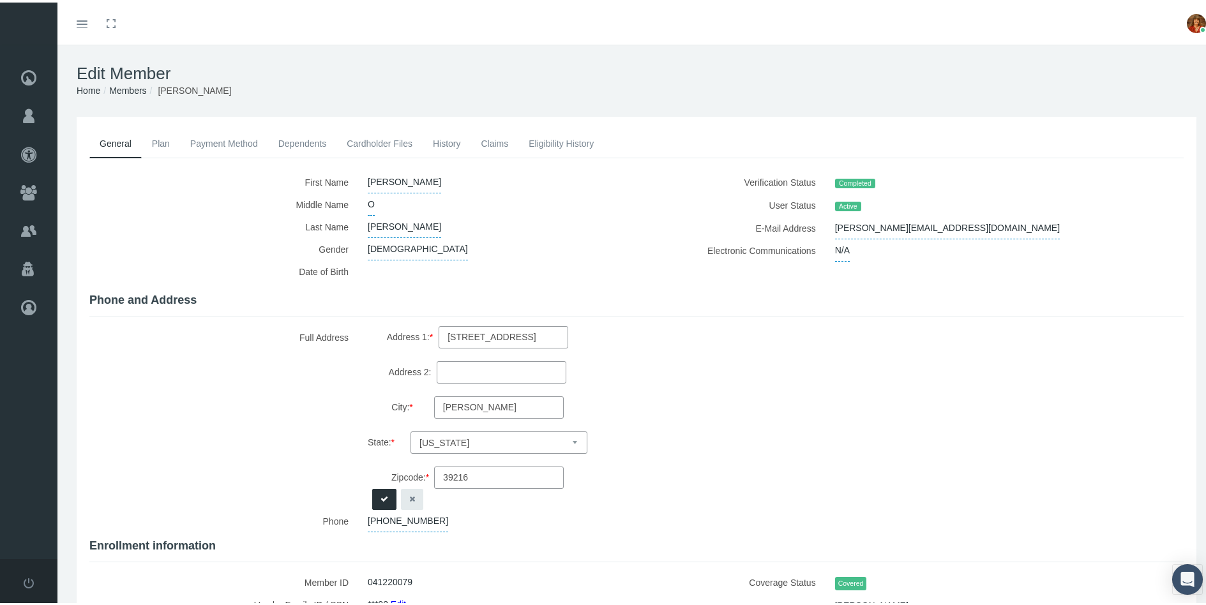
click at [406, 499] on button "button" at bounding box center [412, 496] width 22 height 21
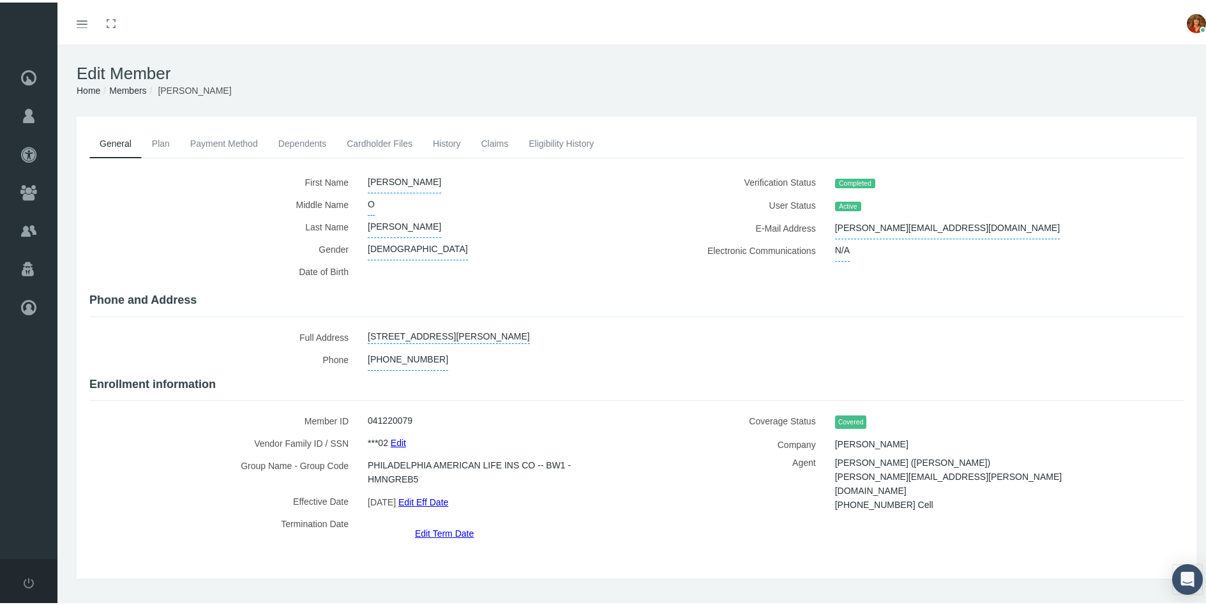
drag, startPoint x: 520, startPoint y: 326, endPoint x: 364, endPoint y: 330, distance: 155.2
click at [364, 330] on div "[STREET_ADDRESS][PERSON_NAME]" at bounding box center [492, 335] width 269 height 22
copy link "[STREET_ADDRESS][PERSON_NAME]"
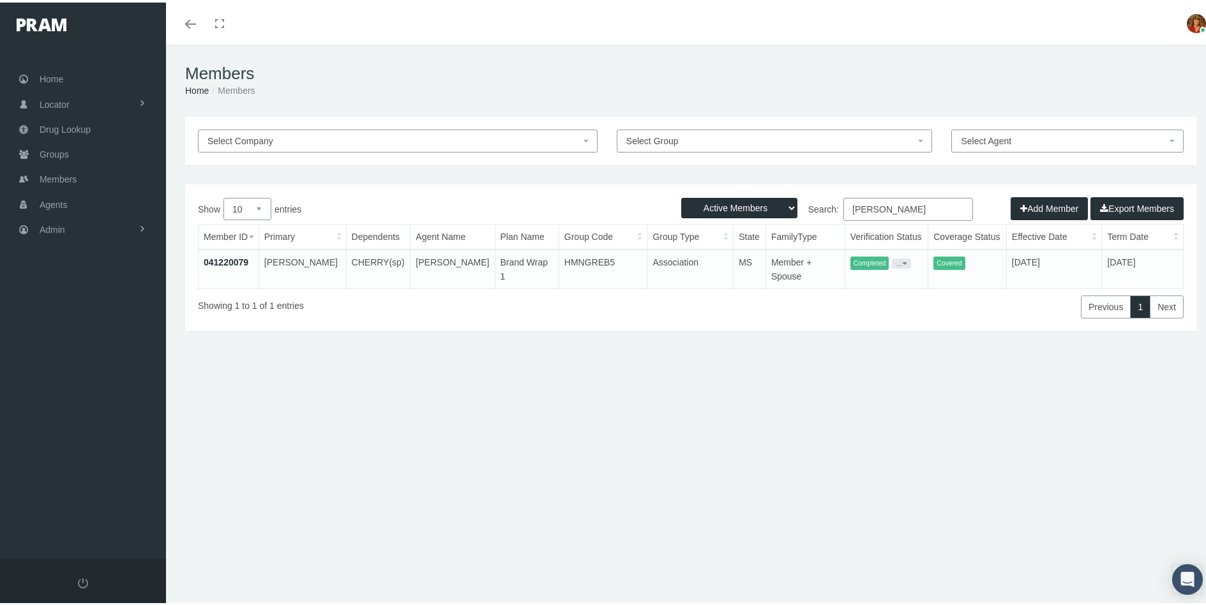
click at [903, 213] on input "[PERSON_NAME]" at bounding box center [908, 206] width 130 height 23
type input "S"
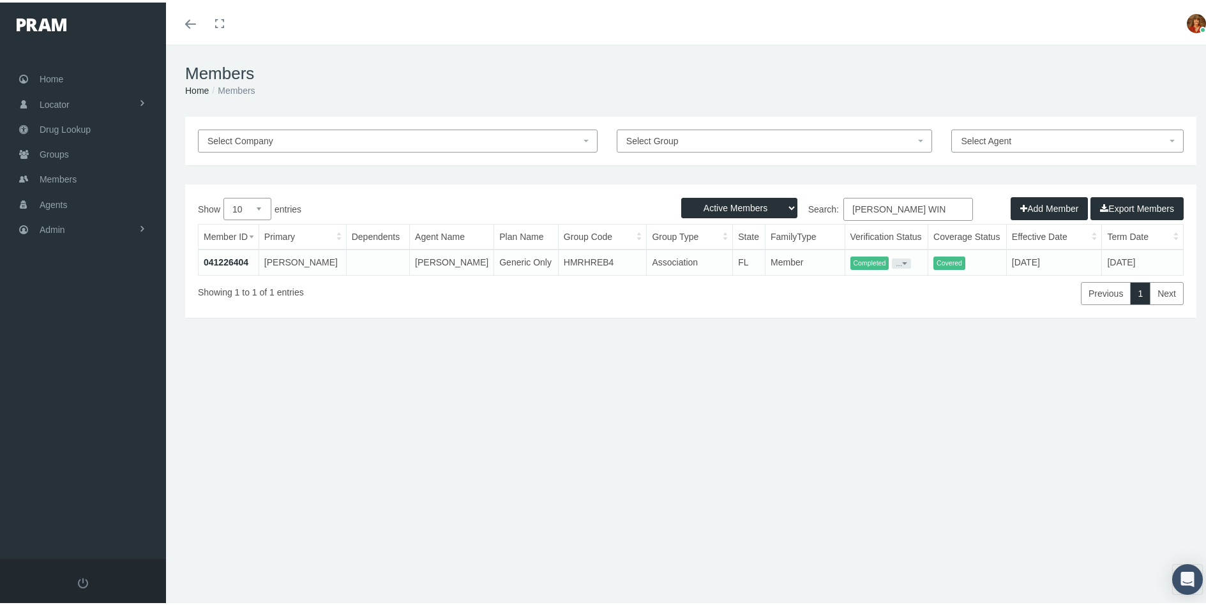
type input "[PERSON_NAME] WIN"
click at [236, 254] on td "041226404" at bounding box center [229, 260] width 60 height 26
click at [223, 256] on link "041226404" at bounding box center [226, 260] width 45 height 10
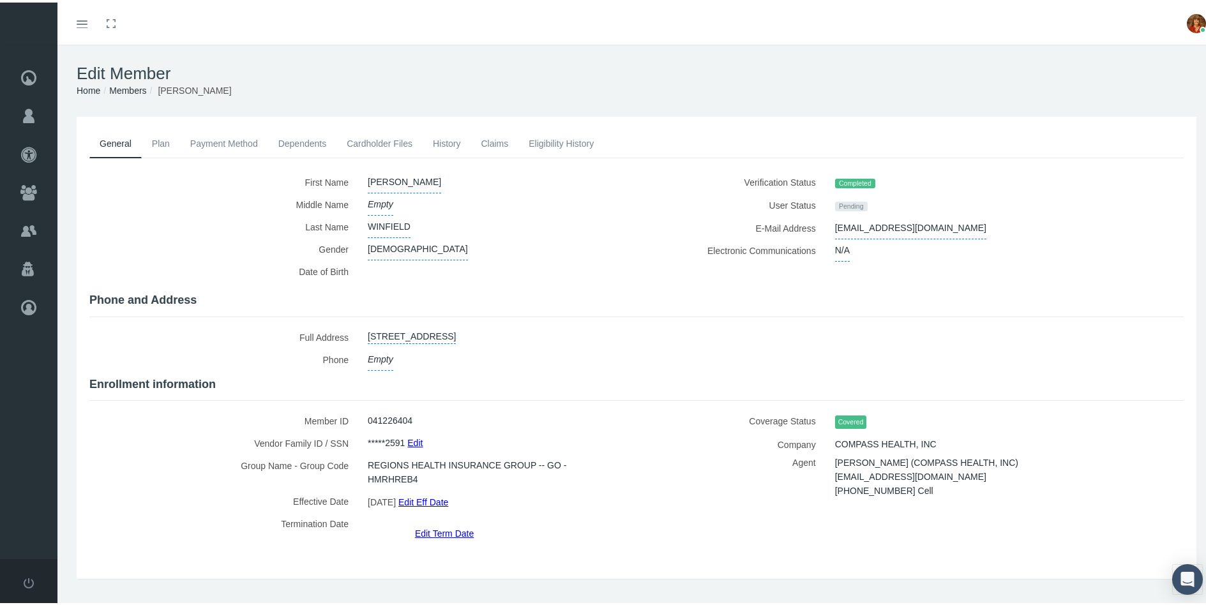
drag, startPoint x: 571, startPoint y: 328, endPoint x: 407, endPoint y: 331, distance: 164.1
click at [407, 331] on link "2913 SW SKYLINE ST, PORT ST LUCIE, FL, 34953" at bounding box center [412, 333] width 88 height 18
select select "FL"
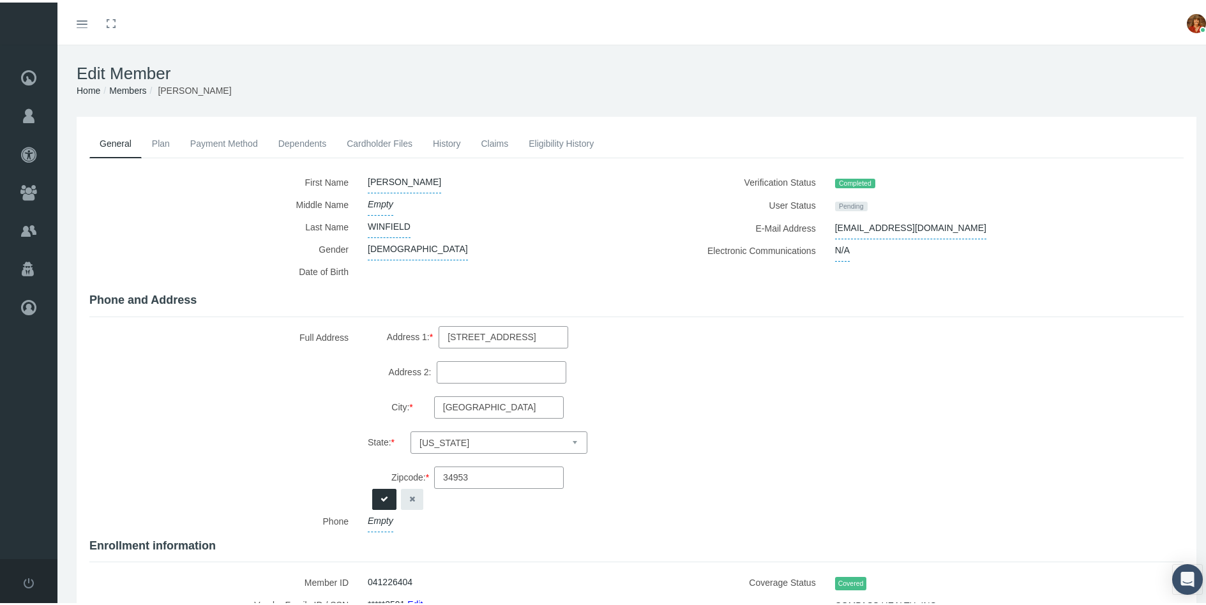
click at [397, 331] on span "Address 1: *" at bounding box center [410, 334] width 46 height 13
click at [439, 331] on input "2913 SW SKYLINE ST" at bounding box center [504, 335] width 130 height 22
click at [413, 499] on button "button" at bounding box center [412, 496] width 22 height 21
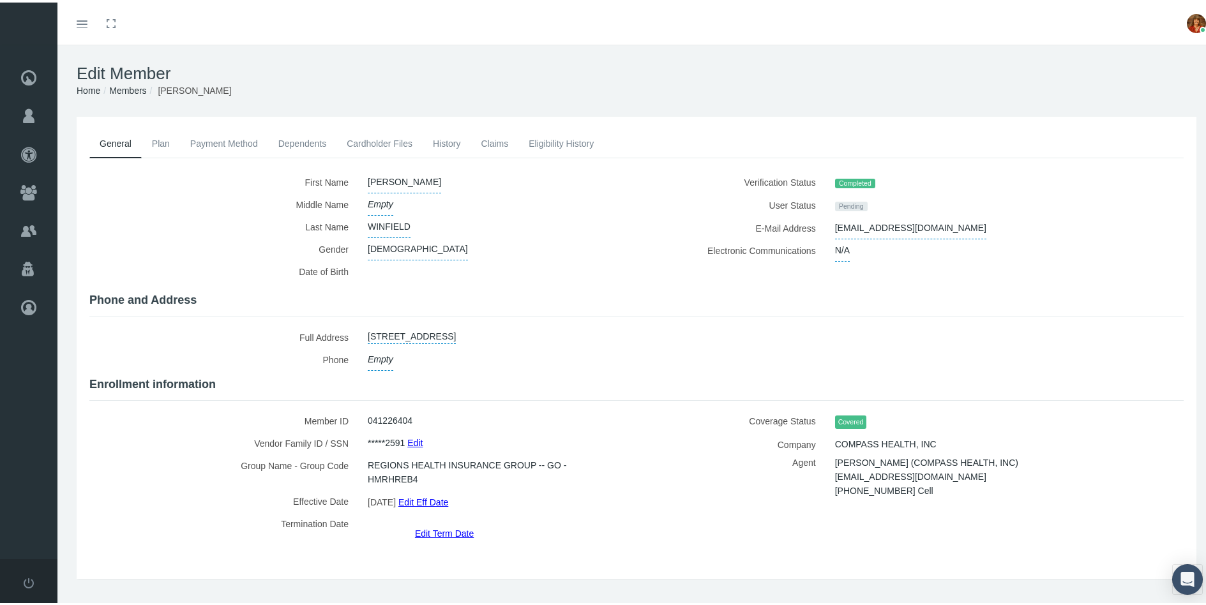
click at [573, 333] on div "2913 SW SKYLINE ST, PORT ST LUCIE, FL, 34953" at bounding box center [492, 335] width 269 height 22
drag, startPoint x: 571, startPoint y: 333, endPoint x: 401, endPoint y: 317, distance: 170.5
click at [401, 317] on div "First Name" at bounding box center [636, 354] width 1094 height 370
copy link "2913 SW SKYLINE ST, PORT ST LUCIE, FL, 34953"
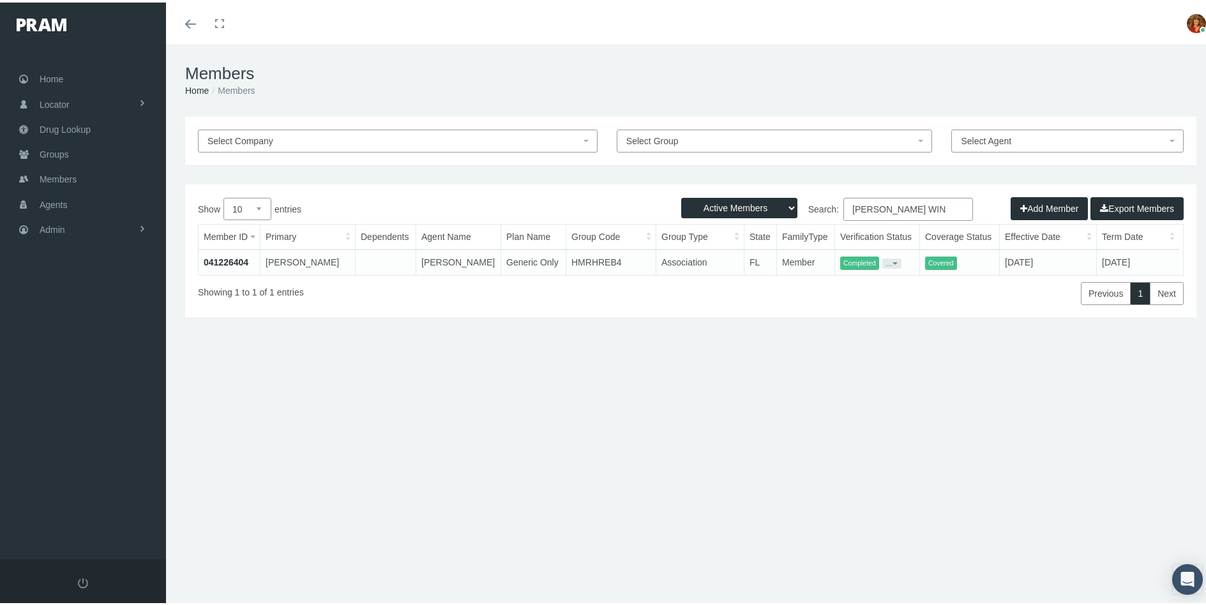
click at [913, 211] on input "GLORIA WIN" at bounding box center [908, 206] width 130 height 23
type input "G"
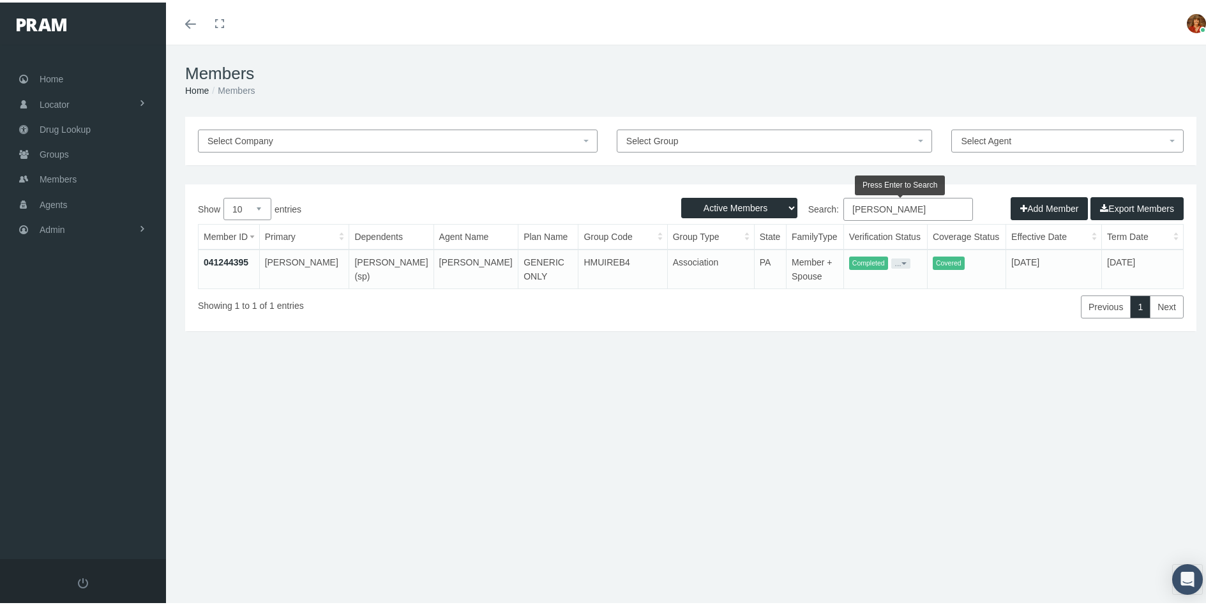
type input "[PERSON_NAME]"
click at [220, 262] on link "041244395" at bounding box center [226, 260] width 45 height 10
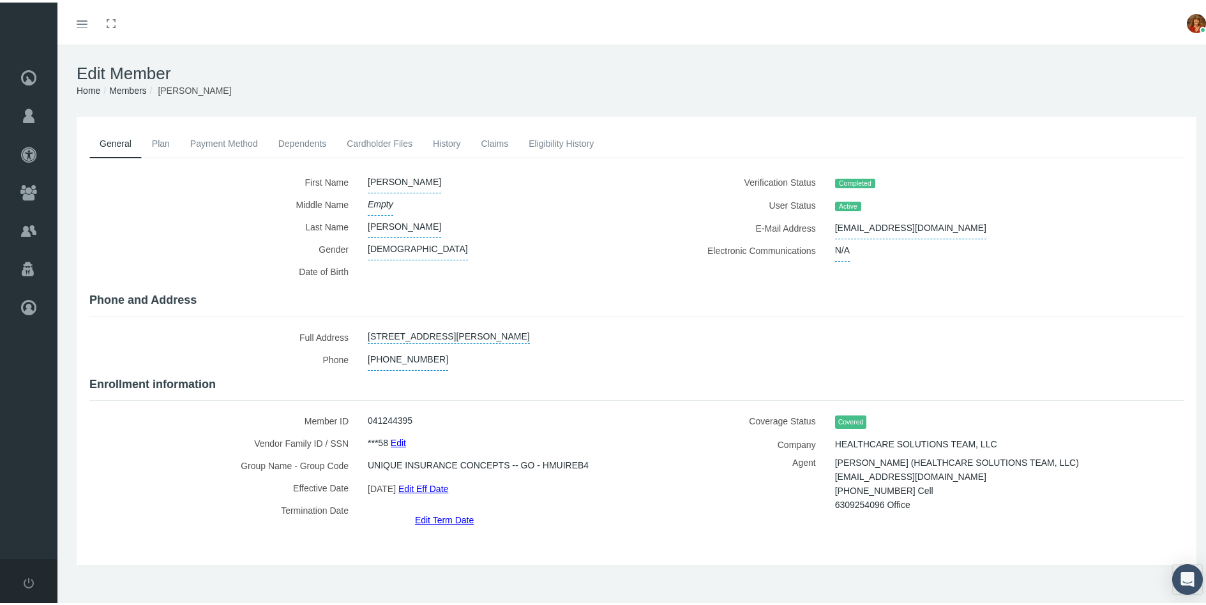
click at [510, 324] on link "[STREET_ADDRESS][PERSON_NAME]" at bounding box center [449, 333] width 162 height 18
select select "PA"
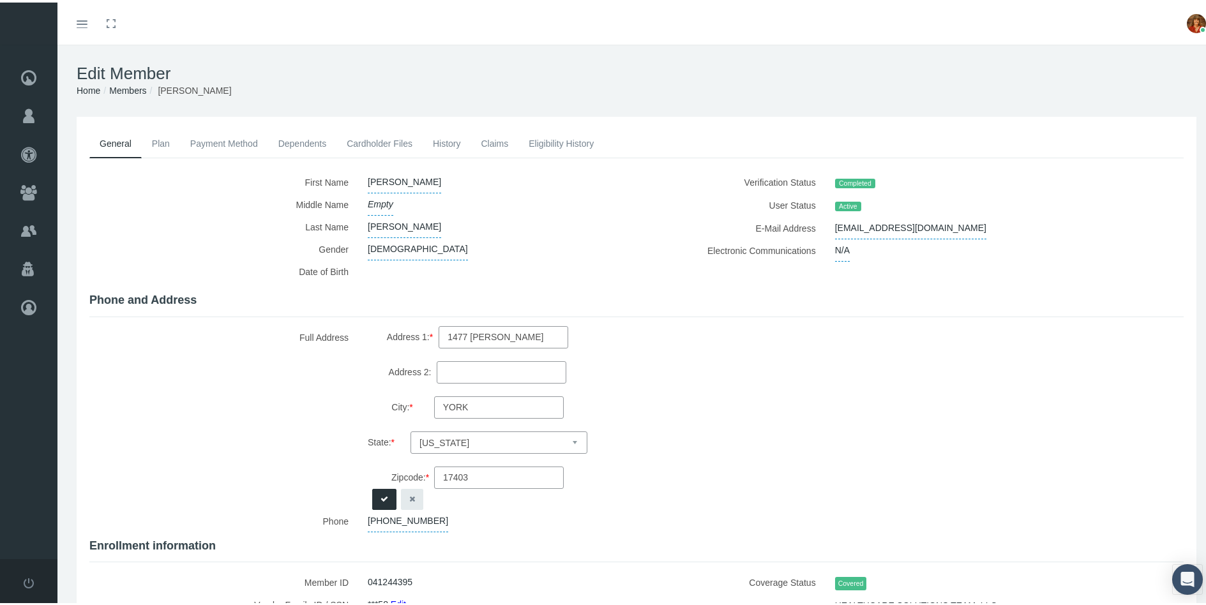
click at [416, 491] on button "button" at bounding box center [412, 496] width 22 height 21
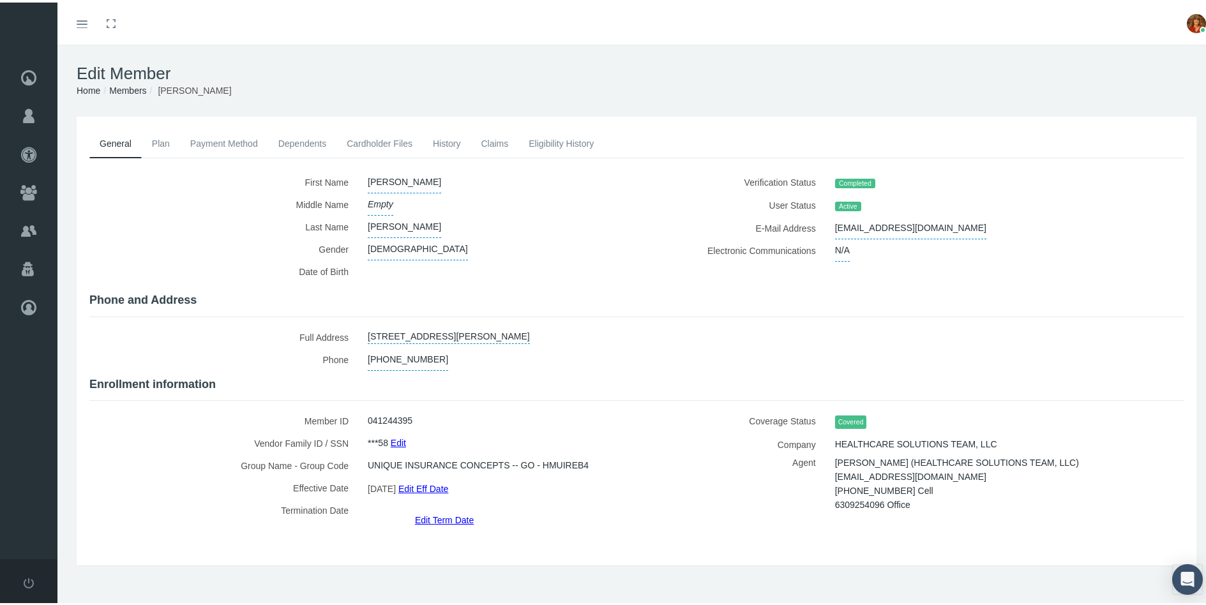
drag, startPoint x: 513, startPoint y: 329, endPoint x: 375, endPoint y: 316, distance: 137.8
click at [375, 316] on div "First Name" at bounding box center [636, 347] width 1094 height 356
copy link "1477 WAYNE AVE, YORK, PA, 17403"
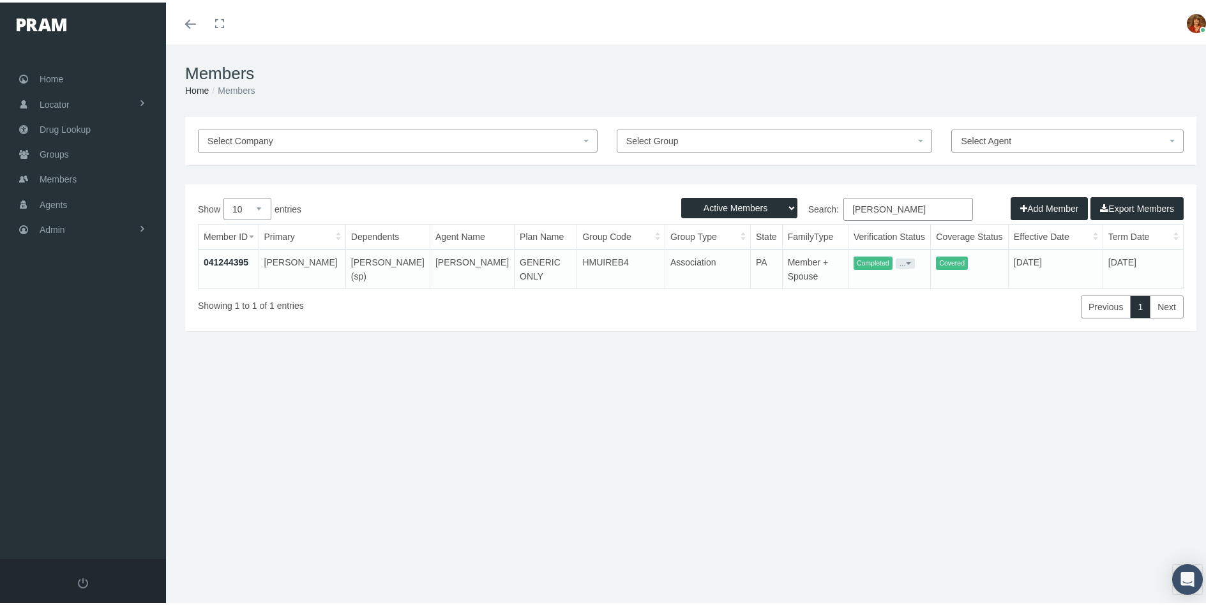
click at [930, 210] on input "RUSSELL DECKER" at bounding box center [908, 206] width 130 height 23
type input "R"
type input "PAUL CLOU"
click at [215, 260] on link "041246741" at bounding box center [226, 260] width 45 height 10
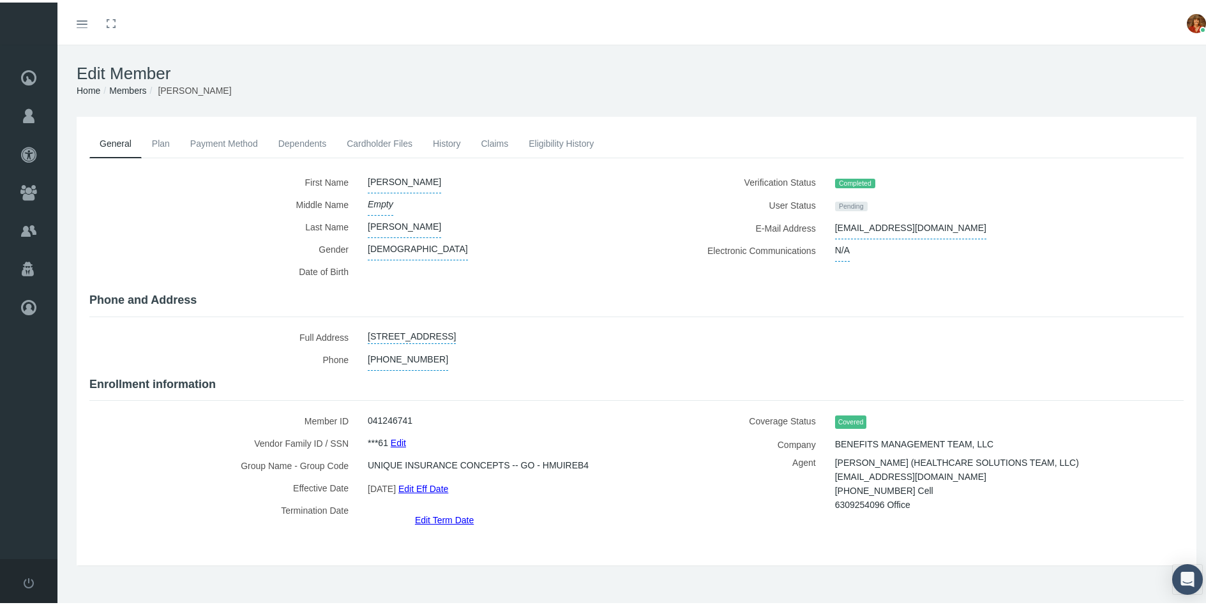
drag, startPoint x: 523, startPoint y: 327, endPoint x: 364, endPoint y: 327, distance: 159.6
click at [364, 327] on div "[STREET_ADDRESS]" at bounding box center [492, 335] width 269 height 22
copy link "[STREET_ADDRESS]"
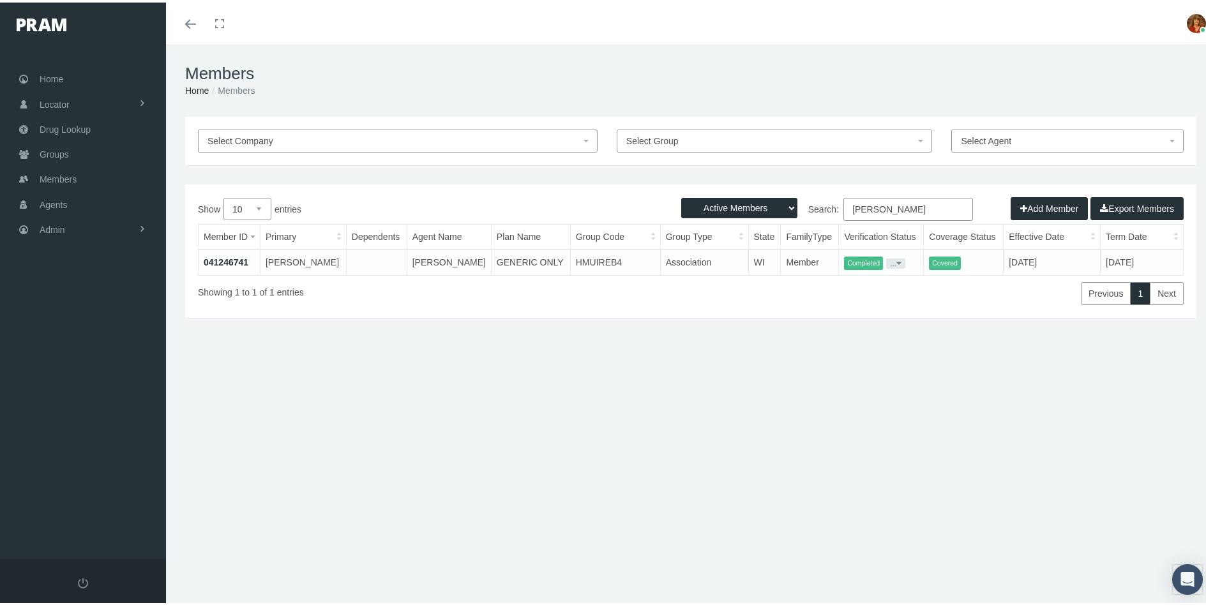
click at [924, 209] on input "PAUL CLOU" at bounding box center [908, 206] width 130 height 23
type input "P"
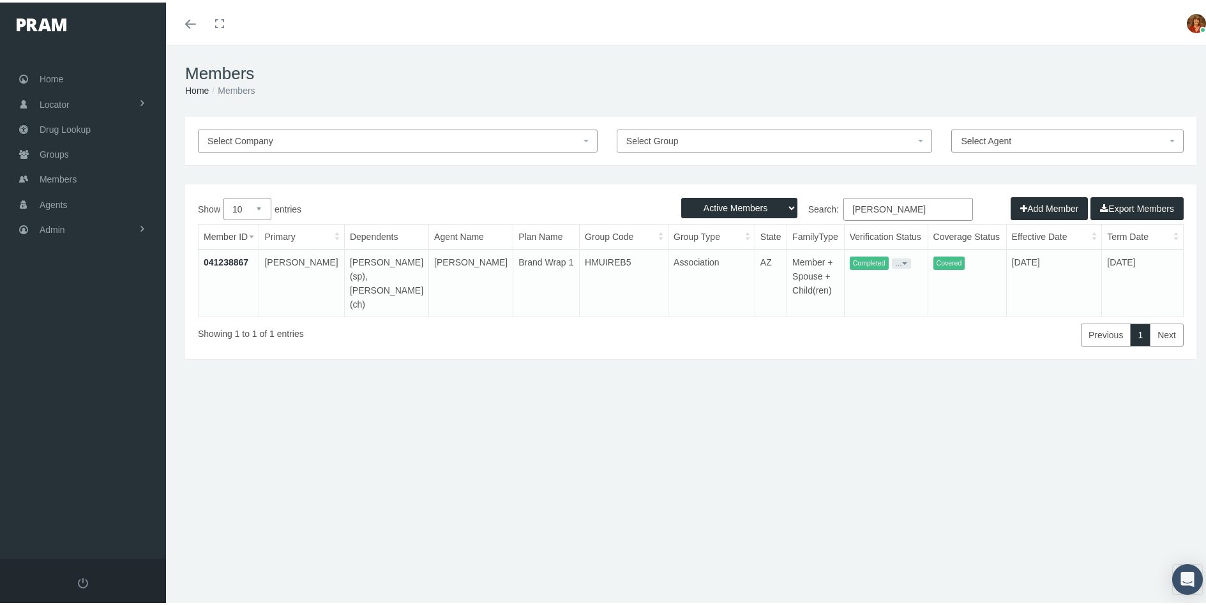
type input "JOHN MARS"
click at [227, 262] on link "041238867" at bounding box center [226, 260] width 45 height 10
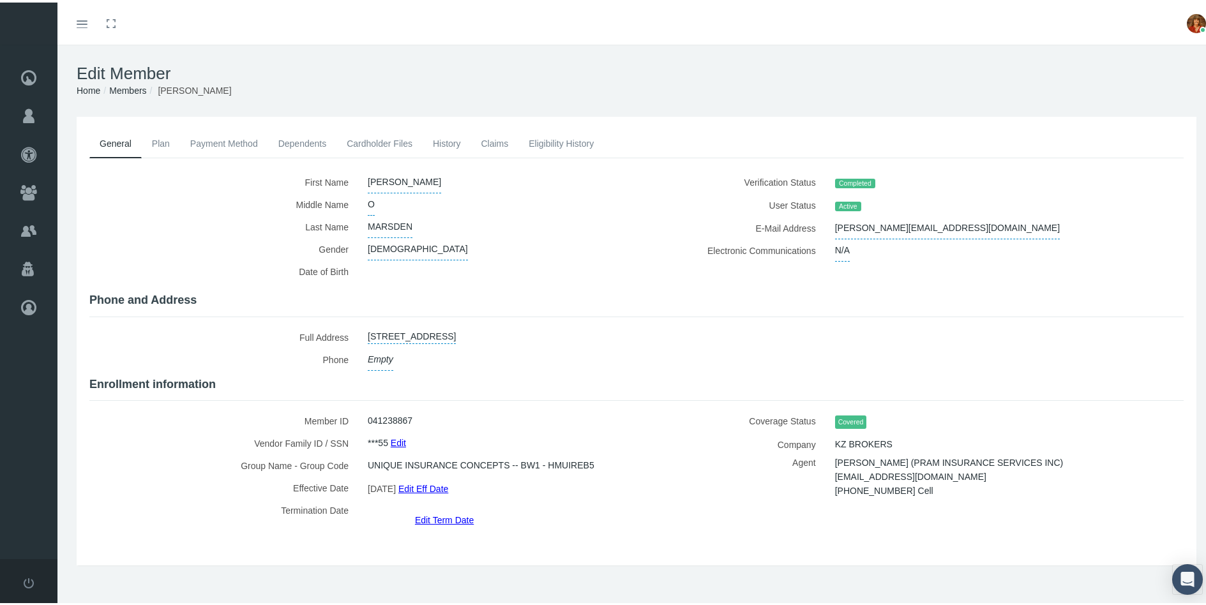
drag, startPoint x: 584, startPoint y: 329, endPoint x: 501, endPoint y: 329, distance: 83.0
click at [456, 329] on link "[STREET_ADDRESS]" at bounding box center [412, 333] width 88 height 18
select select "AZ"
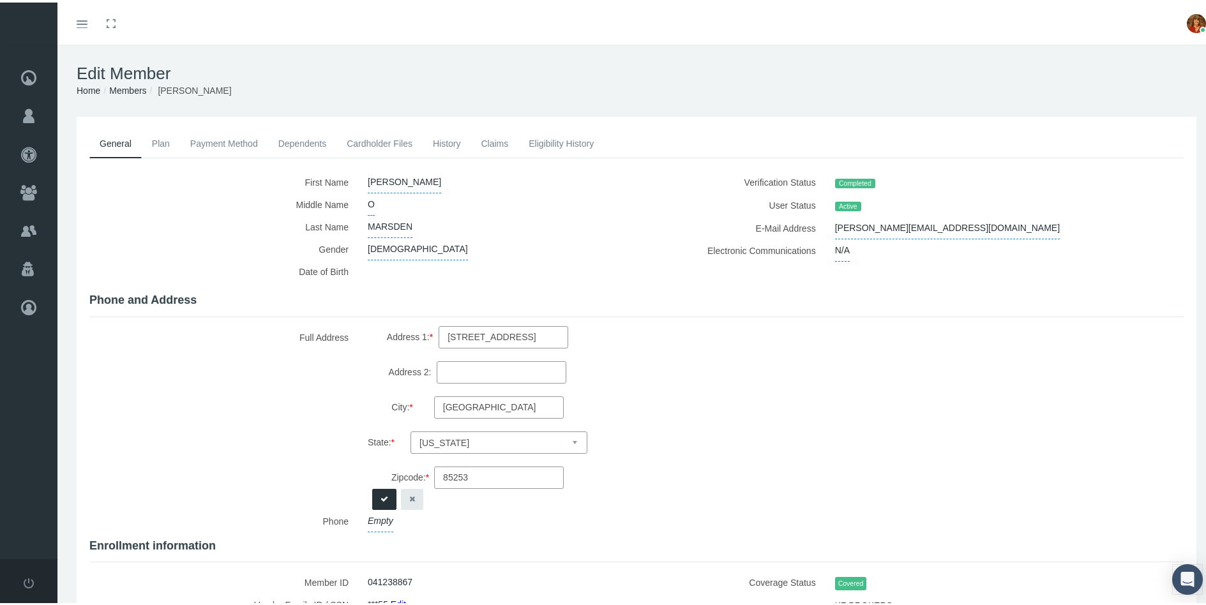
click at [404, 499] on button "button" at bounding box center [412, 496] width 22 height 21
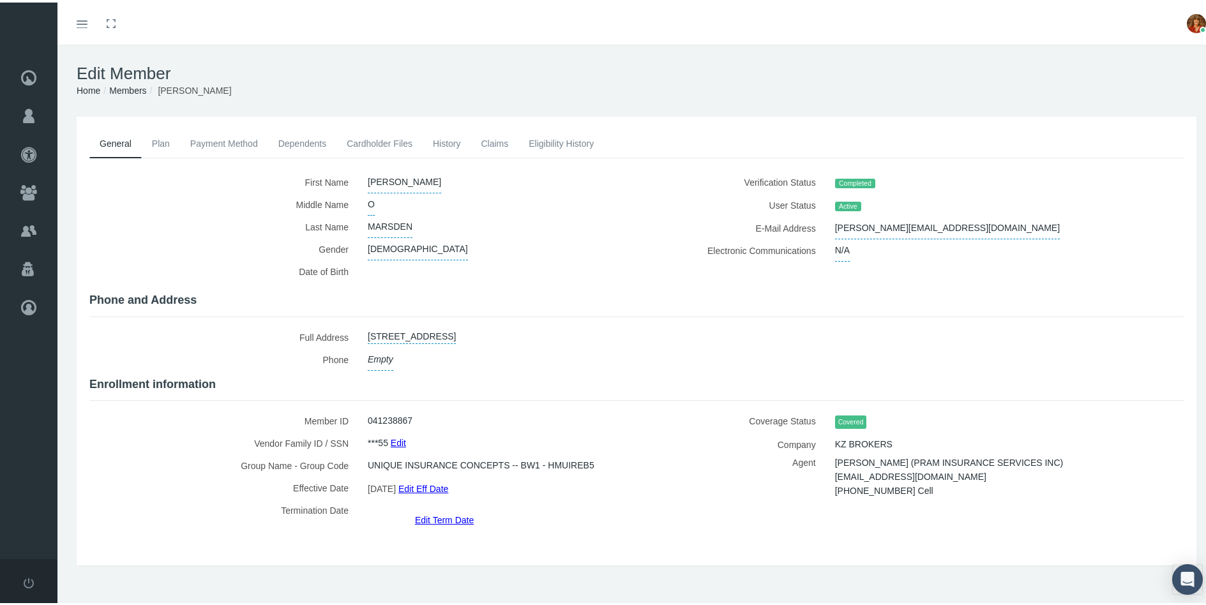
click at [582, 341] on div "Full Address [STREET_ADDRESS] Select state [US_STATE] [US_STATE] [US_STATE] [US…" at bounding box center [358, 346] width 557 height 45
click at [586, 346] on div "Empty" at bounding box center [492, 357] width 269 height 22
click at [456, 331] on link "5351 E ORCHID LANE, PARADISE VALLEY, AZ, 85253" at bounding box center [412, 333] width 88 height 18
select select "AZ"
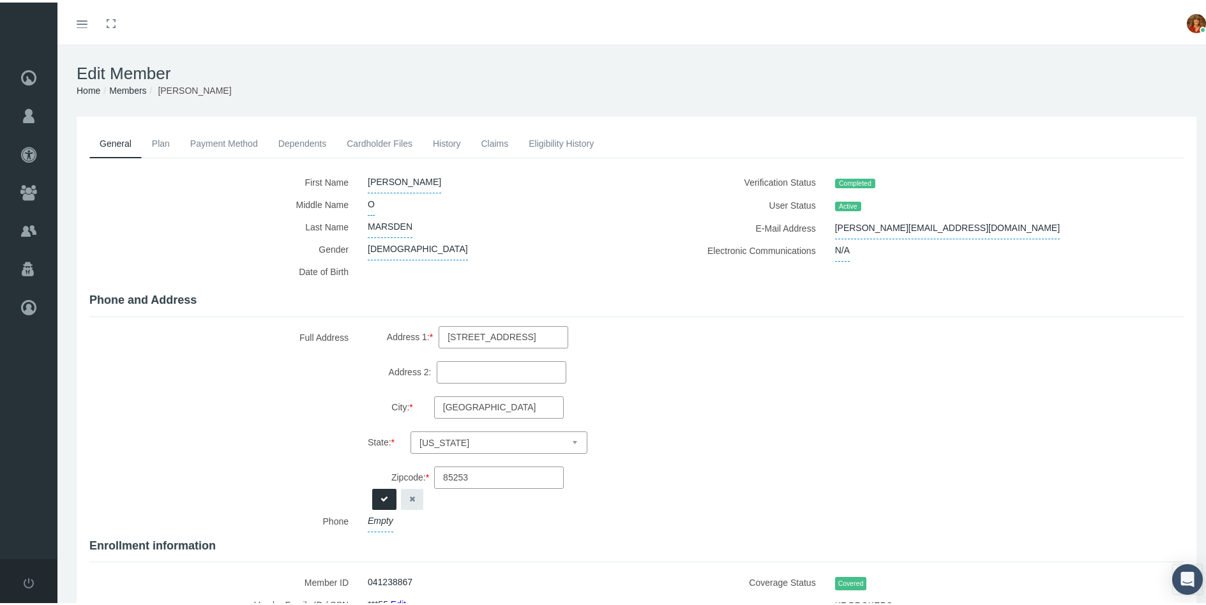
click at [416, 489] on button "button" at bounding box center [412, 496] width 22 height 21
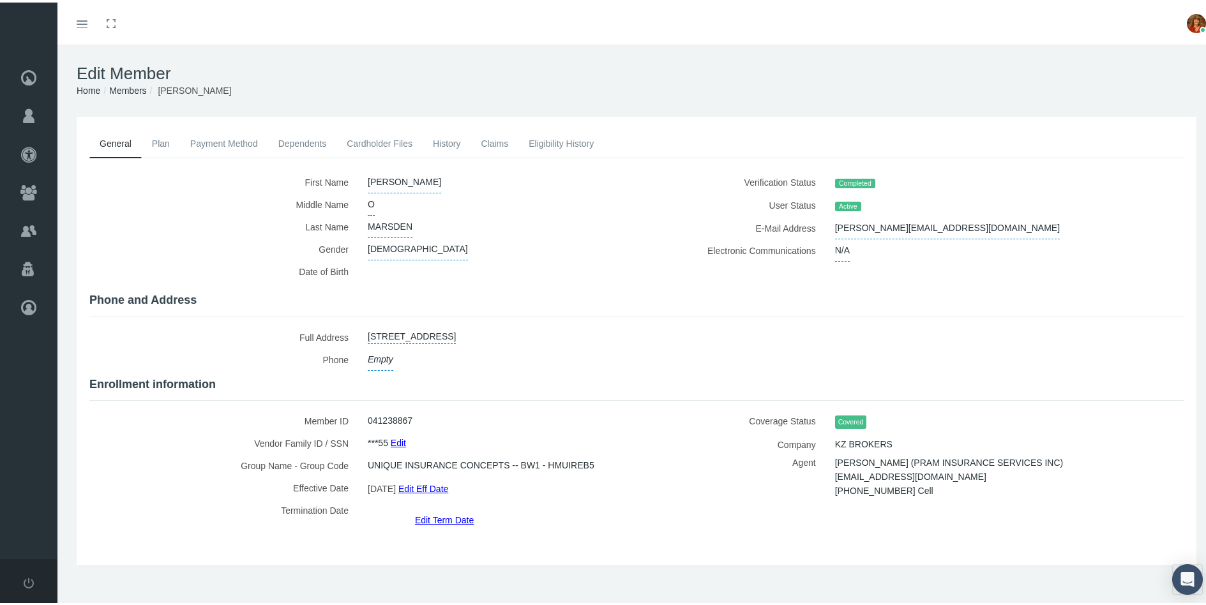
drag, startPoint x: 586, startPoint y: 331, endPoint x: 366, endPoint y: 327, distance: 219.6
click at [368, 327] on link "5351 E ORCHID LANE, PARADISE VALLEY, AZ, 85253" at bounding box center [412, 333] width 88 height 18
select select "AZ"
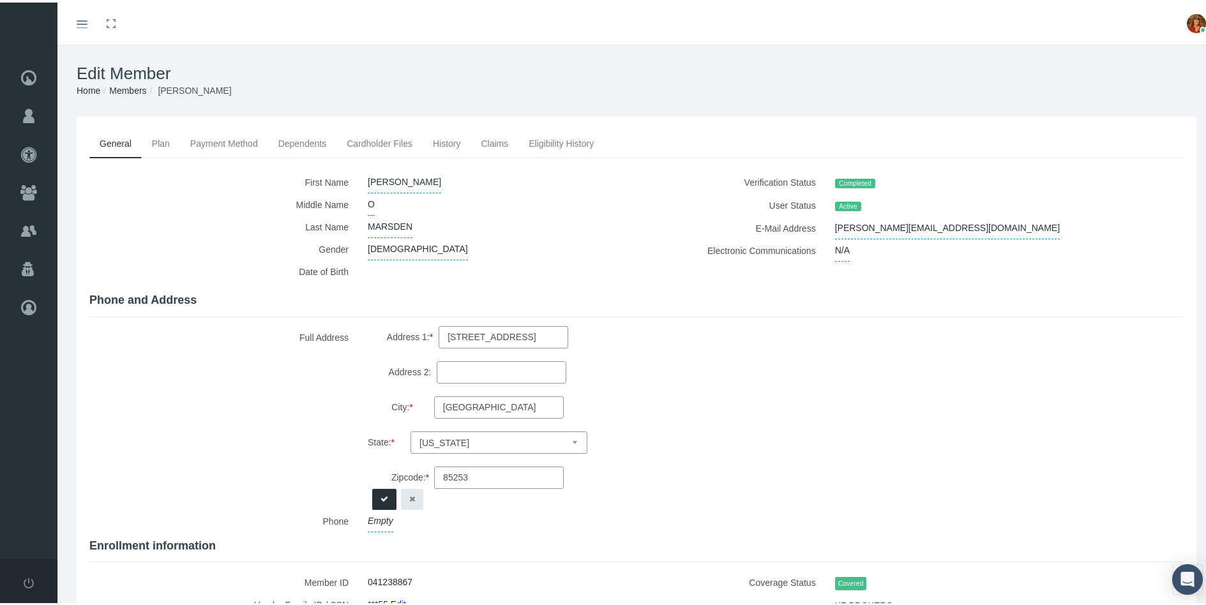
click at [409, 495] on icon "button" at bounding box center [412, 497] width 6 height 12
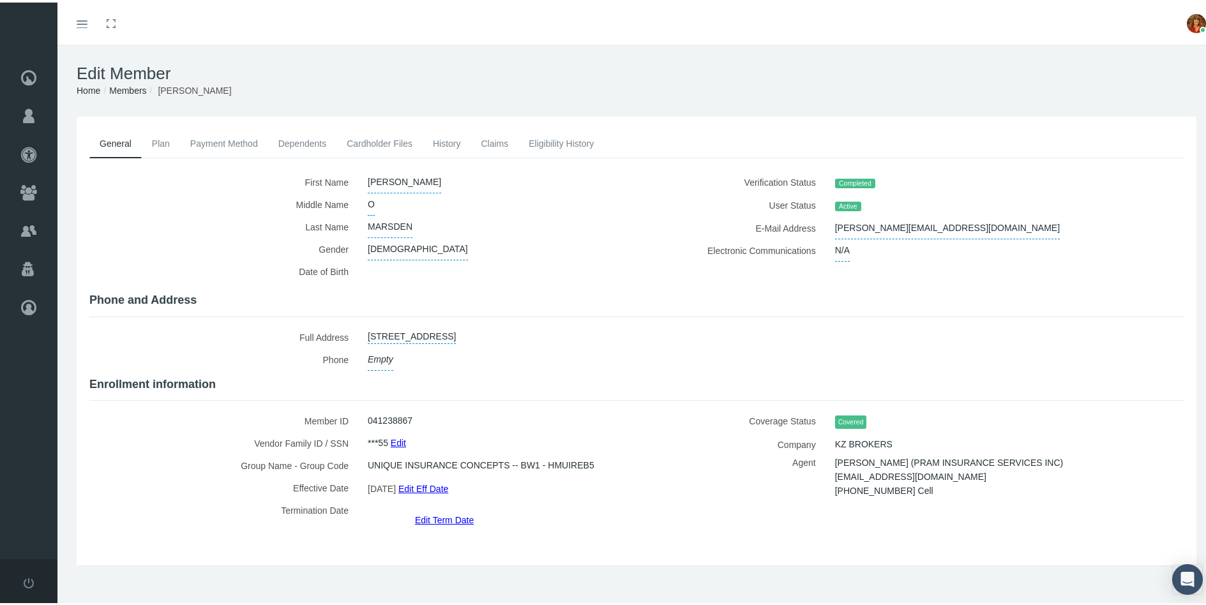
copy link "5351 E ORCHID LANE, PARADISE VALLEY, AZ, 85253"
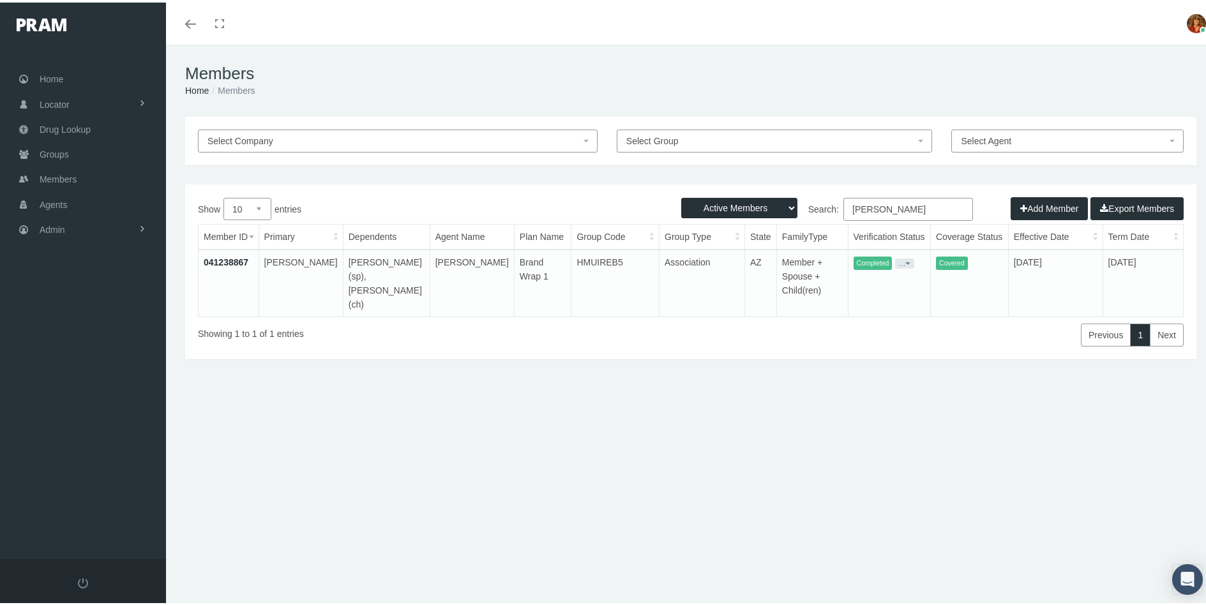
click at [899, 205] on input "[PERSON_NAME]" at bounding box center [908, 206] width 130 height 23
type input "J"
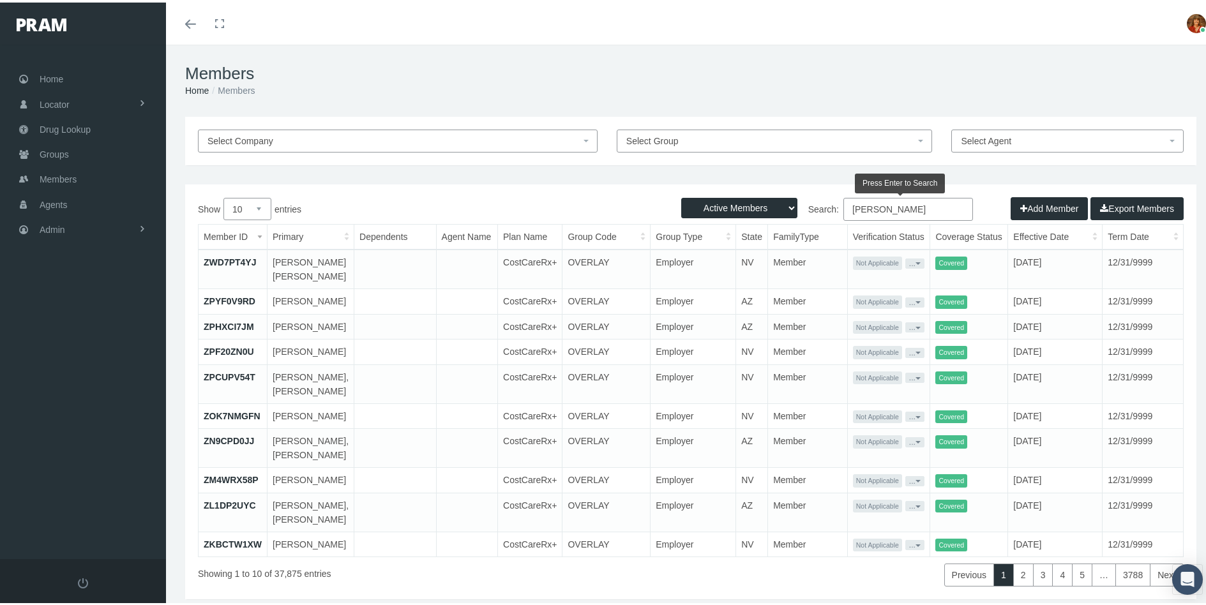
drag, startPoint x: 919, startPoint y: 203, endPoint x: 839, endPoint y: 198, distance: 80.6
click at [843, 198] on input "[PERSON_NAME]" at bounding box center [908, 206] width 130 height 23
click at [939, 207] on input "[PERSON_NAME]" at bounding box center [908, 206] width 130 height 23
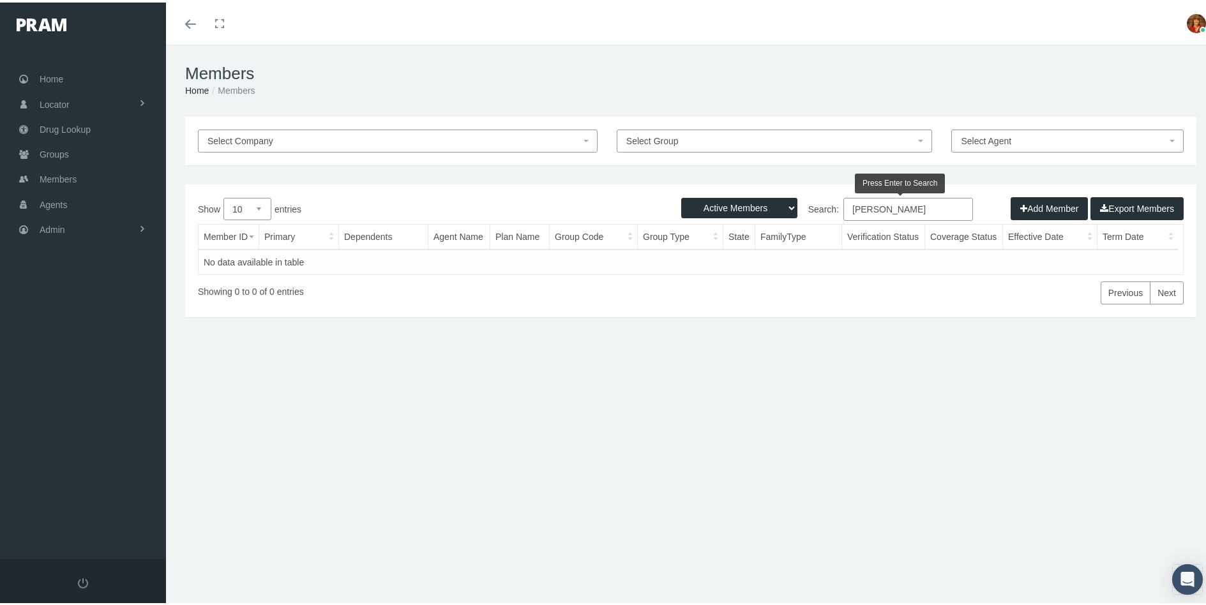
click at [880, 204] on input "[PERSON_NAME]" at bounding box center [908, 206] width 130 height 23
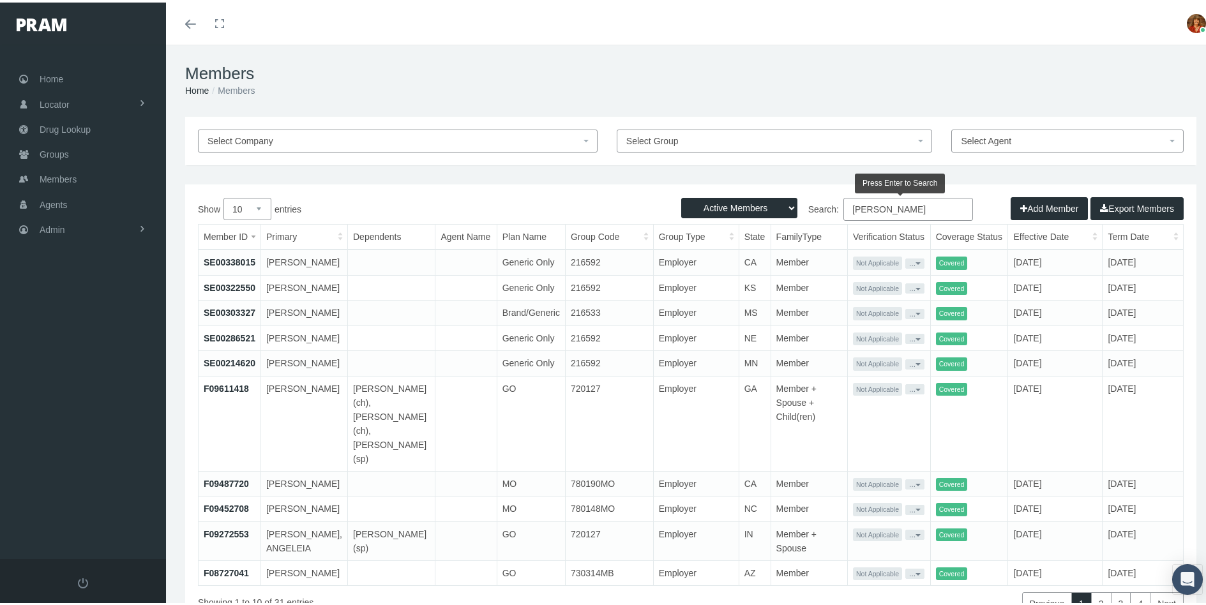
scroll to position [127, 0]
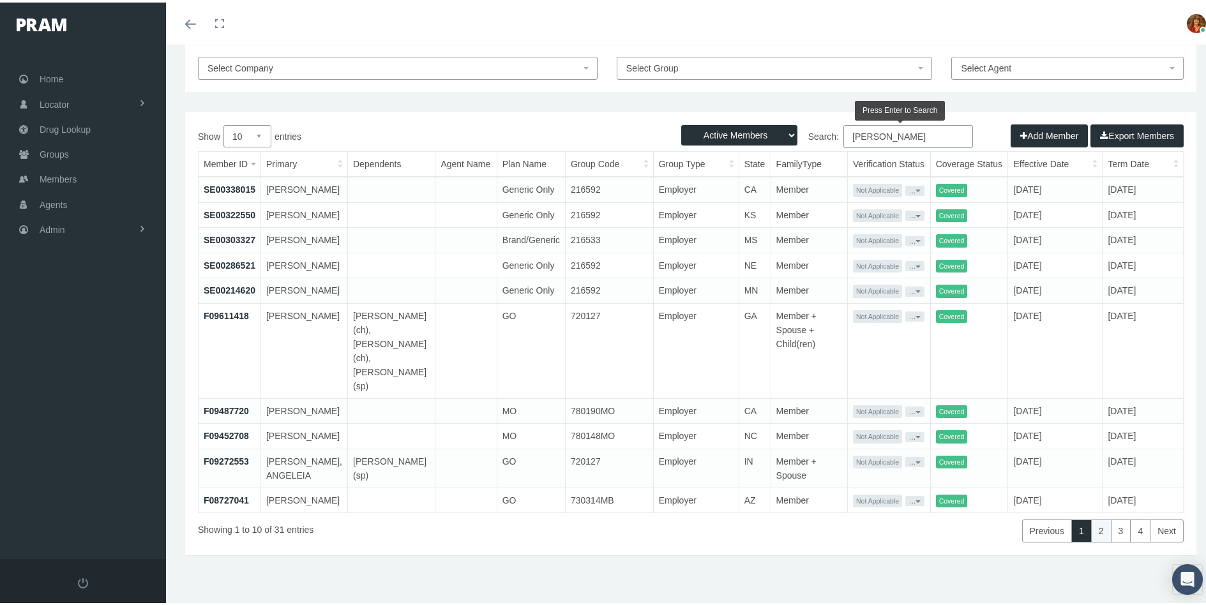
type input "[PERSON_NAME]"
click at [1093, 533] on link "2" at bounding box center [1101, 528] width 20 height 23
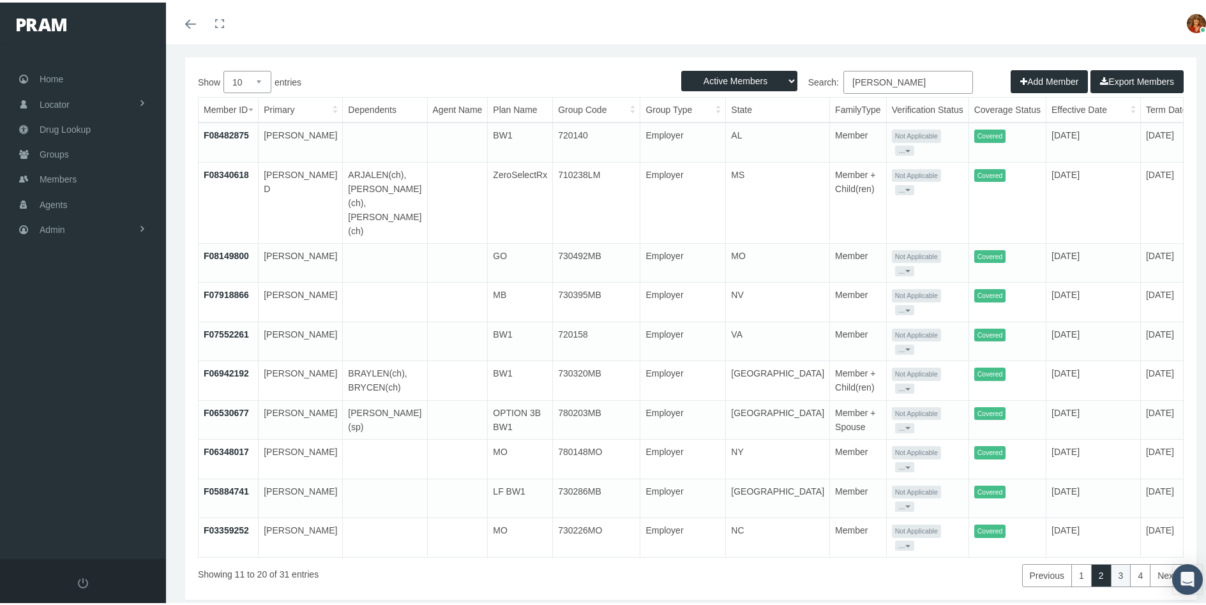
click at [1111, 562] on link "3" at bounding box center [1121, 573] width 20 height 23
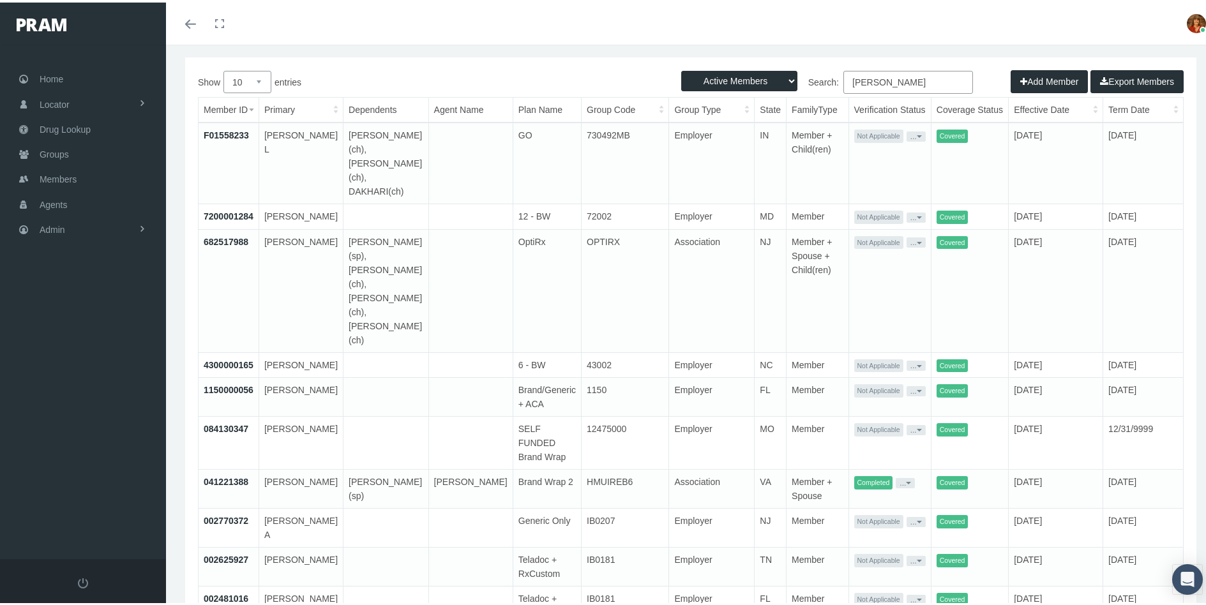
click at [229, 474] on link "041221388" at bounding box center [226, 479] width 45 height 10
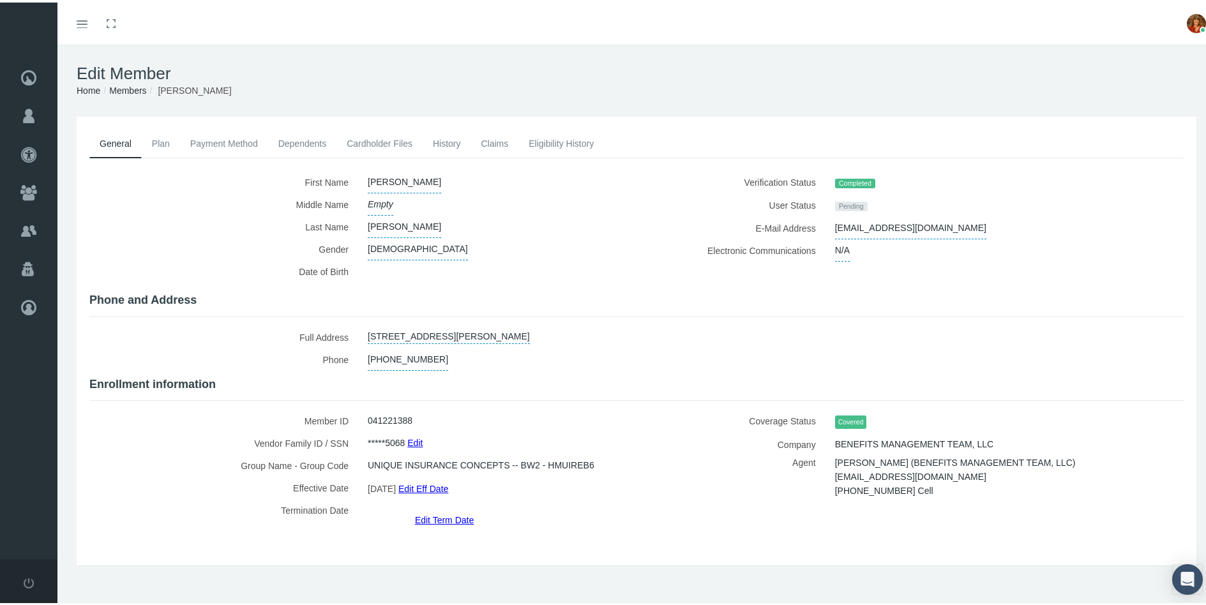
click at [530, 327] on link "[STREET_ADDRESS][PERSON_NAME]" at bounding box center [449, 333] width 162 height 18
select select "VA"
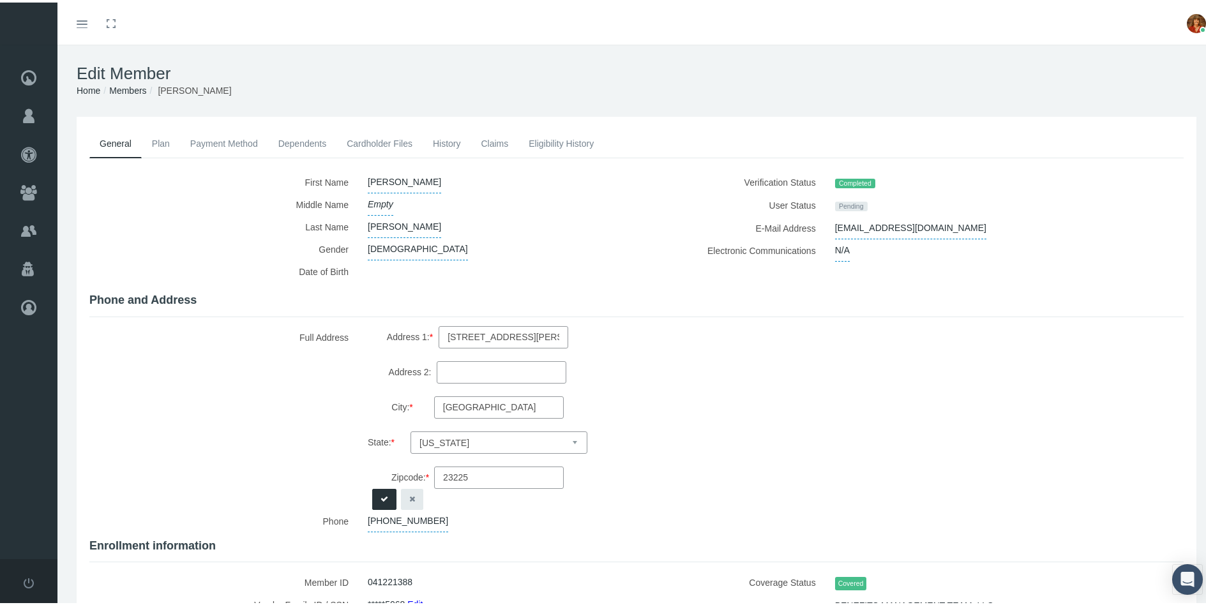
click at [412, 491] on icon "button" at bounding box center [412, 497] width 6 height 12
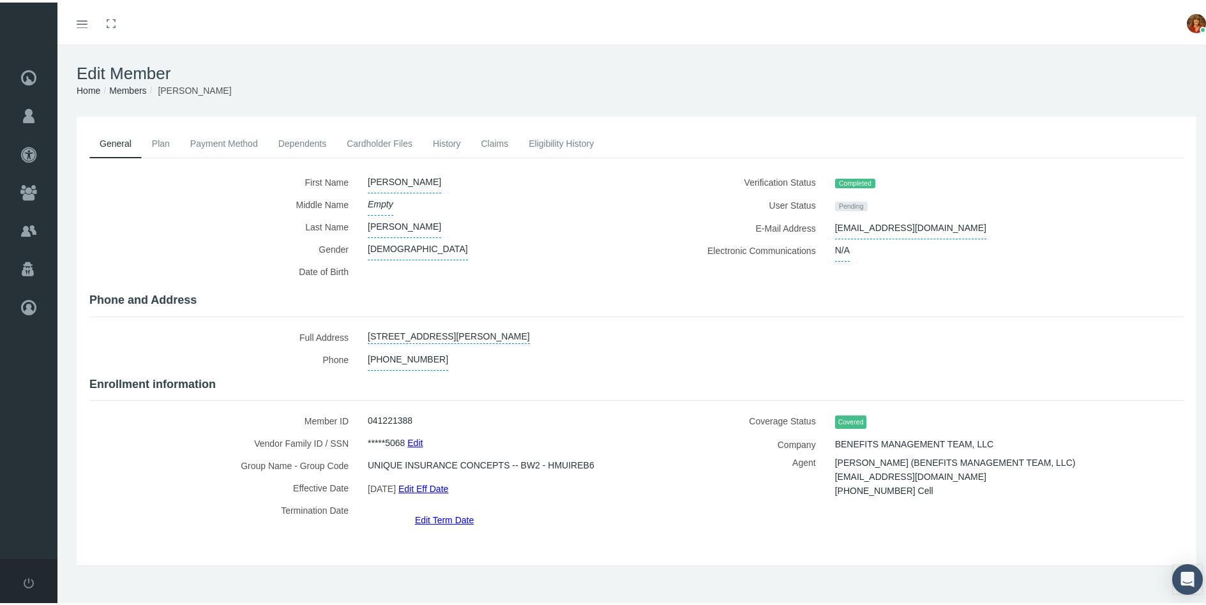
drag, startPoint x: 560, startPoint y: 331, endPoint x: 368, endPoint y: 334, distance: 192.2
click at [368, 334] on link "5937 WAINWRIGHT DR, RICHMOND, VA, 23225" at bounding box center [449, 333] width 162 height 18
select select "VA"
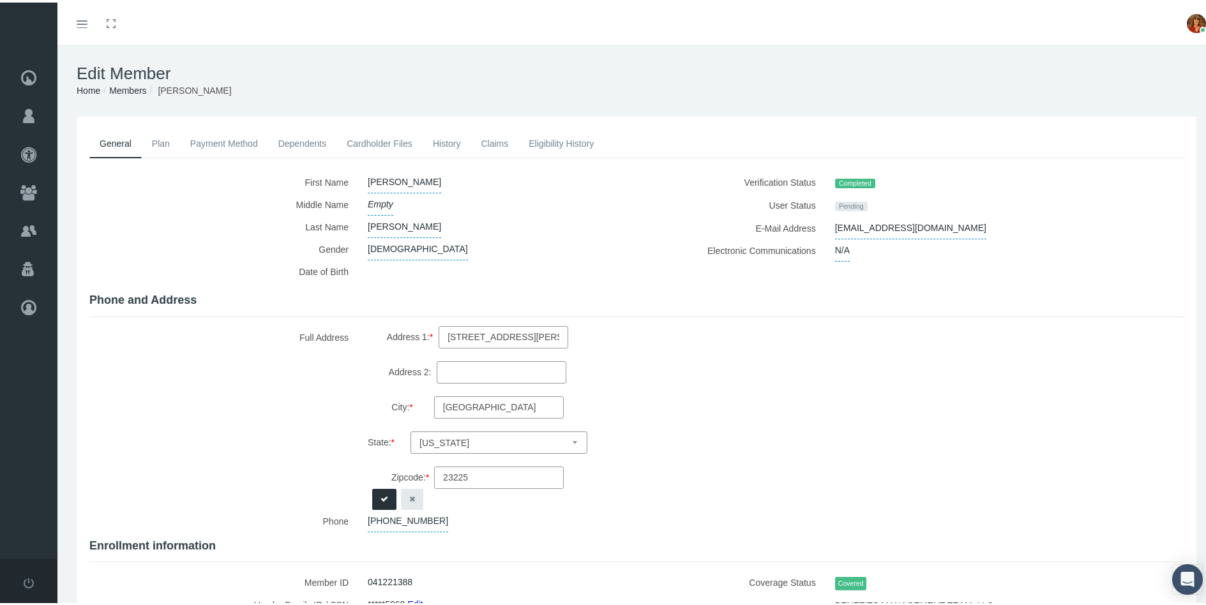
click at [412, 491] on icon "button" at bounding box center [412, 497] width 6 height 12
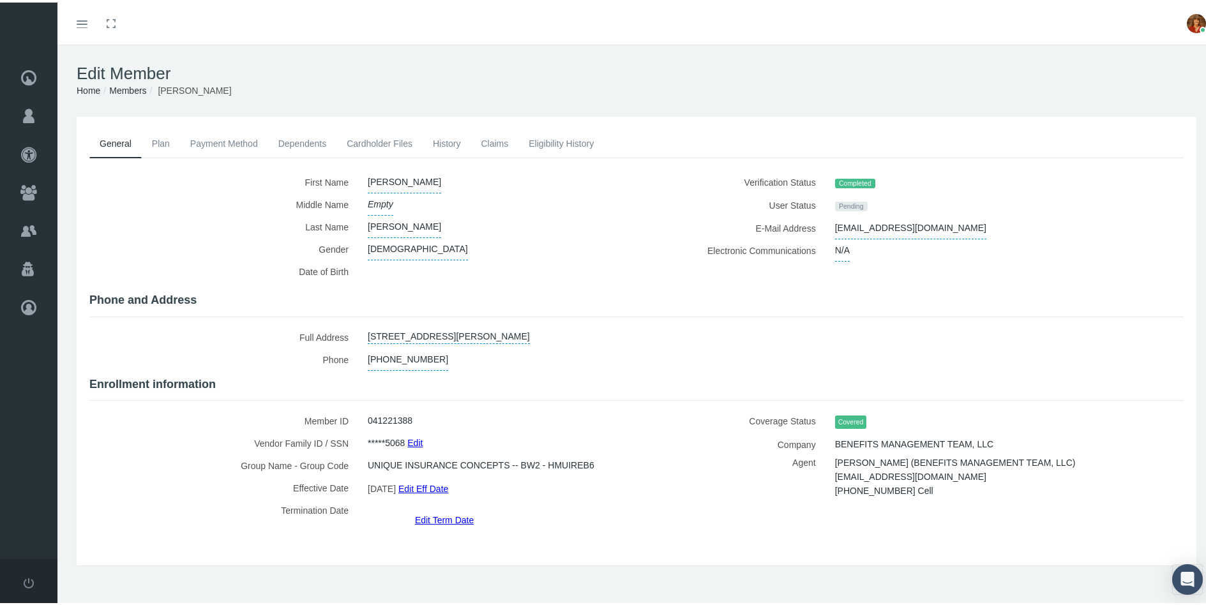
copy link "5937 WAINWRIGHT DR, RICHMOND, VA, 23225"
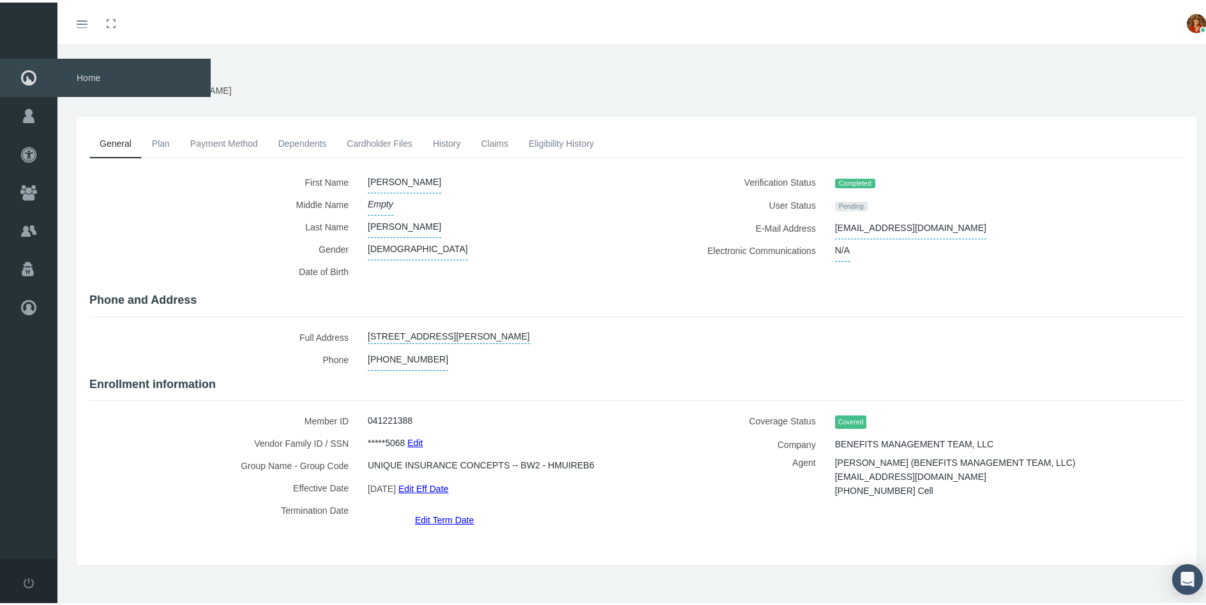
click at [29, 77] on icon at bounding box center [28, 75] width 57 height 38
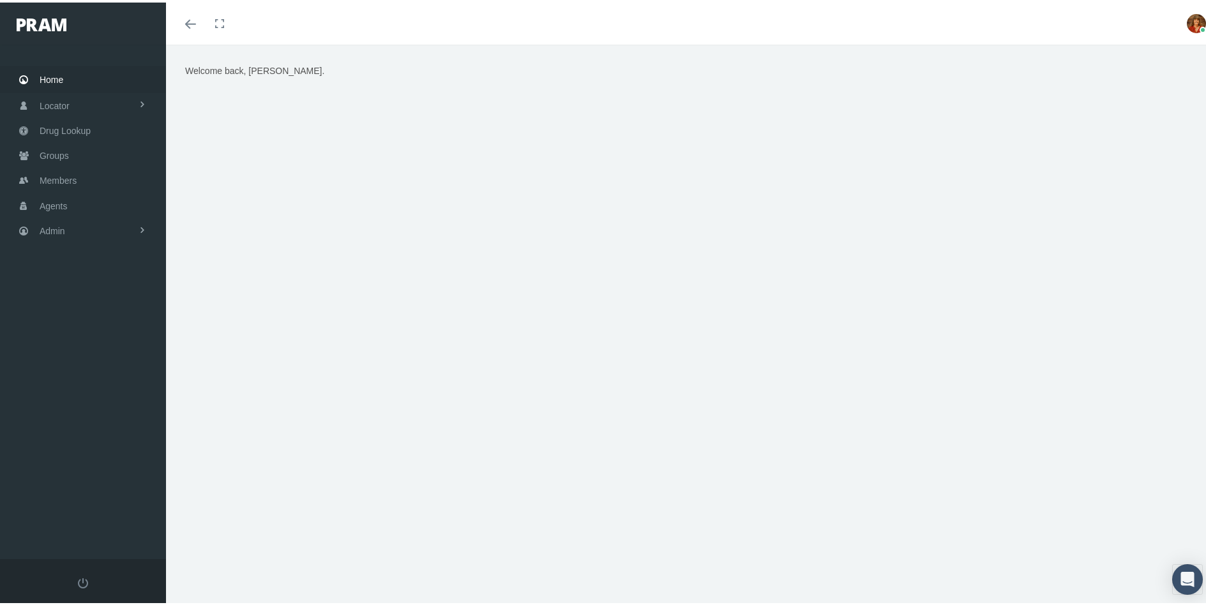
click at [469, 555] on div "Welcome back, BRENDA." at bounding box center [690, 330] width 1049 height 577
click at [555, 559] on div "Welcome back, BRENDA." at bounding box center [690, 330] width 1049 height 577
click at [52, 74] on span "Home" at bounding box center [52, 77] width 24 height 24
